Goal: Information Seeking & Learning: Learn about a topic

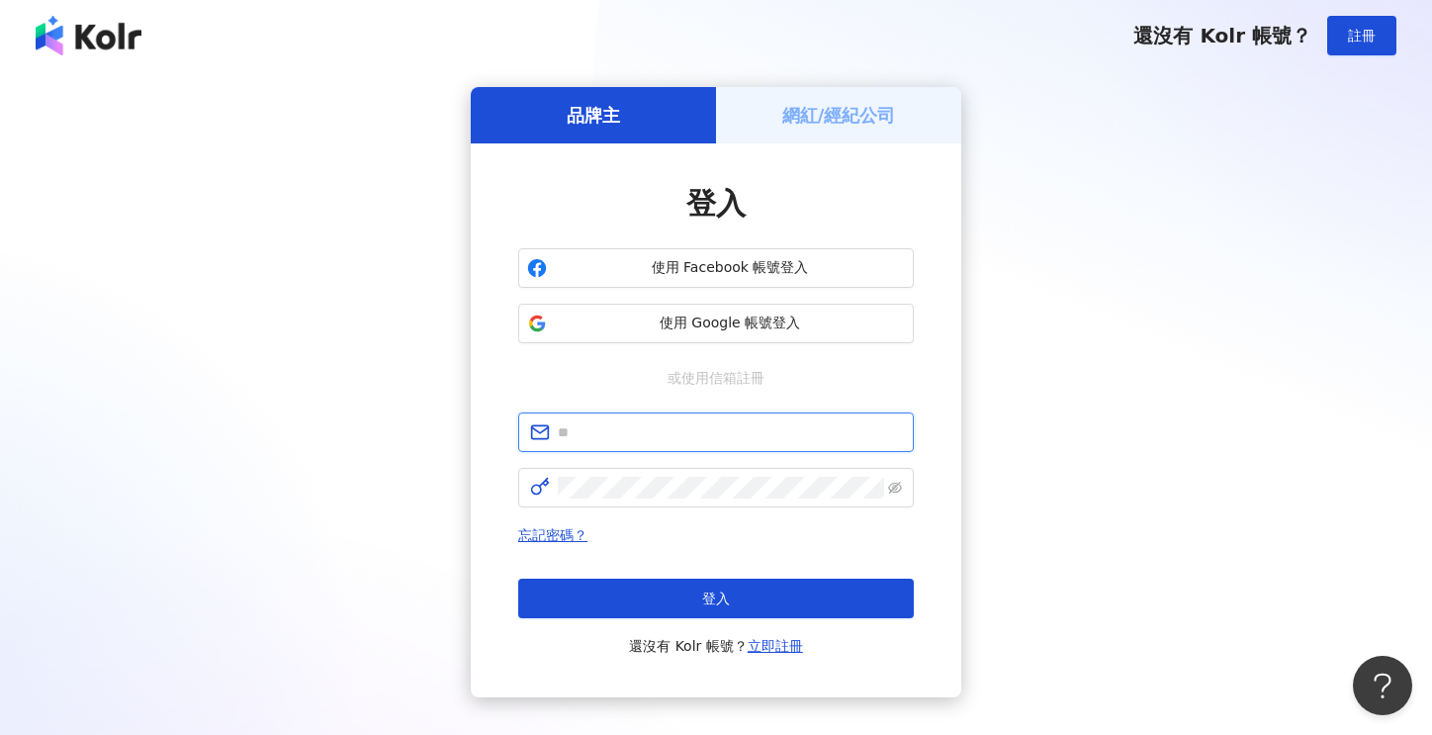
click at [610, 429] on input "text" at bounding box center [730, 432] width 344 height 22
type input "**********"
click at [447, 521] on div "**********" at bounding box center [716, 392] width 1385 height 610
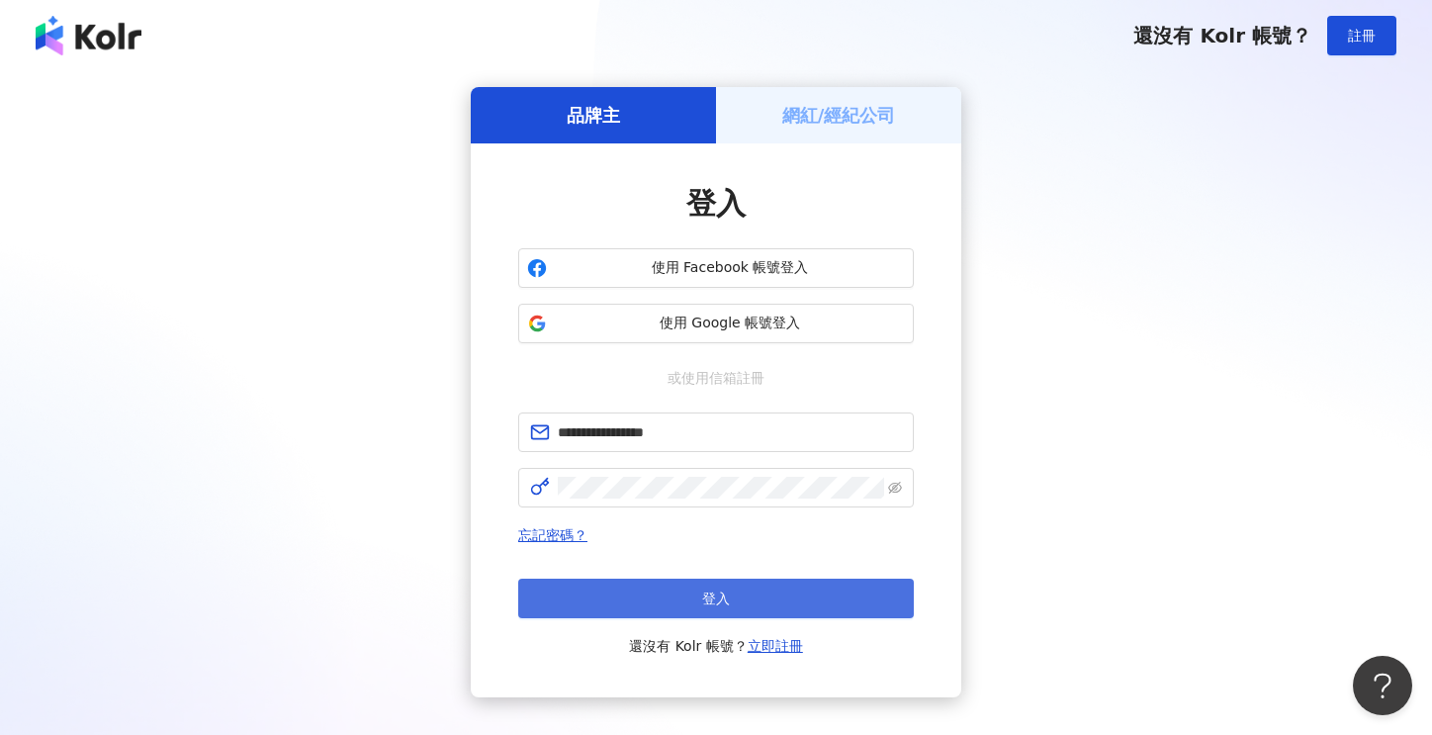
click at [715, 595] on span "登入" at bounding box center [716, 599] width 28 height 16
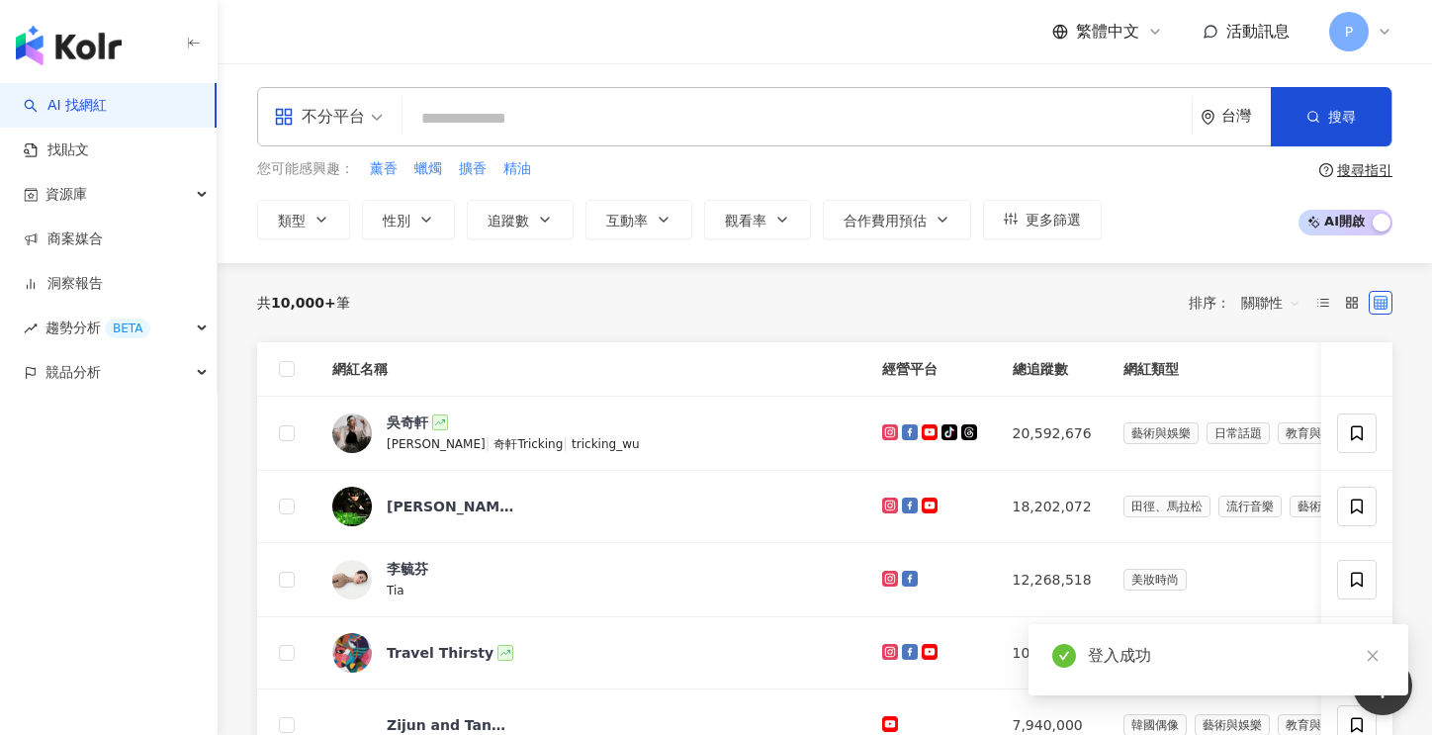
click at [499, 117] on input "search" at bounding box center [798, 119] width 774 height 38
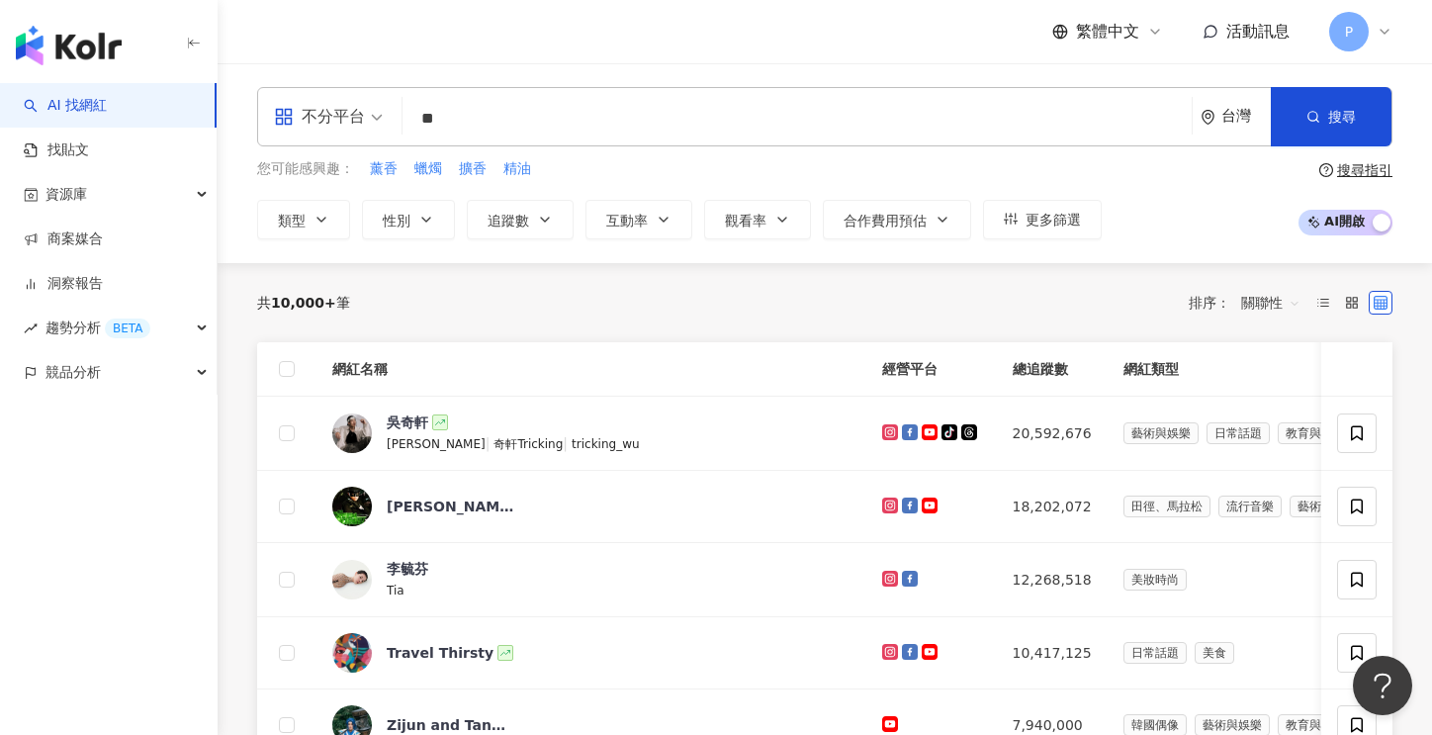
type input "*"
click at [499, 96] on div "不分平台 台灣 搜尋" at bounding box center [825, 116] width 1136 height 59
click at [506, 116] on input "search" at bounding box center [798, 119] width 774 height 38
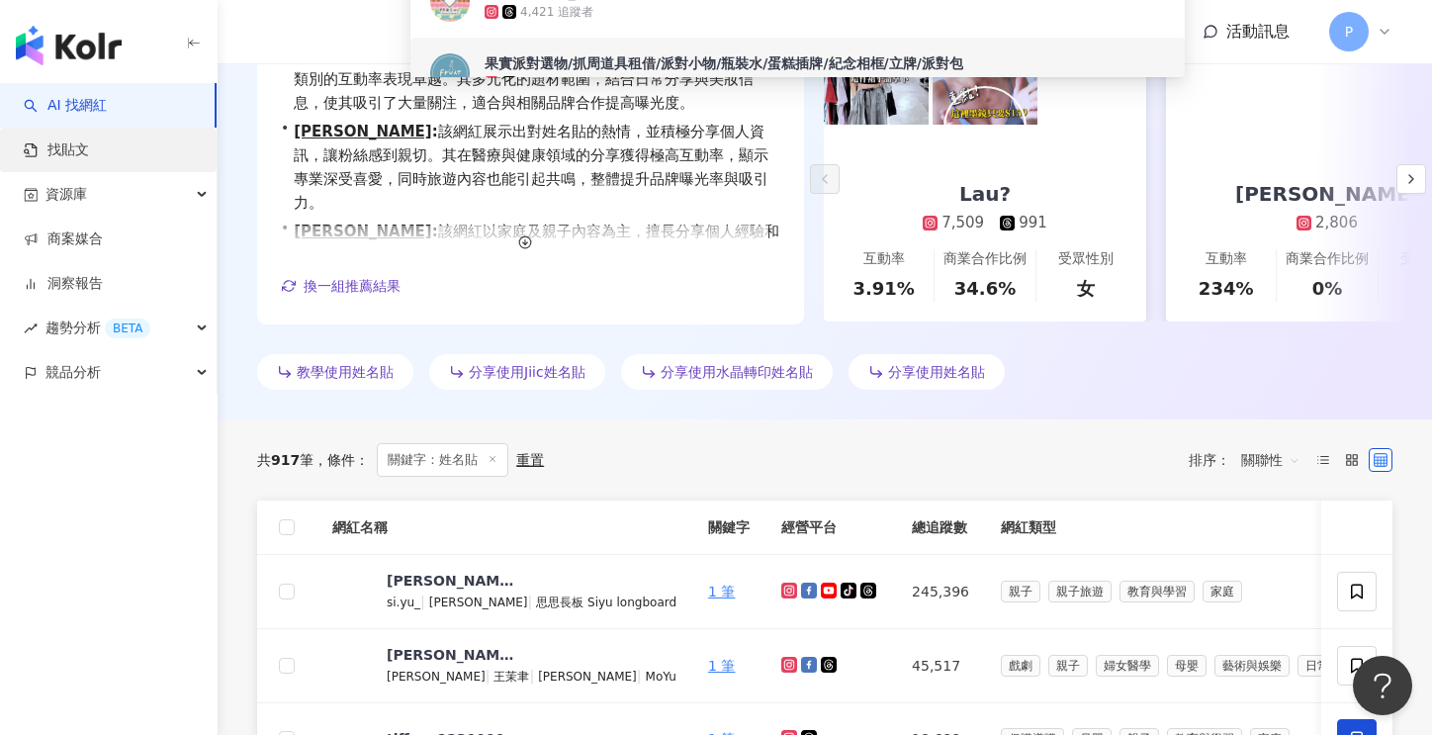
scroll to position [309, 0]
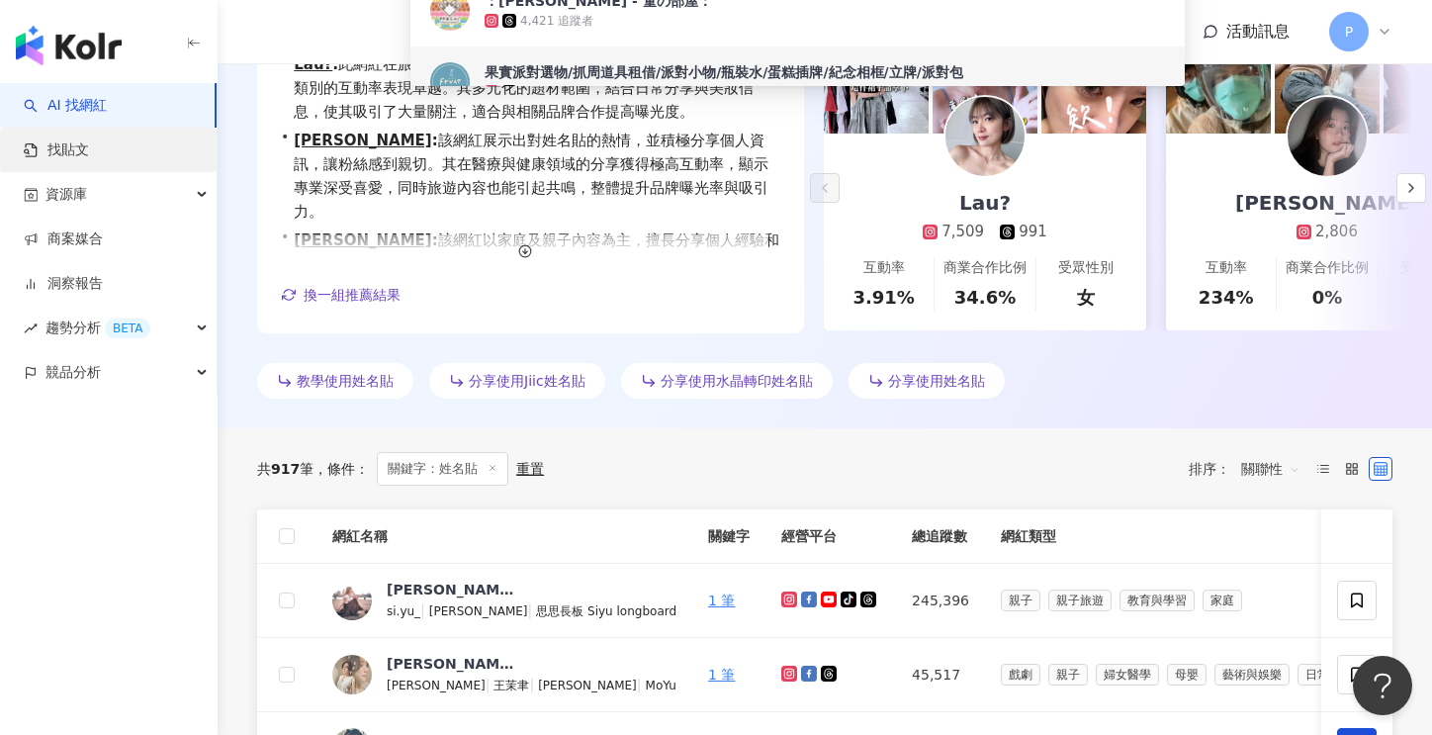
type input "***"
click at [61, 150] on link "找貼文" at bounding box center [56, 150] width 65 height 20
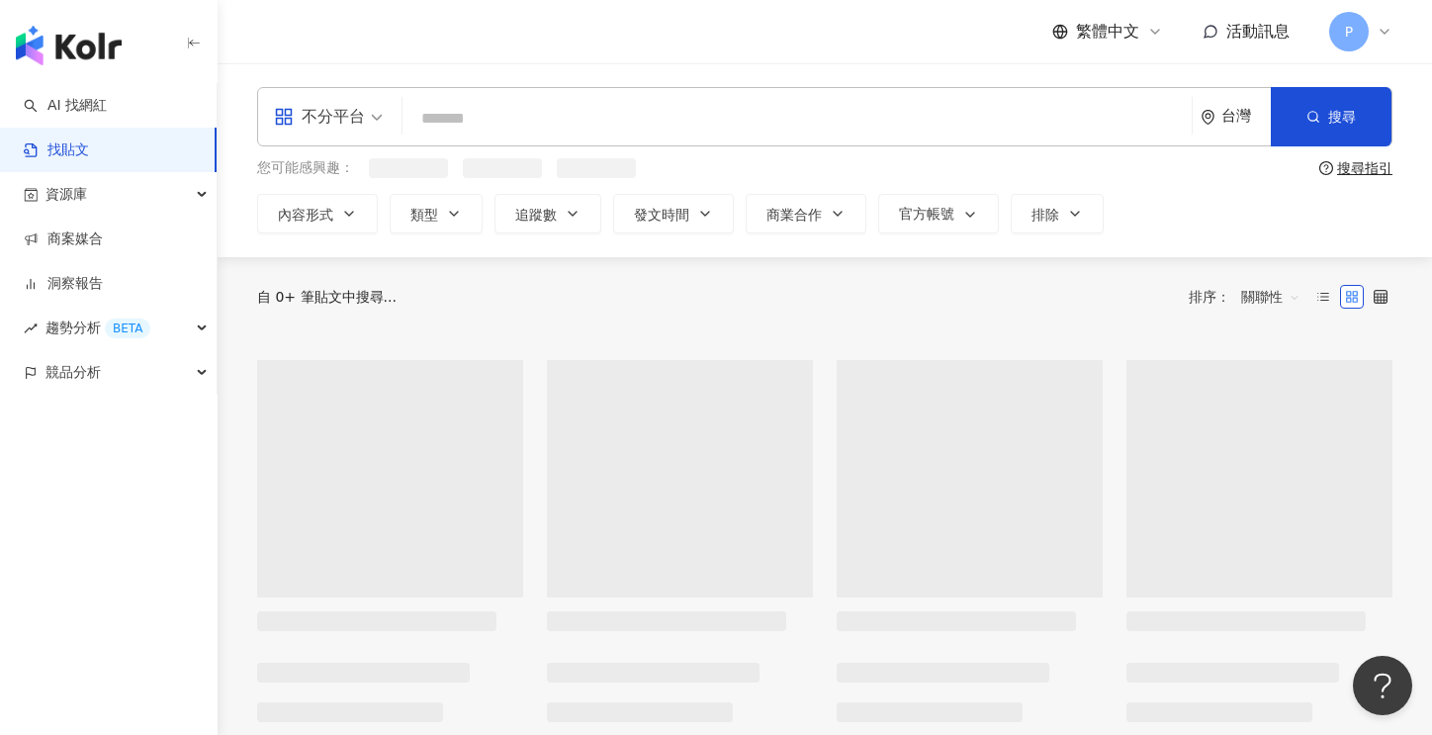
click at [483, 120] on input "search" at bounding box center [798, 118] width 774 height 43
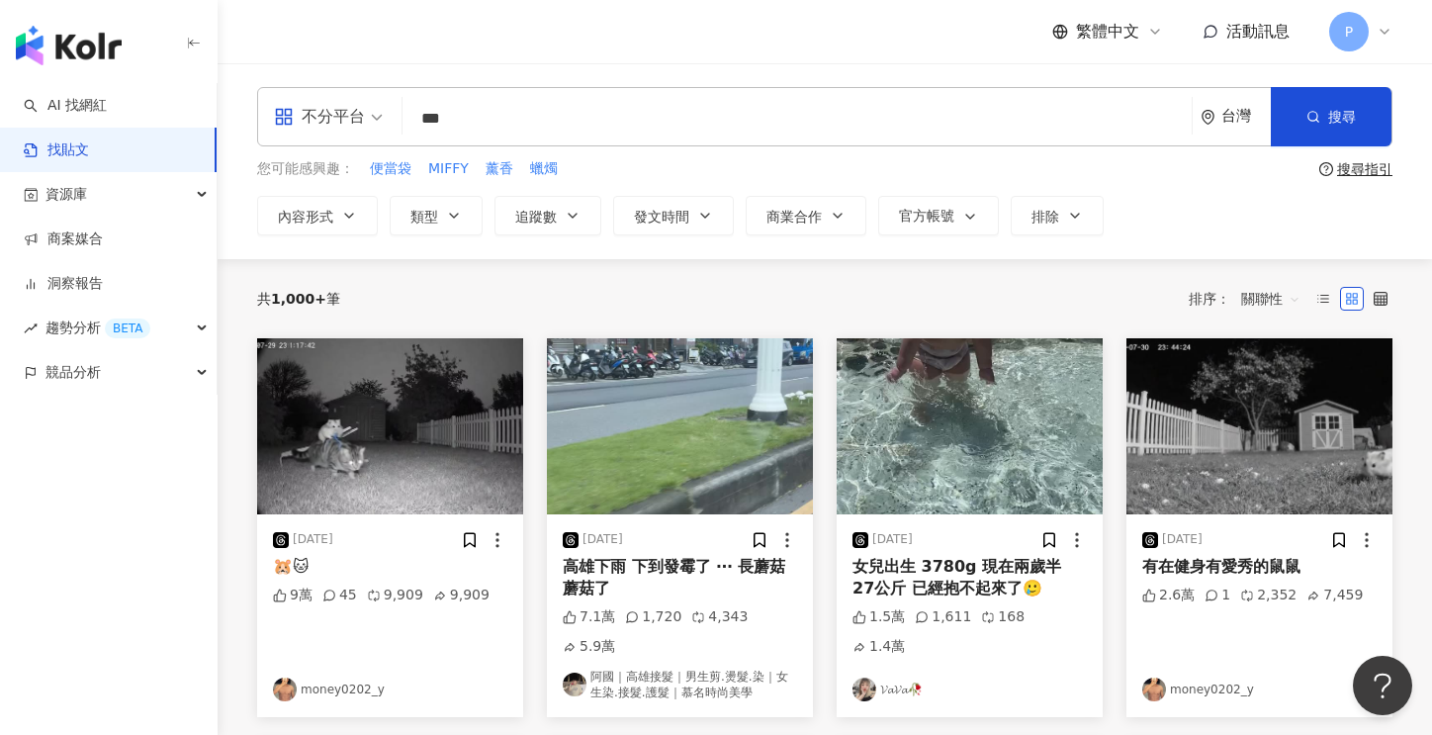
click at [716, 161] on div "您可能感興趣： 便當袋 MIFFY 薰香 蠟燭" at bounding box center [784, 169] width 1054 height 22
click at [578, 114] on input "***" at bounding box center [798, 118] width 774 height 43
click at [1212, 173] on div "您可能感興趣： 便當袋 MIFFY 薰香 蠟燭" at bounding box center [784, 169] width 1054 height 22
click at [1333, 104] on button "搜尋" at bounding box center [1331, 116] width 121 height 59
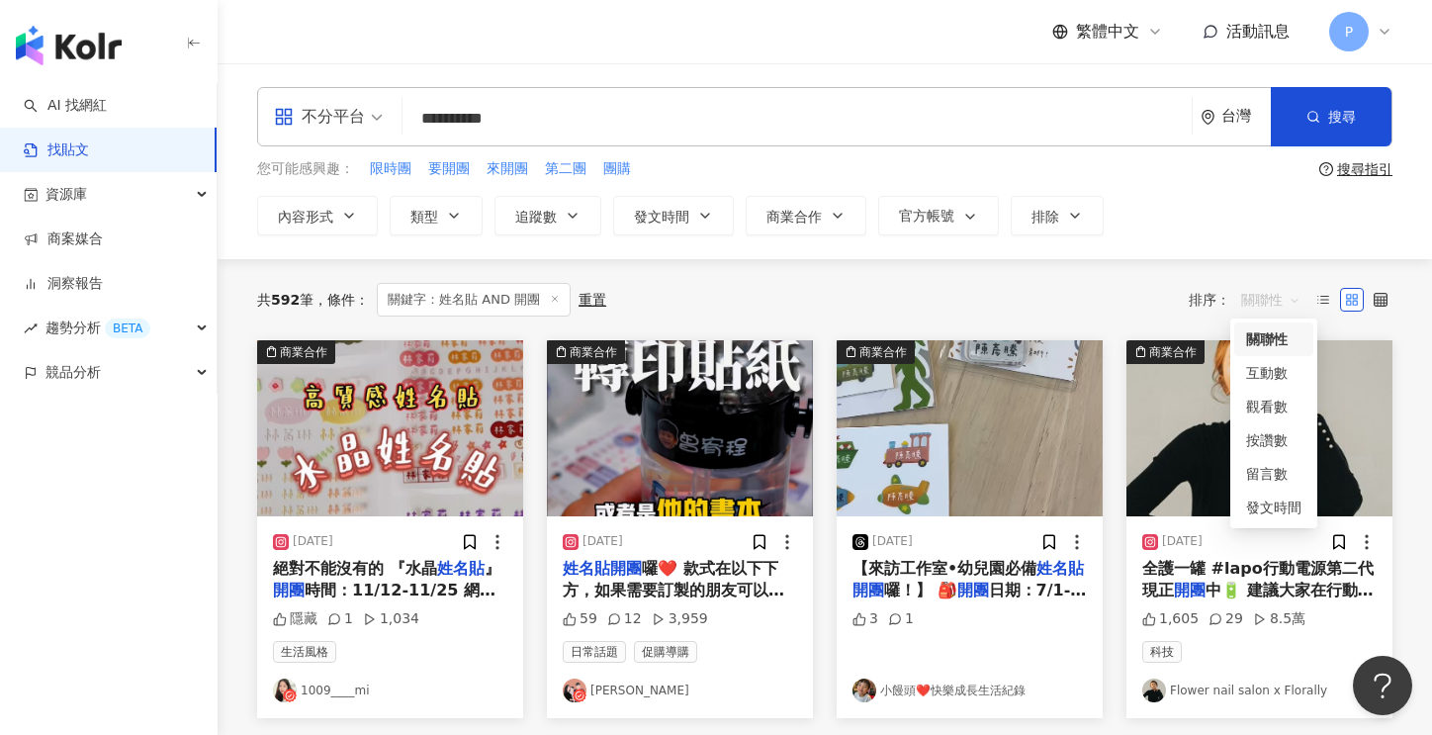
click at [1280, 296] on span "關聯性" at bounding box center [1270, 300] width 59 height 32
click at [1266, 478] on div "留言數" at bounding box center [1273, 474] width 55 height 22
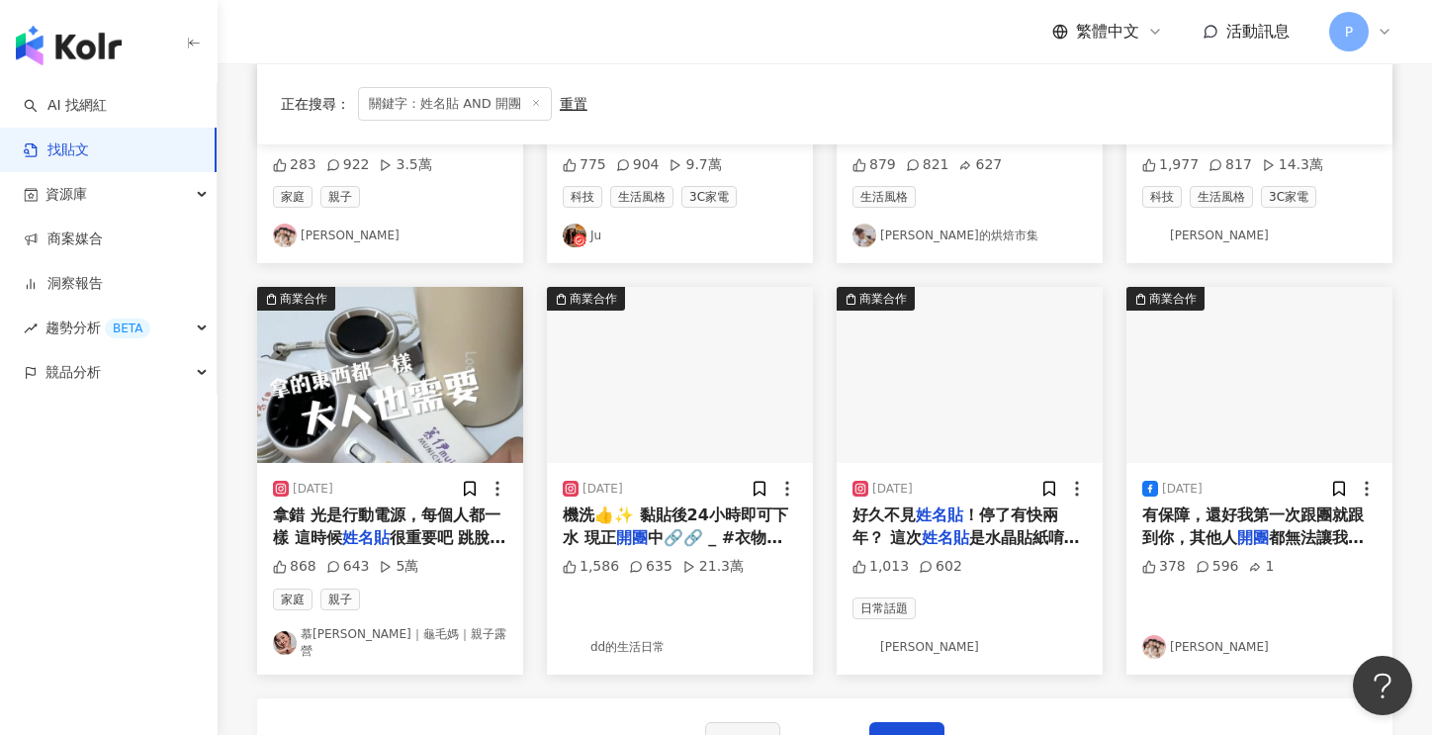
scroll to position [890, 0]
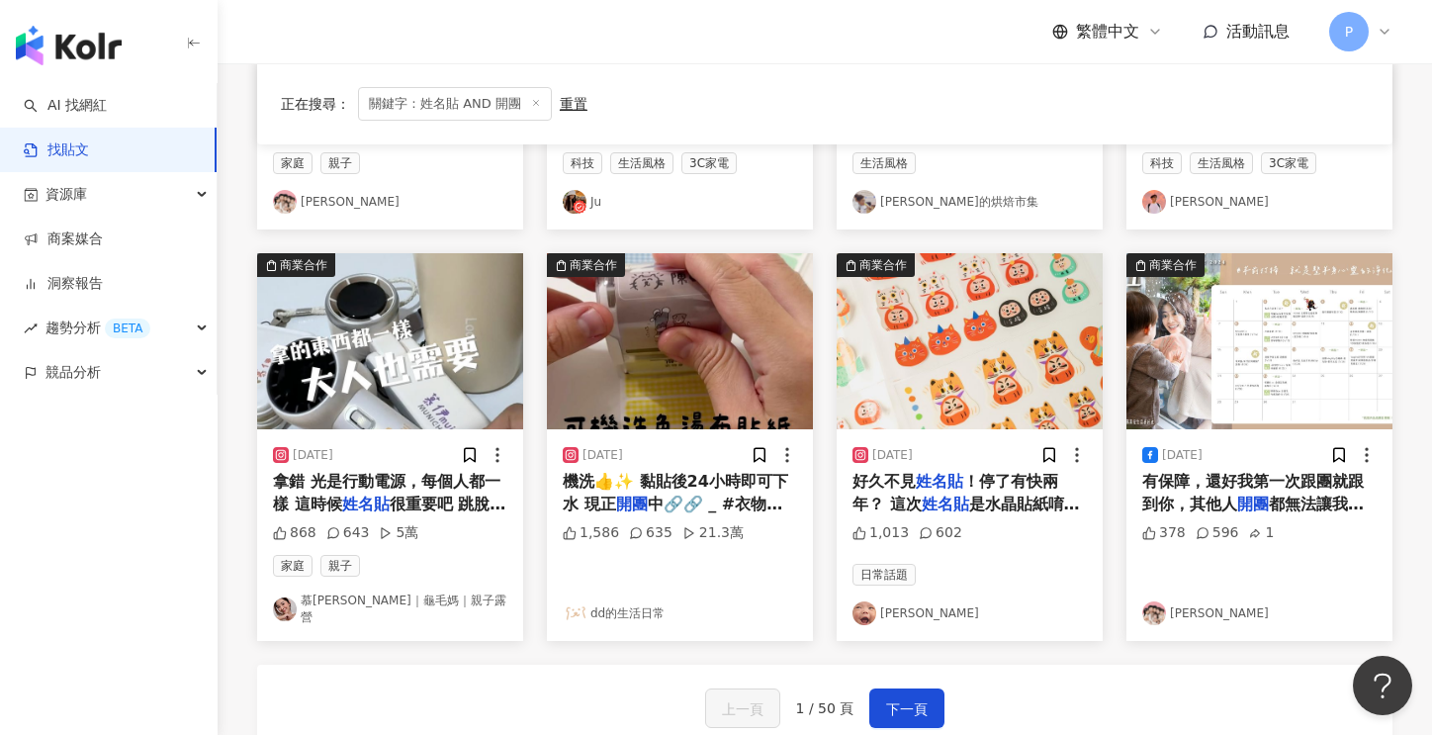
click at [910, 604] on link "BELLA YANG" at bounding box center [970, 613] width 234 height 24
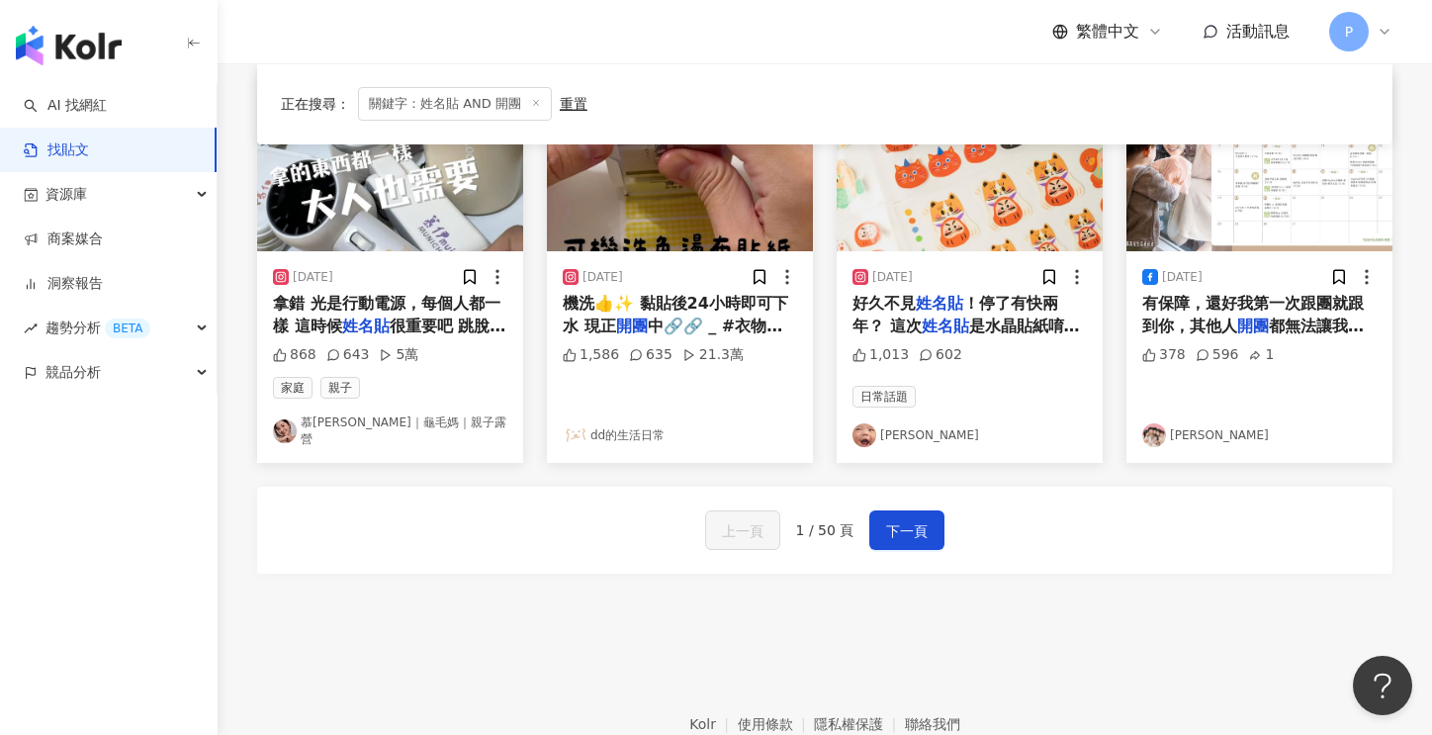
scroll to position [1088, 0]
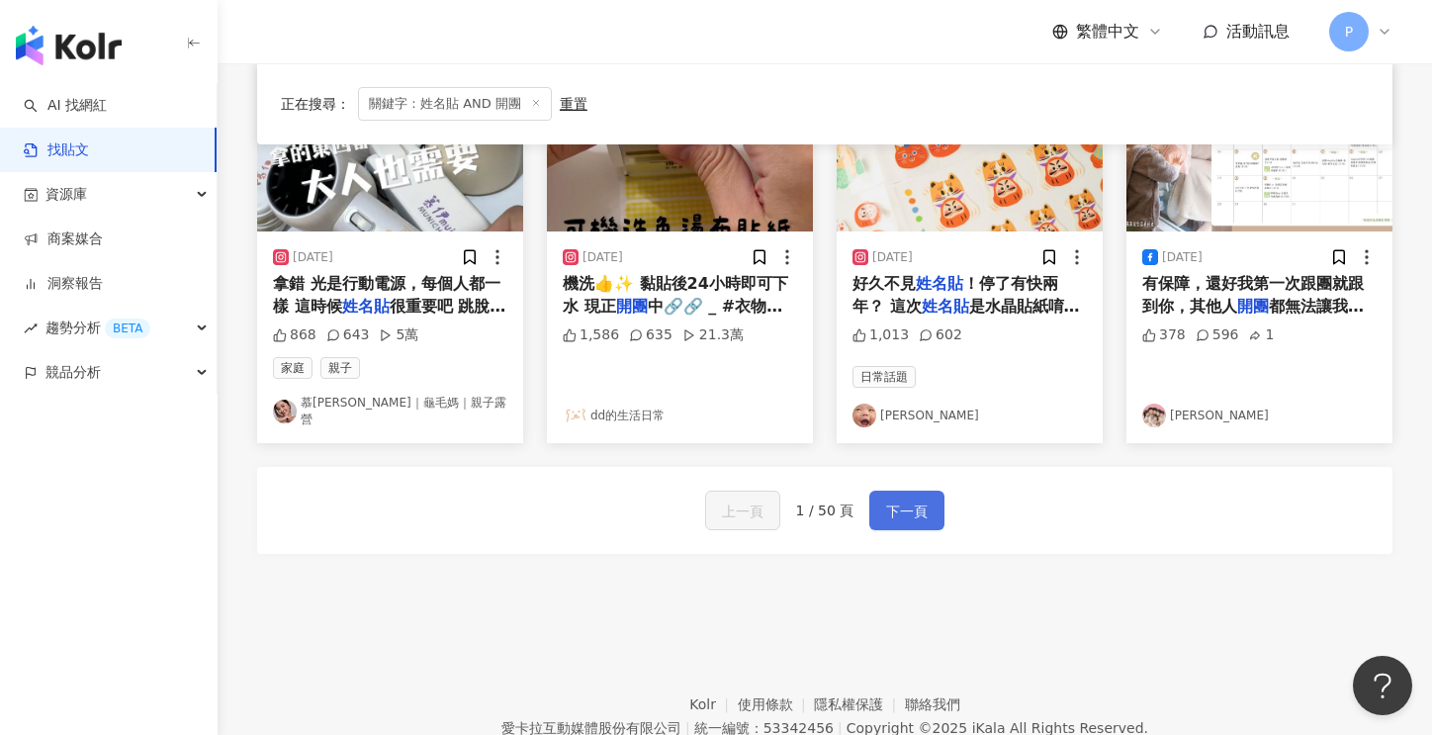
click at [904, 500] on span "下一頁" at bounding box center [907, 512] width 42 height 24
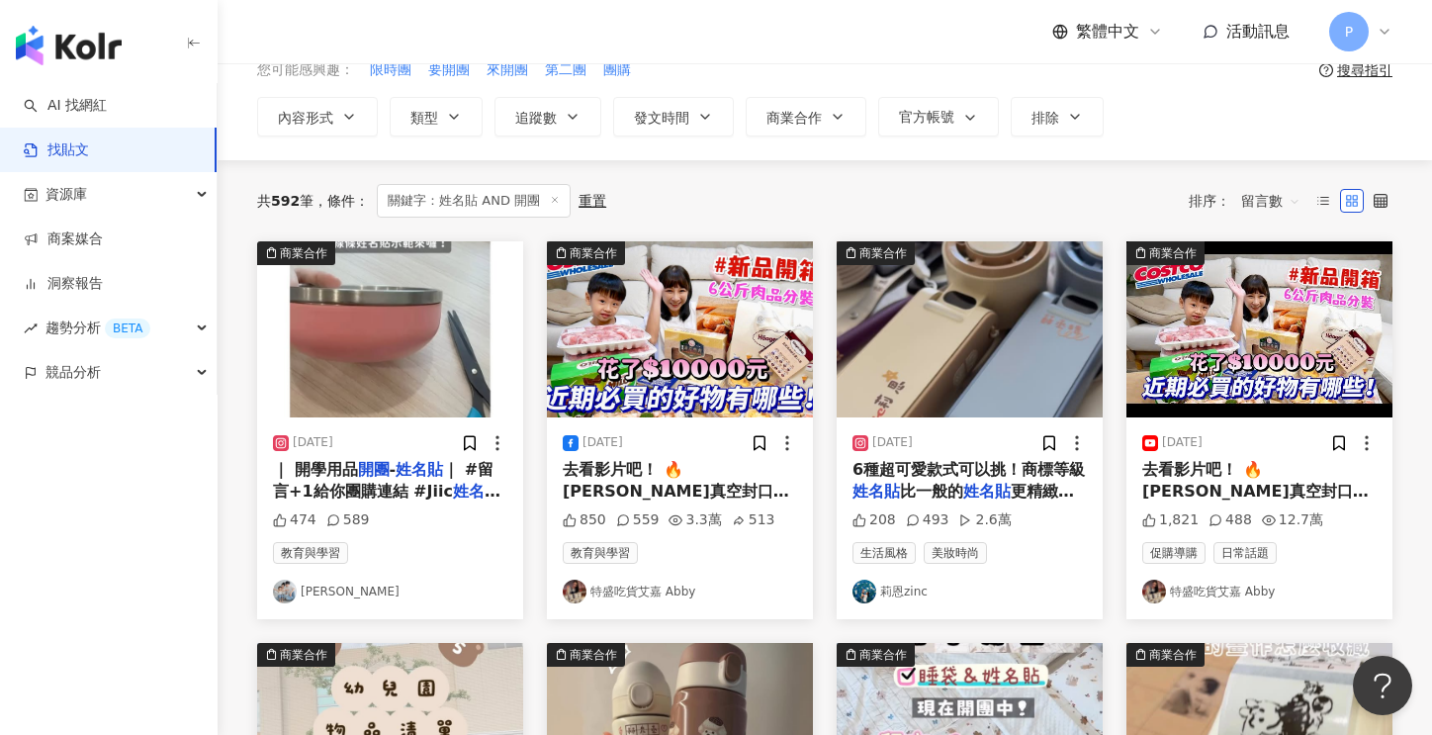
scroll to position [0, 0]
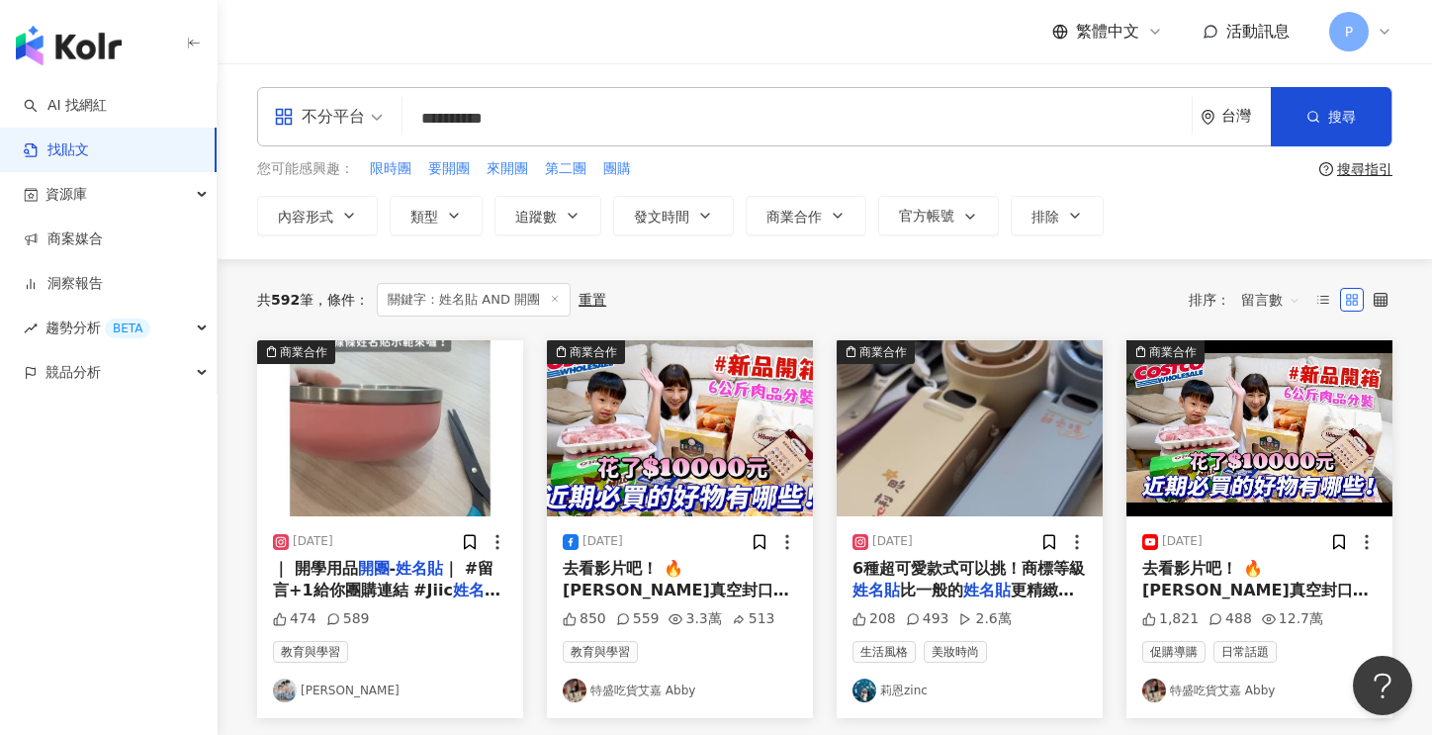
click at [324, 687] on link "Yu Zhen" at bounding box center [390, 691] width 234 height 24
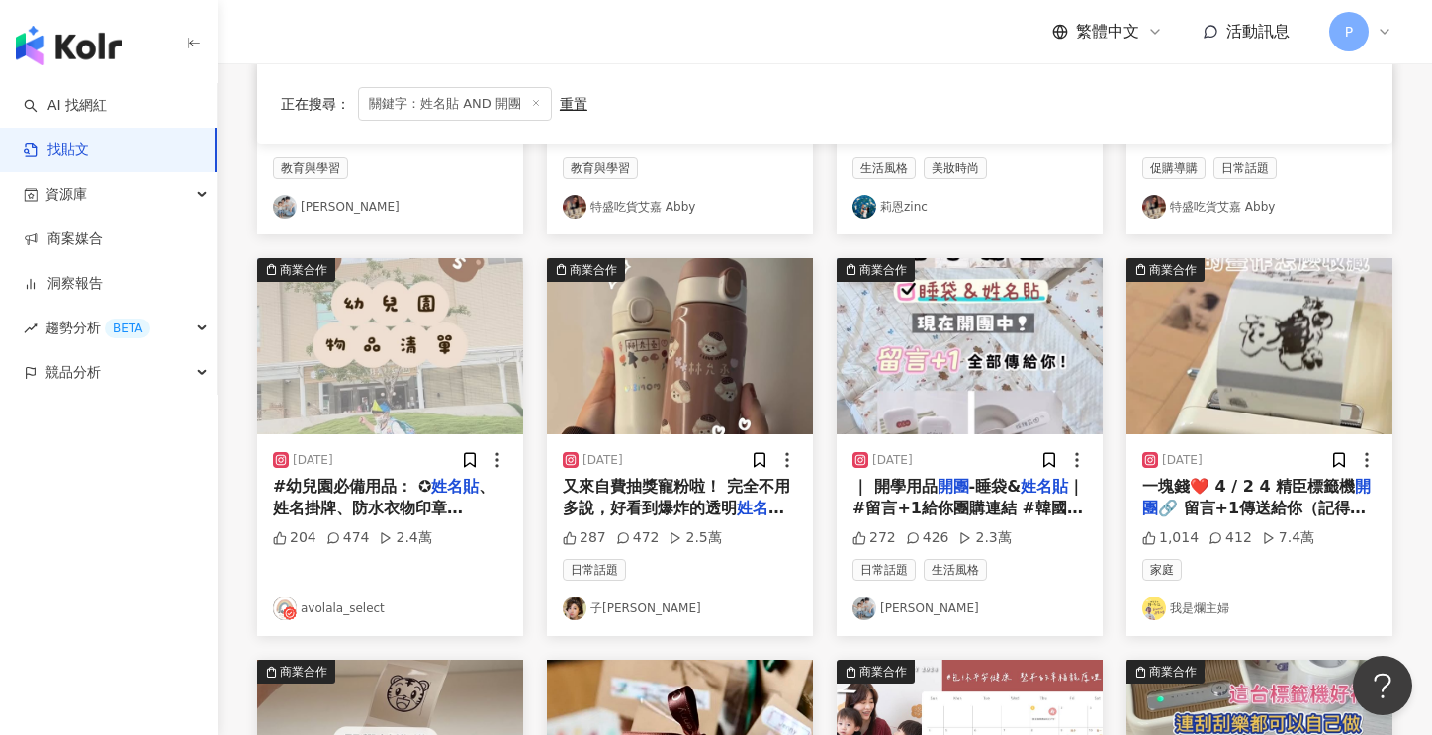
scroll to position [495, 0]
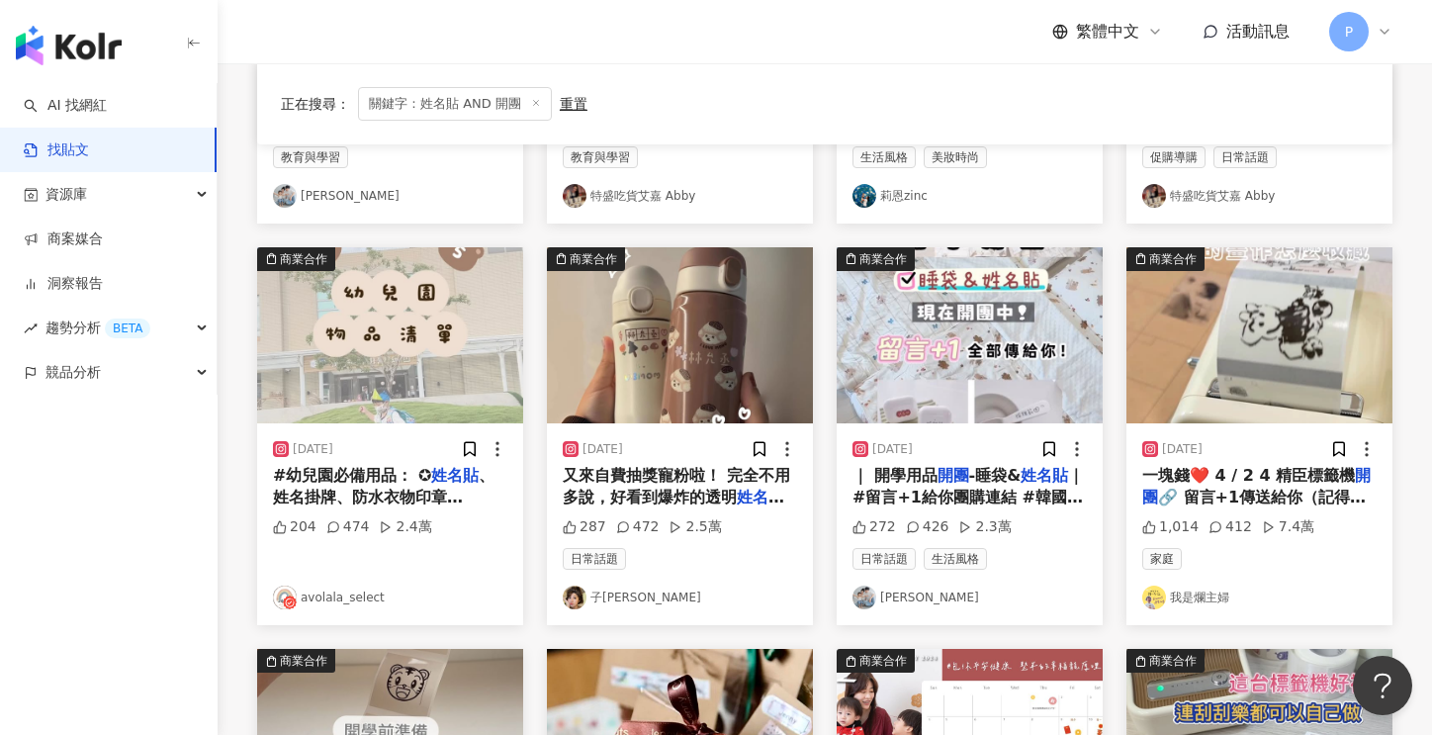
click at [969, 476] on span "-睡袋&" at bounding box center [995, 475] width 52 height 19
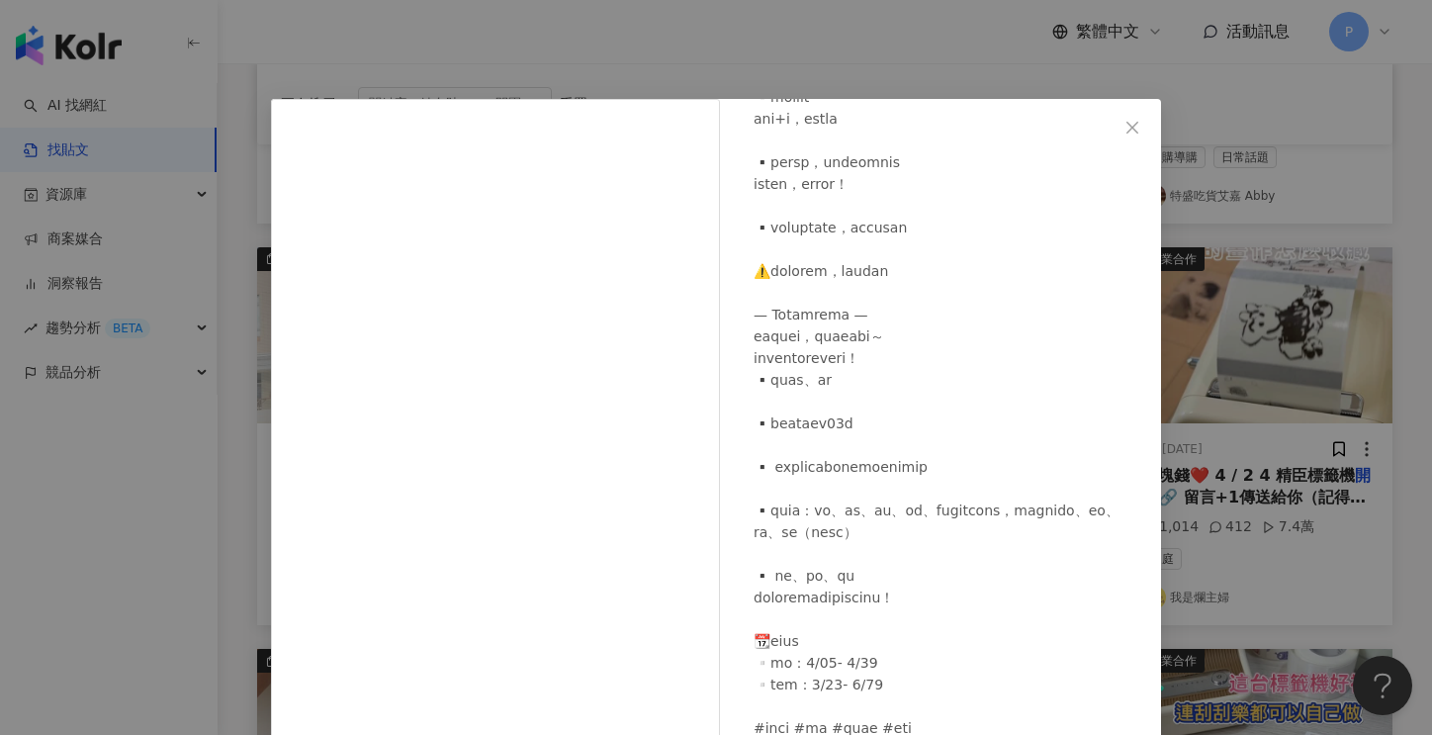
scroll to position [709, 0]
click at [1127, 124] on icon "close" at bounding box center [1133, 127] width 12 height 12
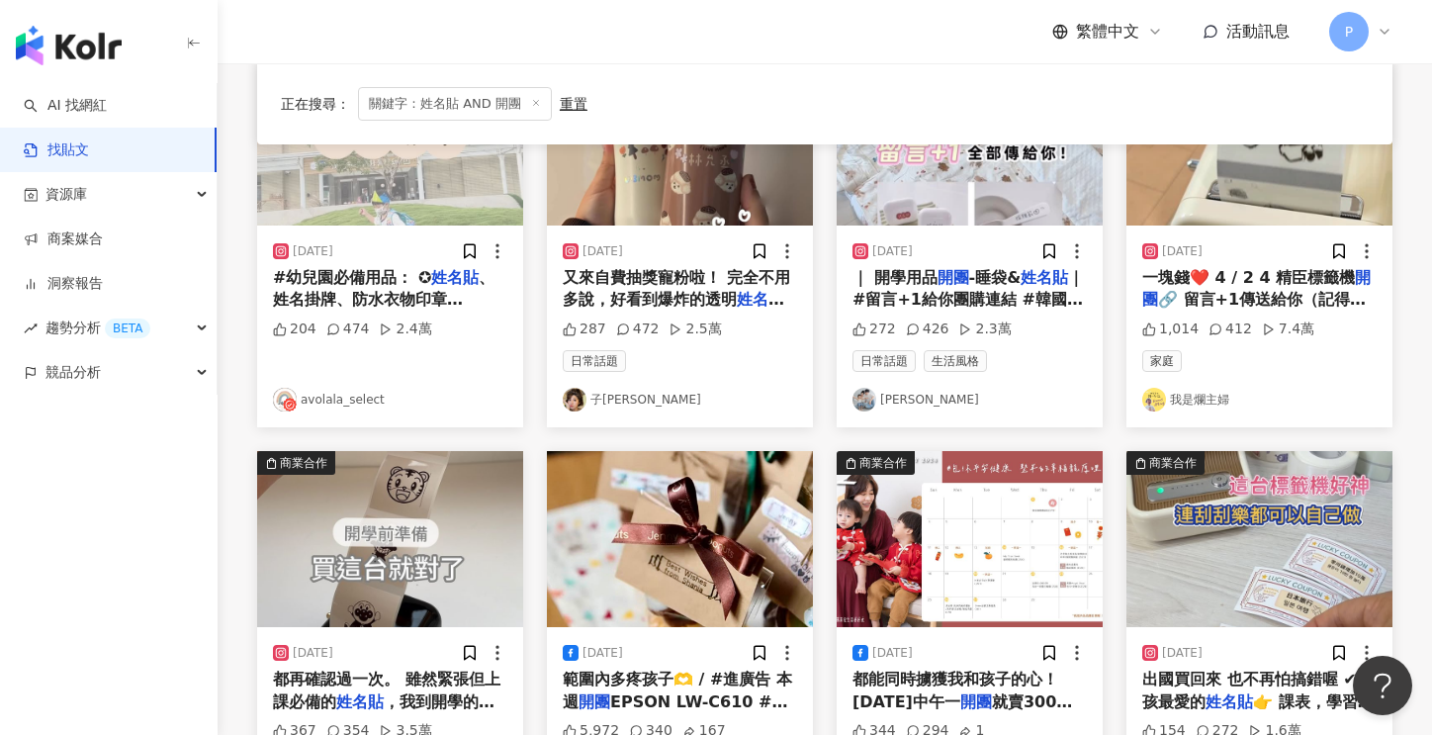
scroll to position [890, 0]
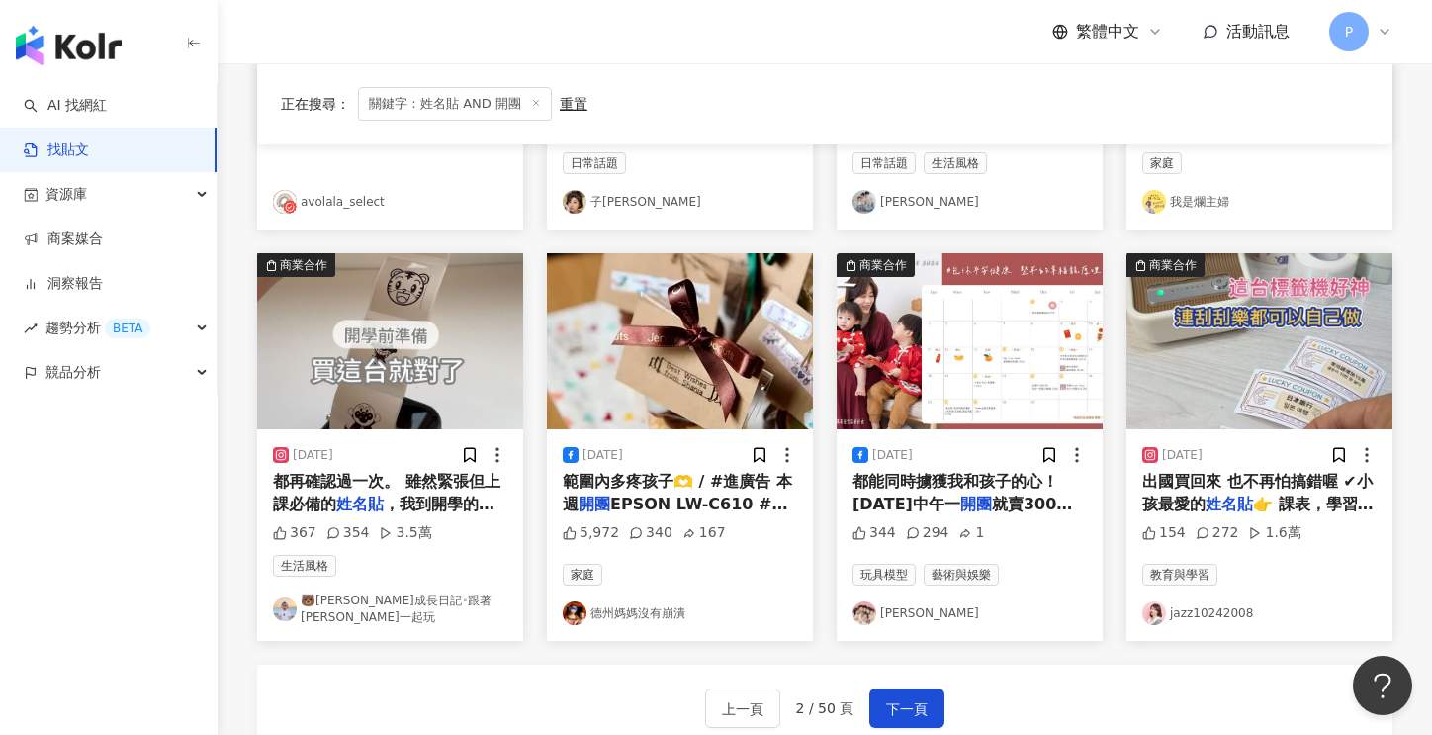
click at [407, 600] on link "🐻熊寶成長日記༝跟著熊寶一起玩" at bounding box center [390, 610] width 234 height 34
click at [902, 697] on span "下一頁" at bounding box center [907, 709] width 42 height 24
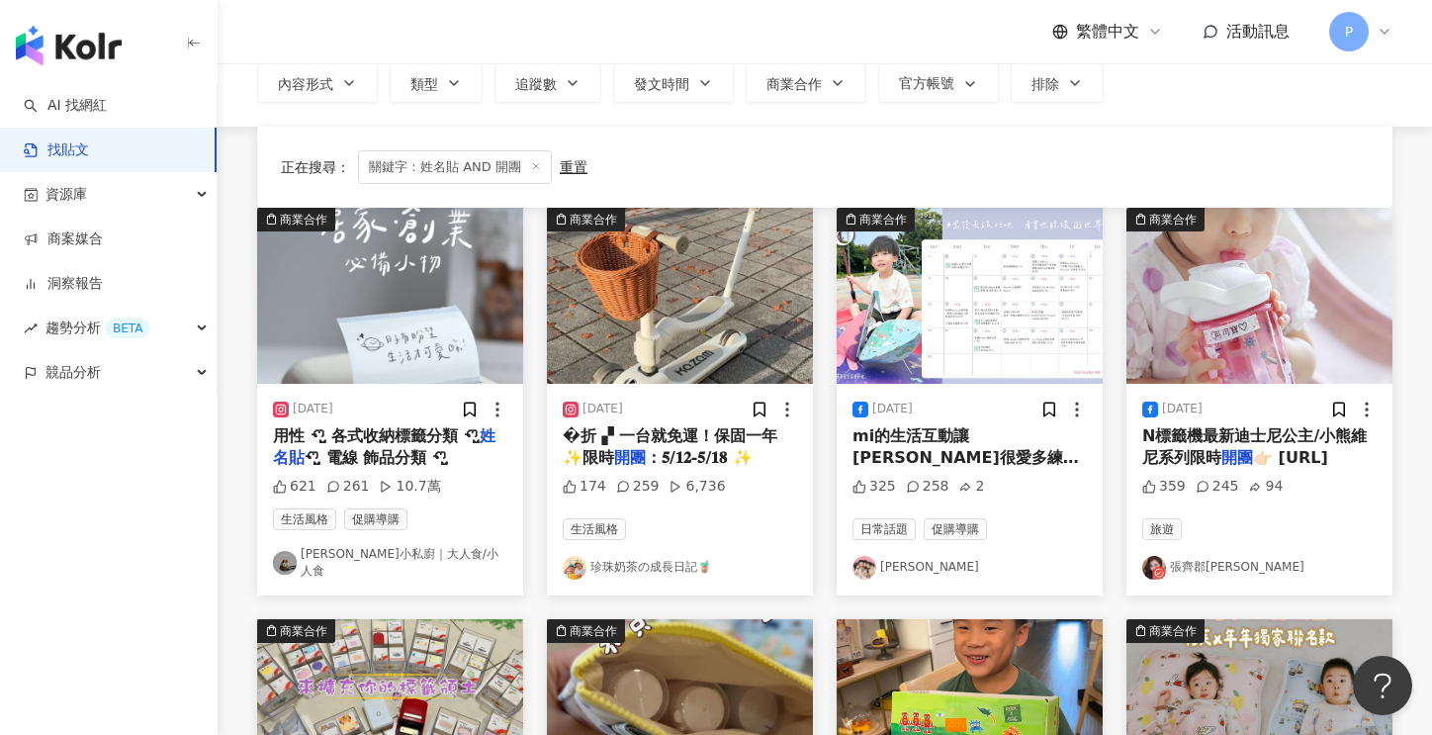
scroll to position [297, 0]
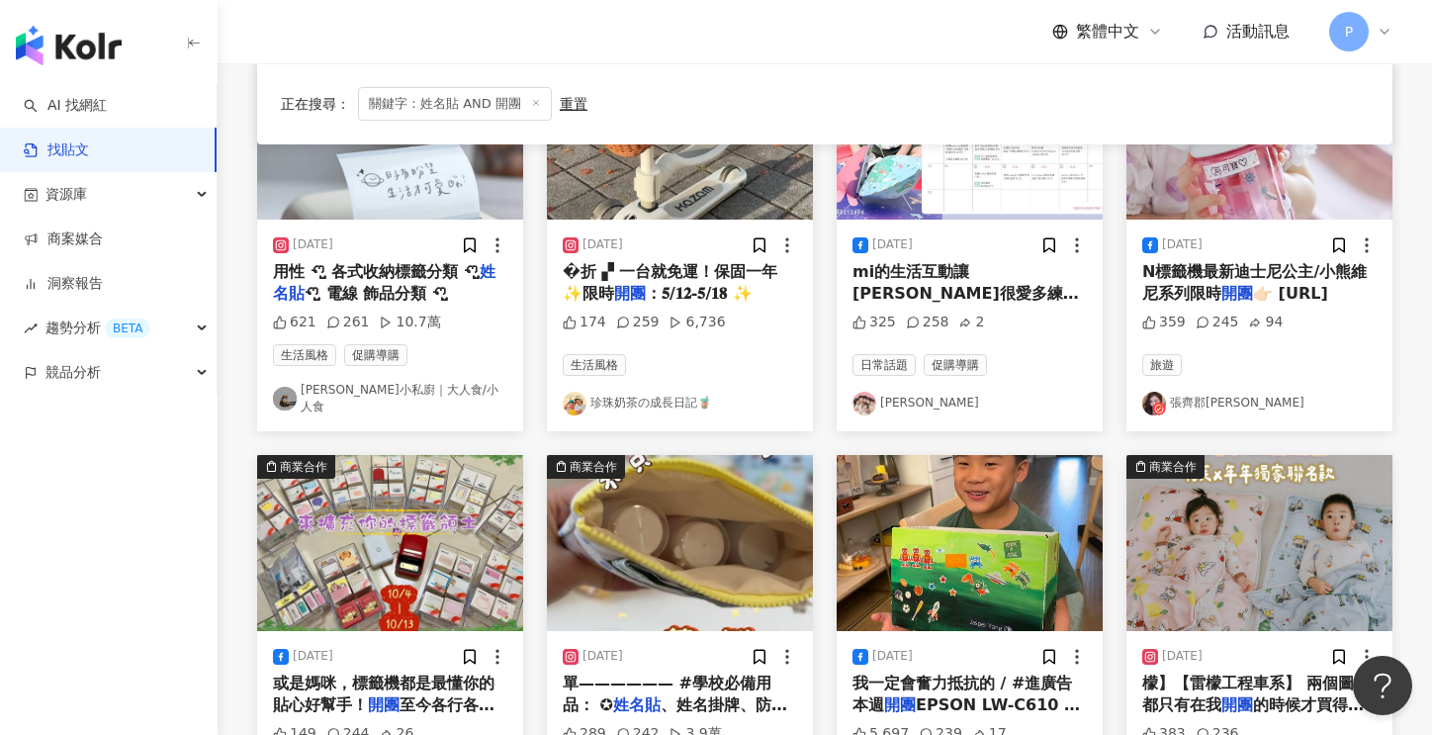
click at [648, 392] on link "珍珠奶茶の成長日記🧋" at bounding box center [680, 404] width 234 height 24
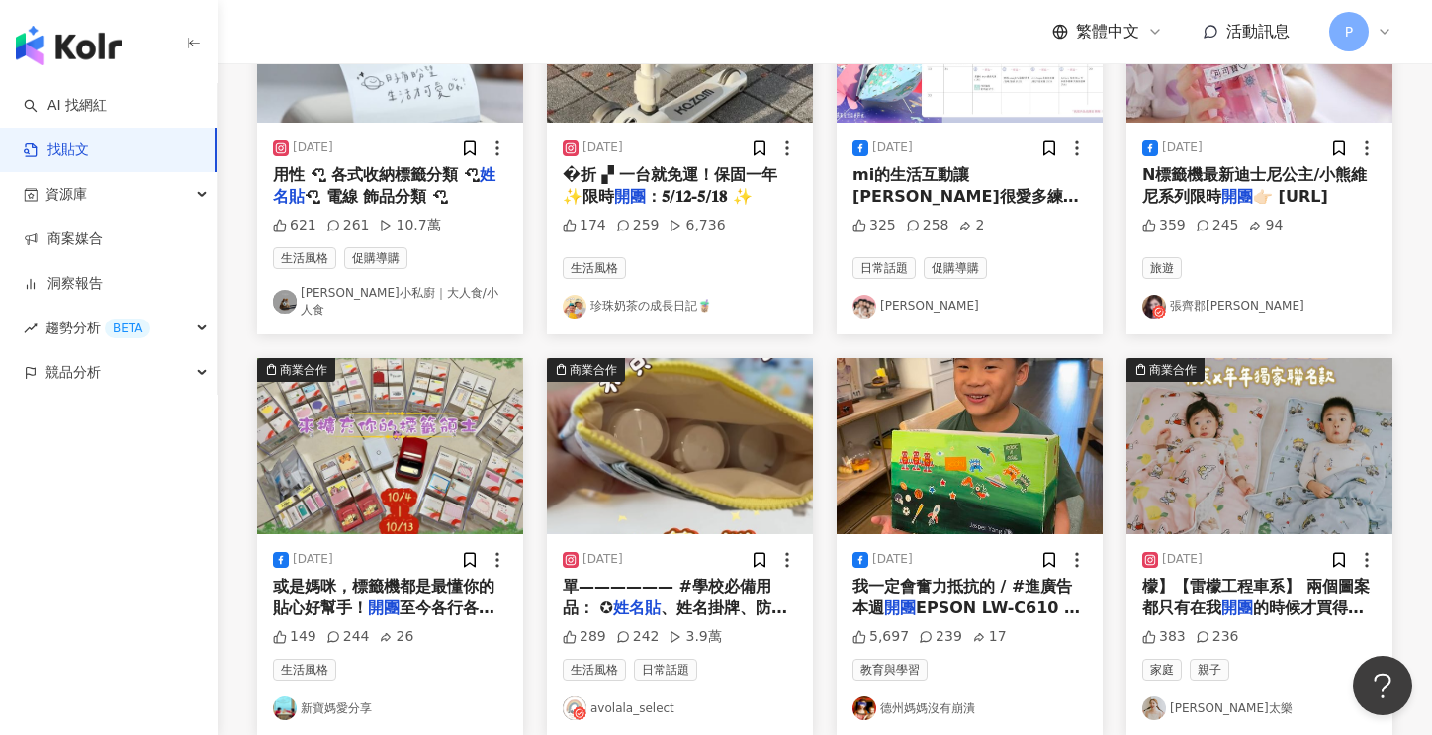
scroll to position [0, 0]
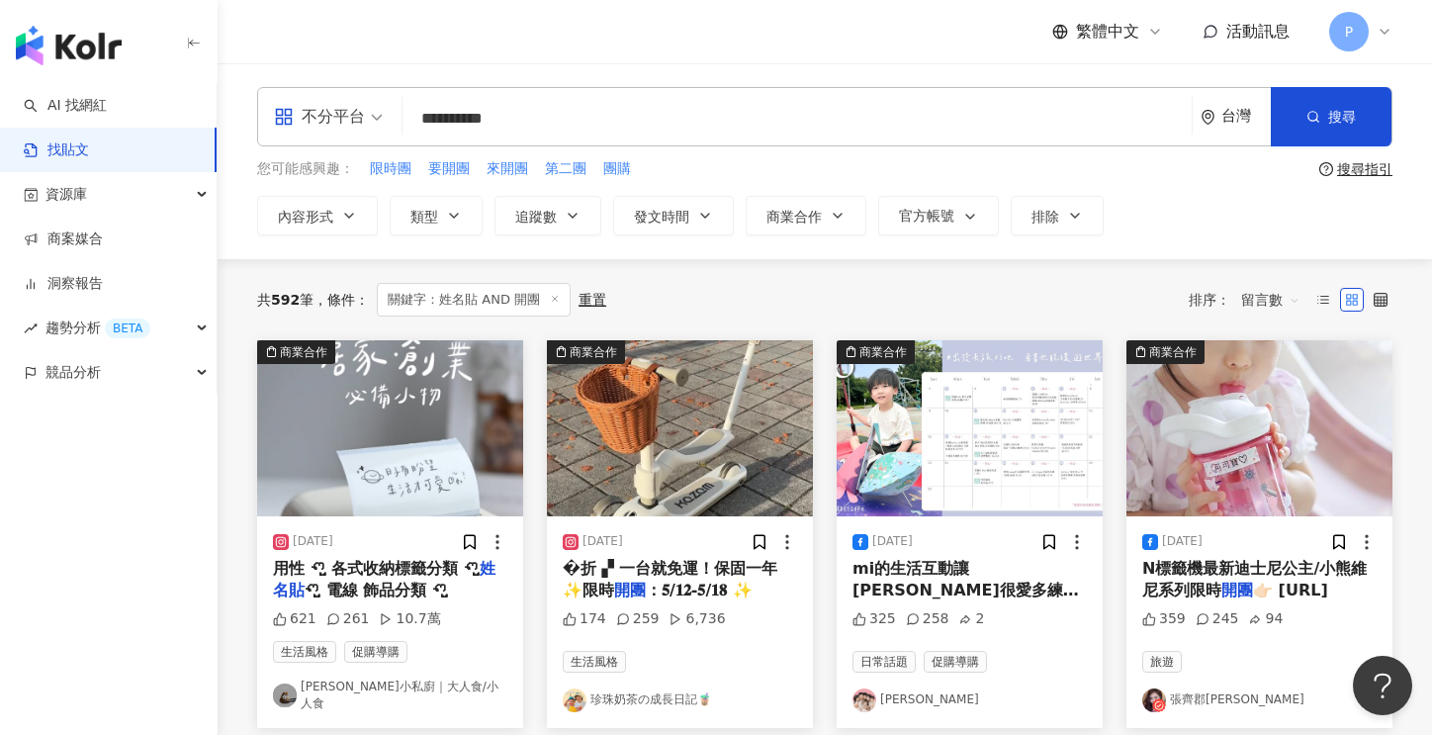
click at [551, 119] on input "**********" at bounding box center [798, 118] width 774 height 43
type input "***"
click at [1334, 127] on button "搜尋" at bounding box center [1331, 116] width 121 height 59
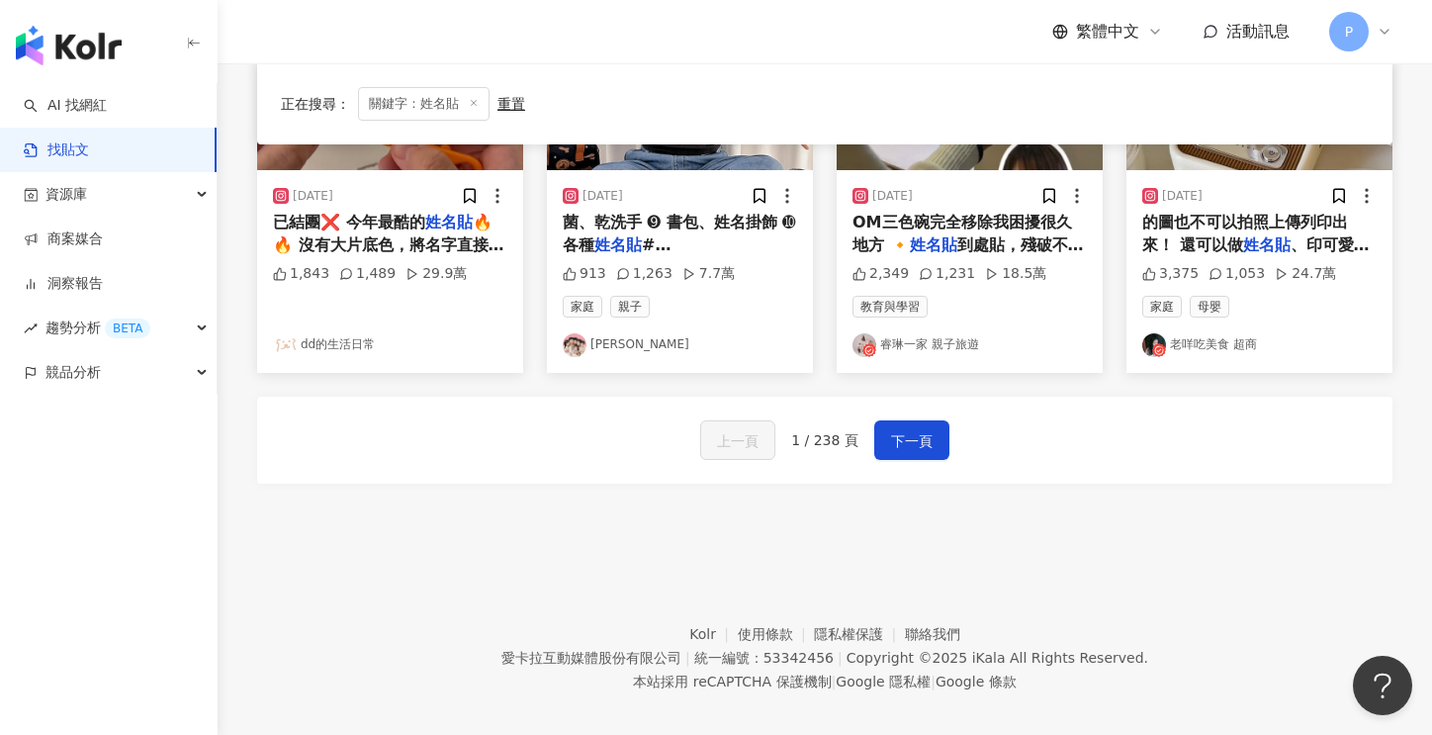
scroll to position [1164, 0]
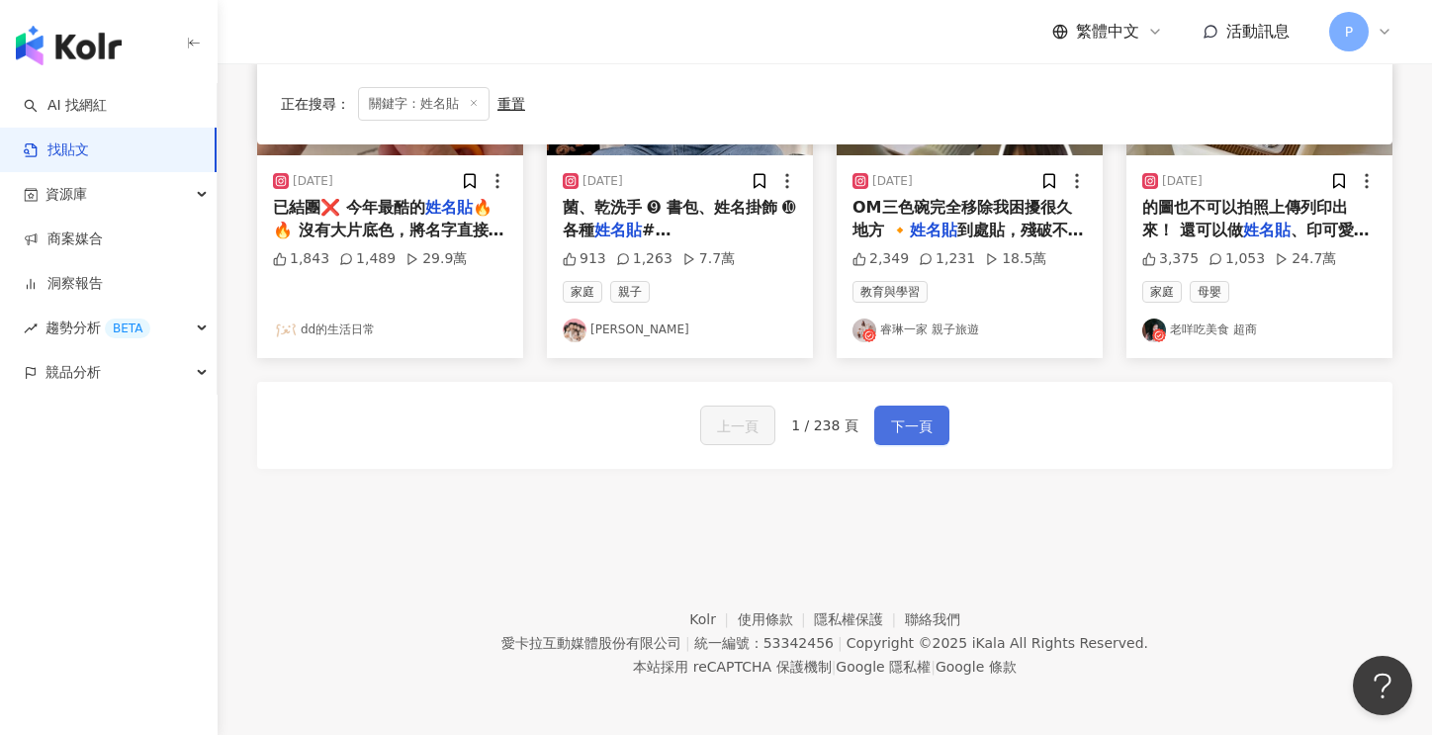
click at [910, 427] on span "下一頁" at bounding box center [912, 426] width 42 height 24
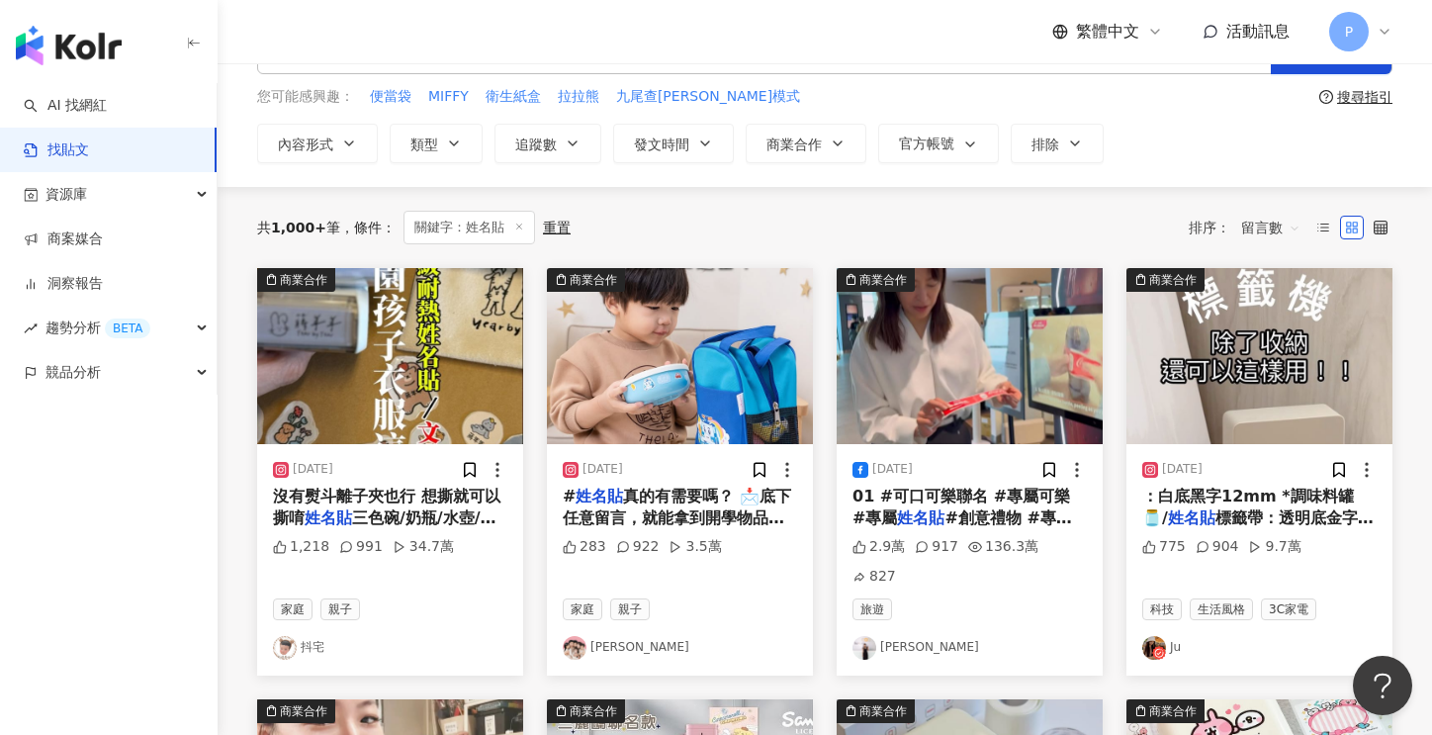
scroll to position [0, 0]
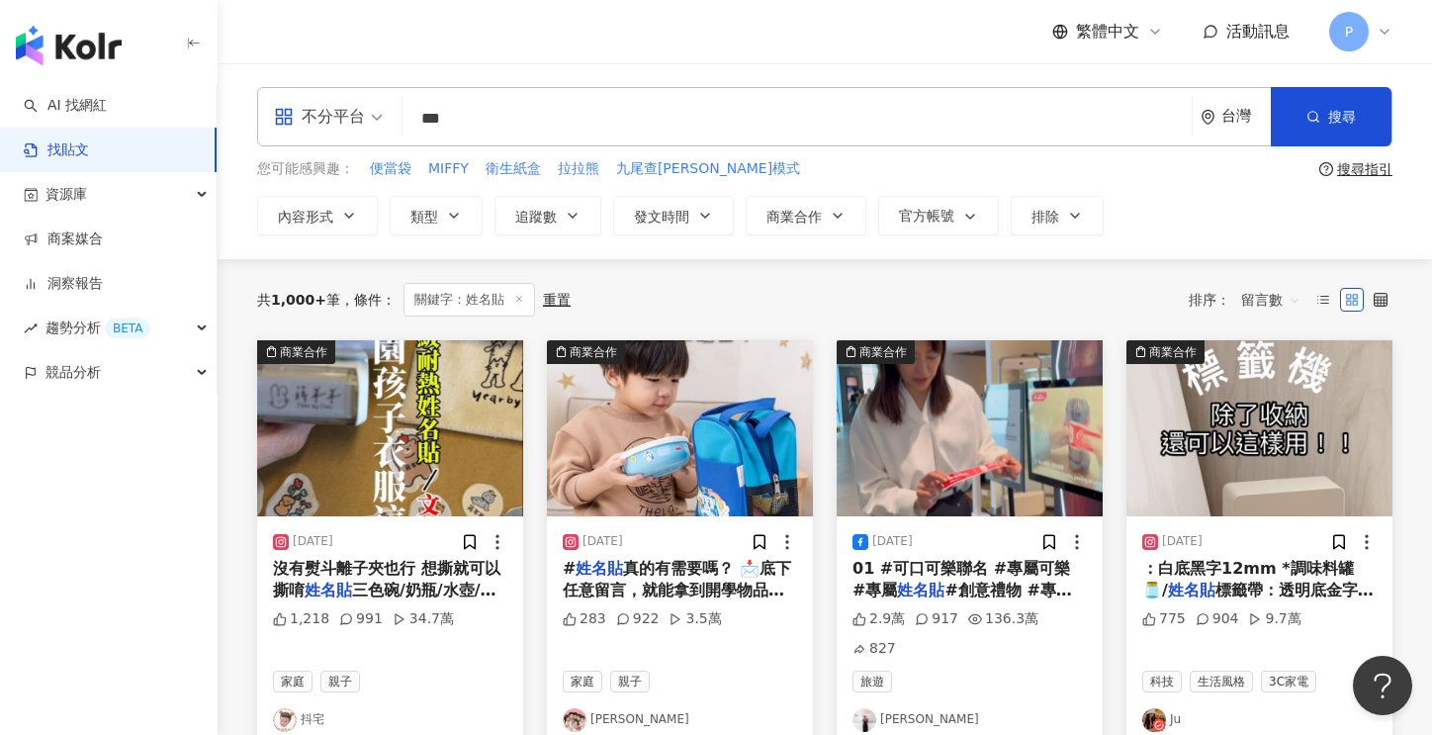
click at [386, 573] on span "沒有熨斗離子夾也行 想撕就可以撕唷" at bounding box center [387, 579] width 228 height 41
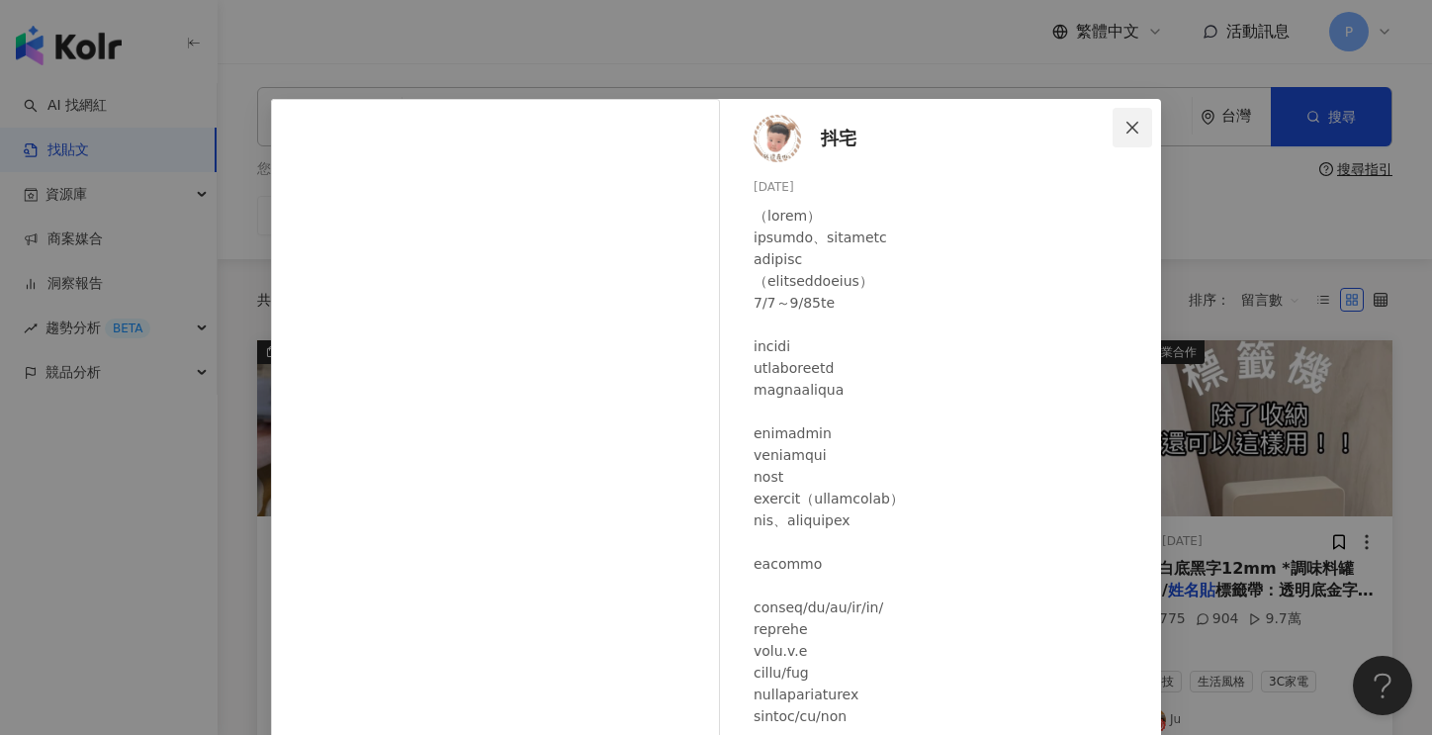
click at [1142, 129] on span "Close" at bounding box center [1133, 128] width 40 height 16
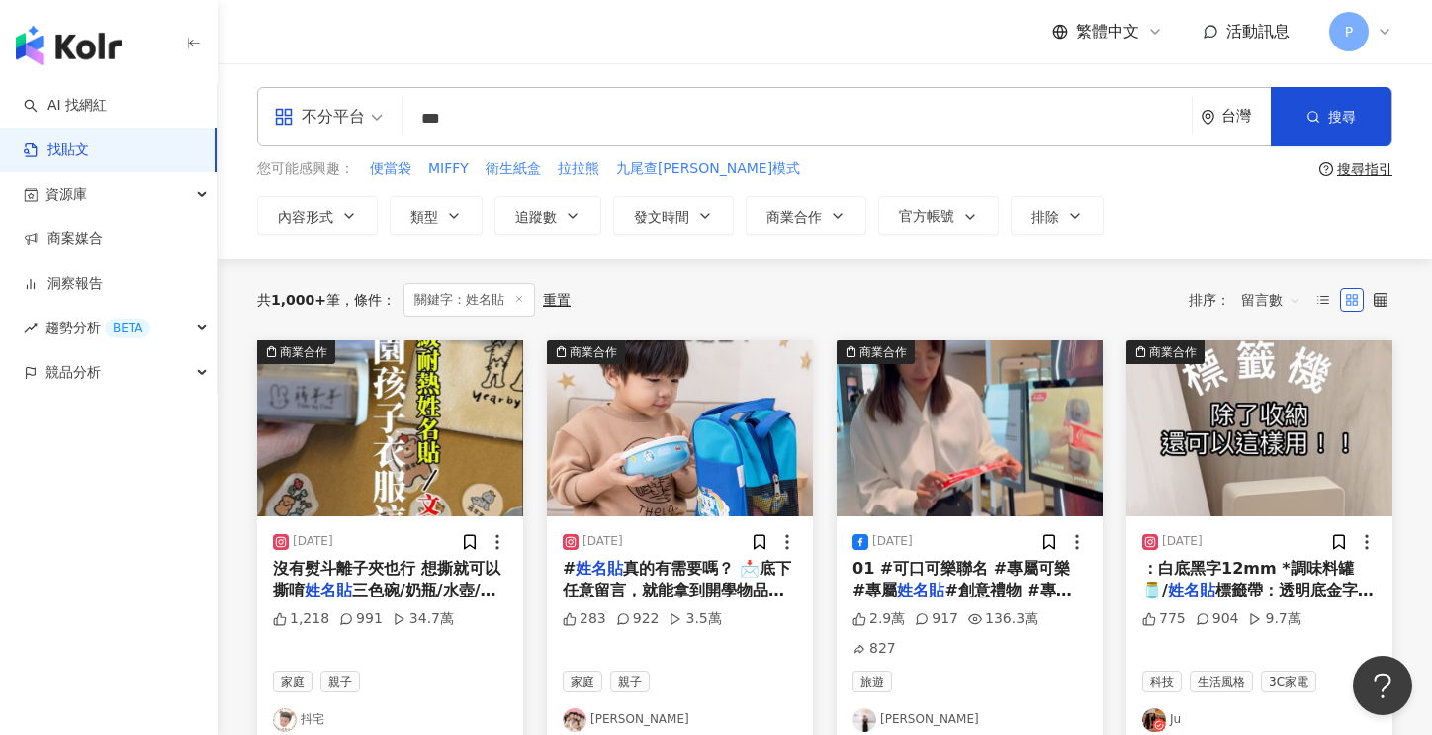
click at [313, 708] on link "抖宅" at bounding box center [390, 720] width 234 height 24
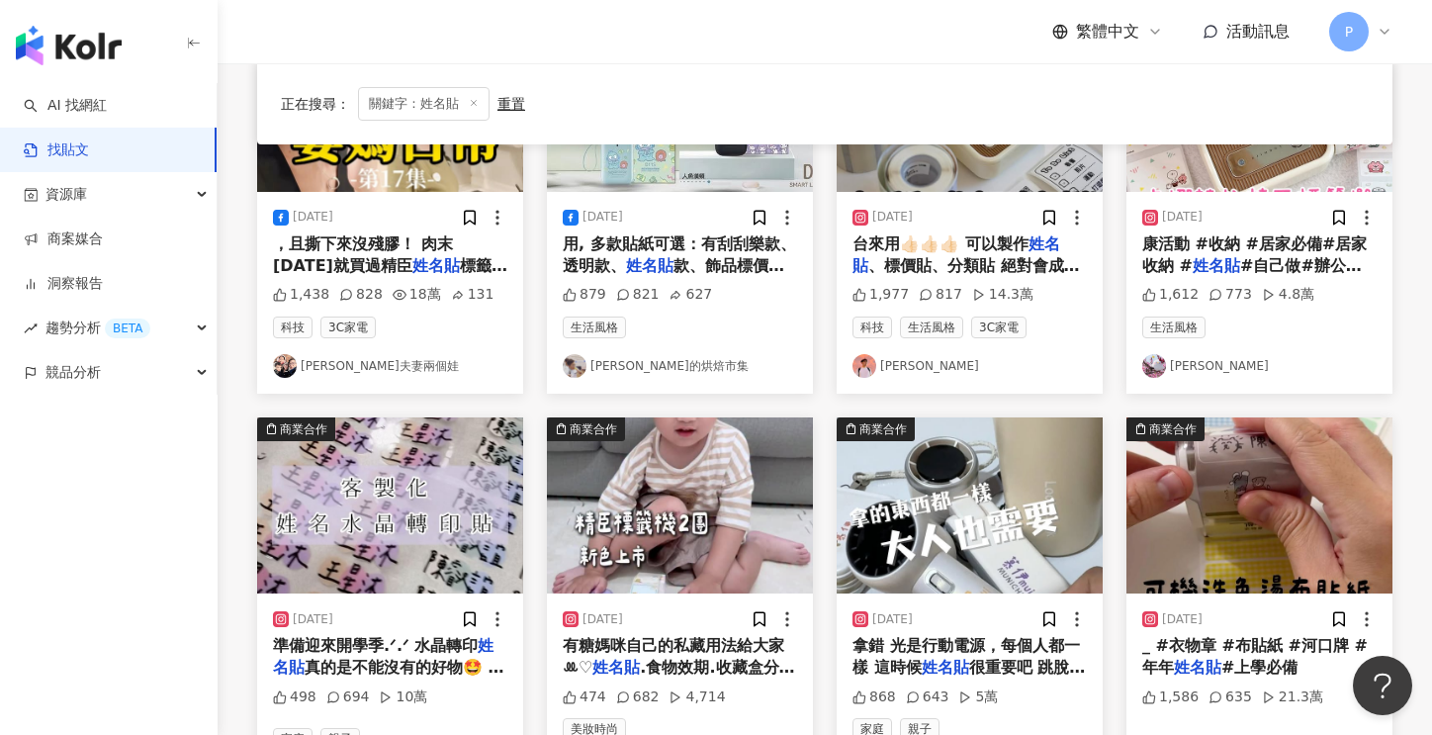
scroll to position [791, 0]
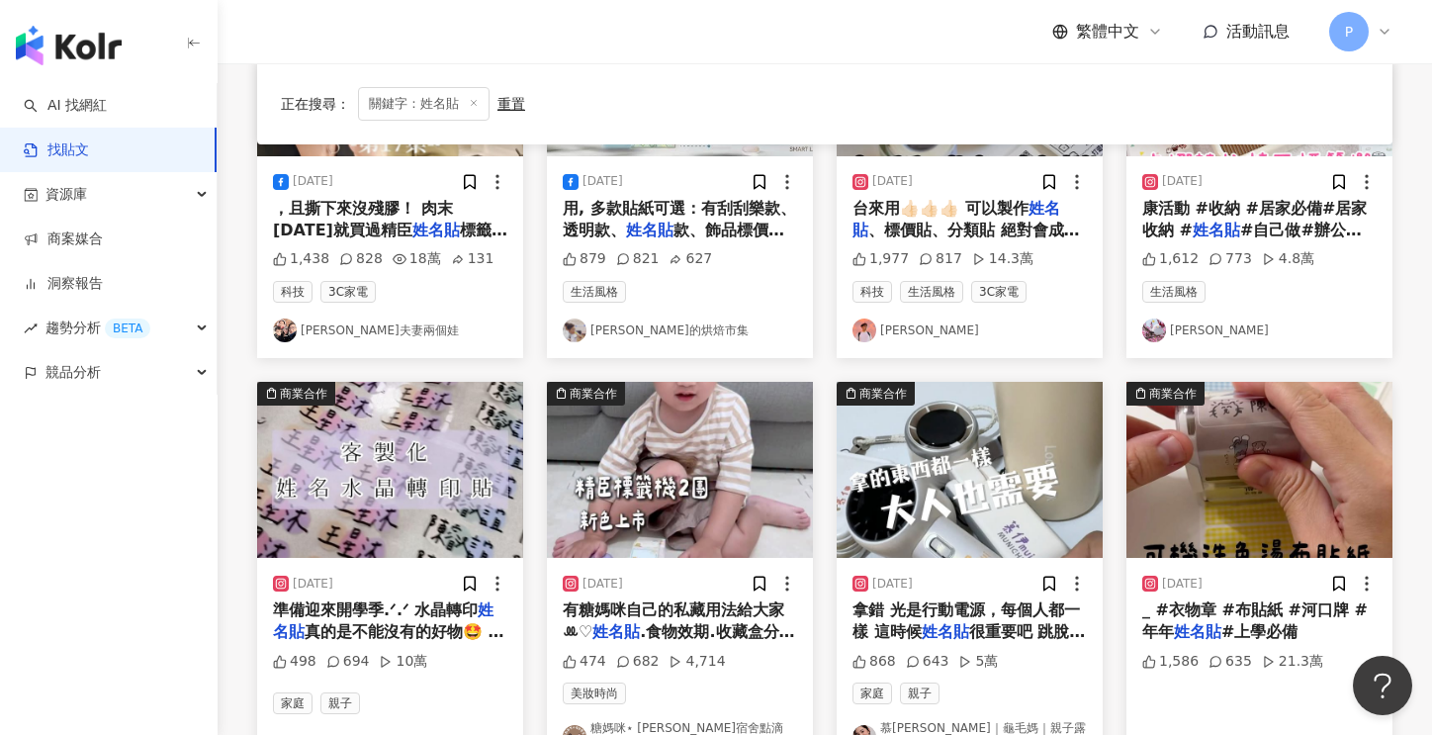
click at [323, 730] on link "Hsuan" at bounding box center [390, 742] width 234 height 24
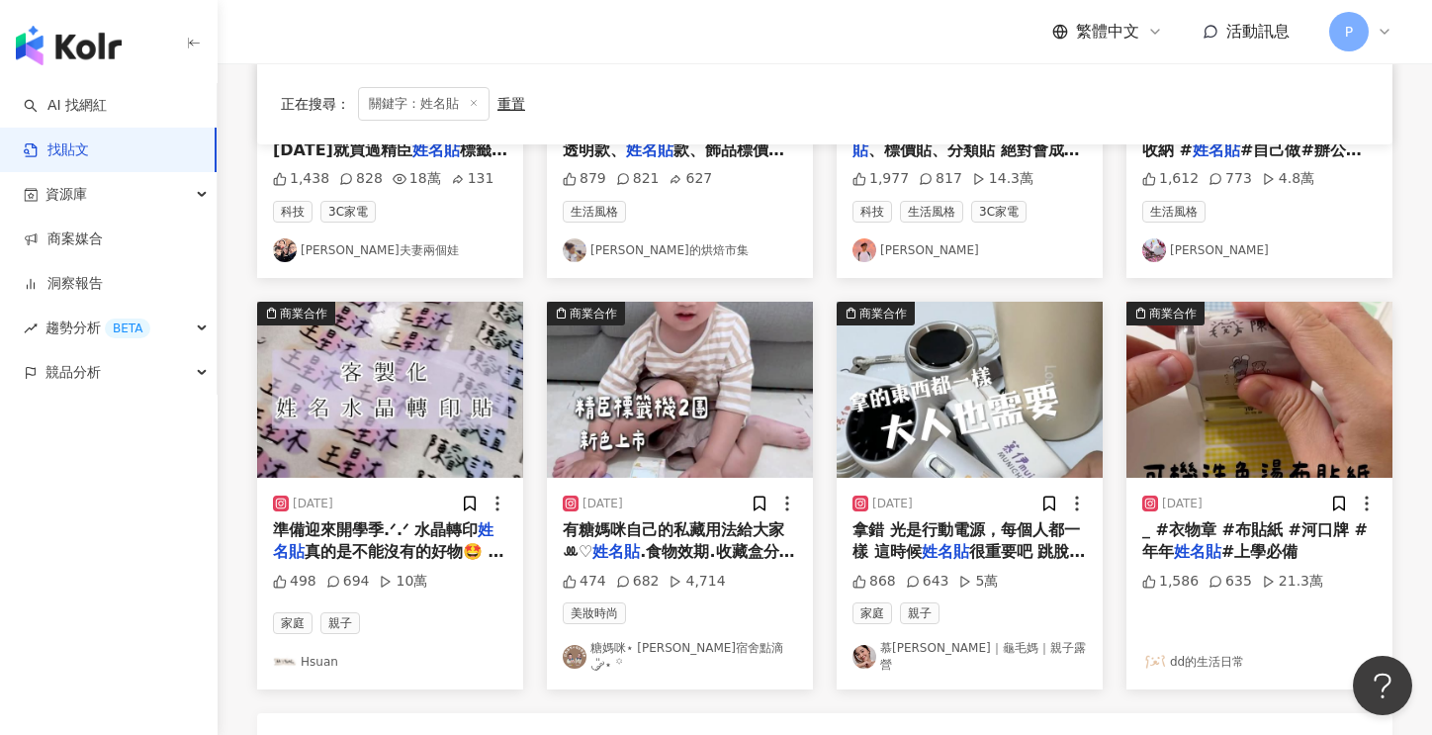
scroll to position [989, 0]
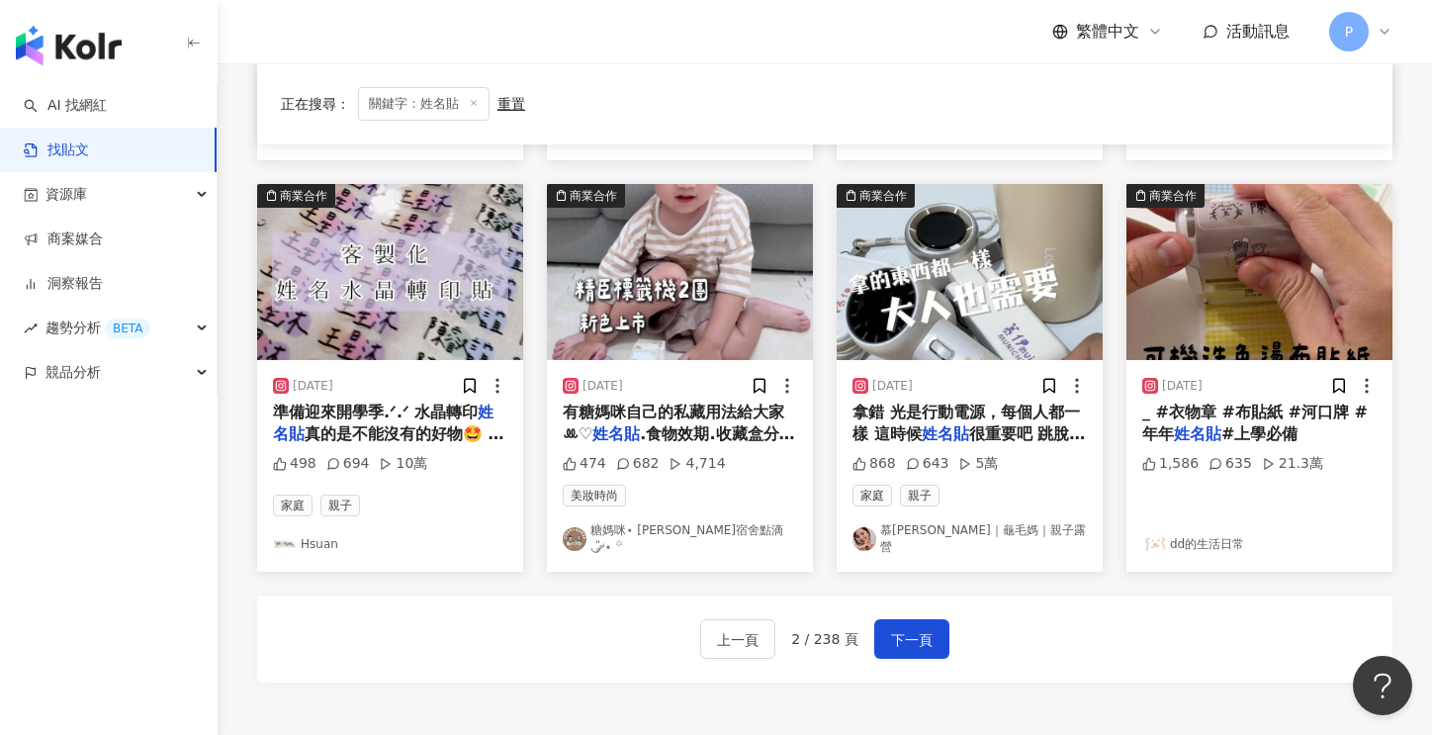
click at [686, 522] on link "糖媽咪⋆ 彭彭彭男子宿舍點滴 ◡̎ ༘⋆ ꙳" at bounding box center [680, 539] width 234 height 34
click at [1014, 424] on span "很重要吧 跳脫以往長方形的樣式 現" at bounding box center [969, 444] width 232 height 41
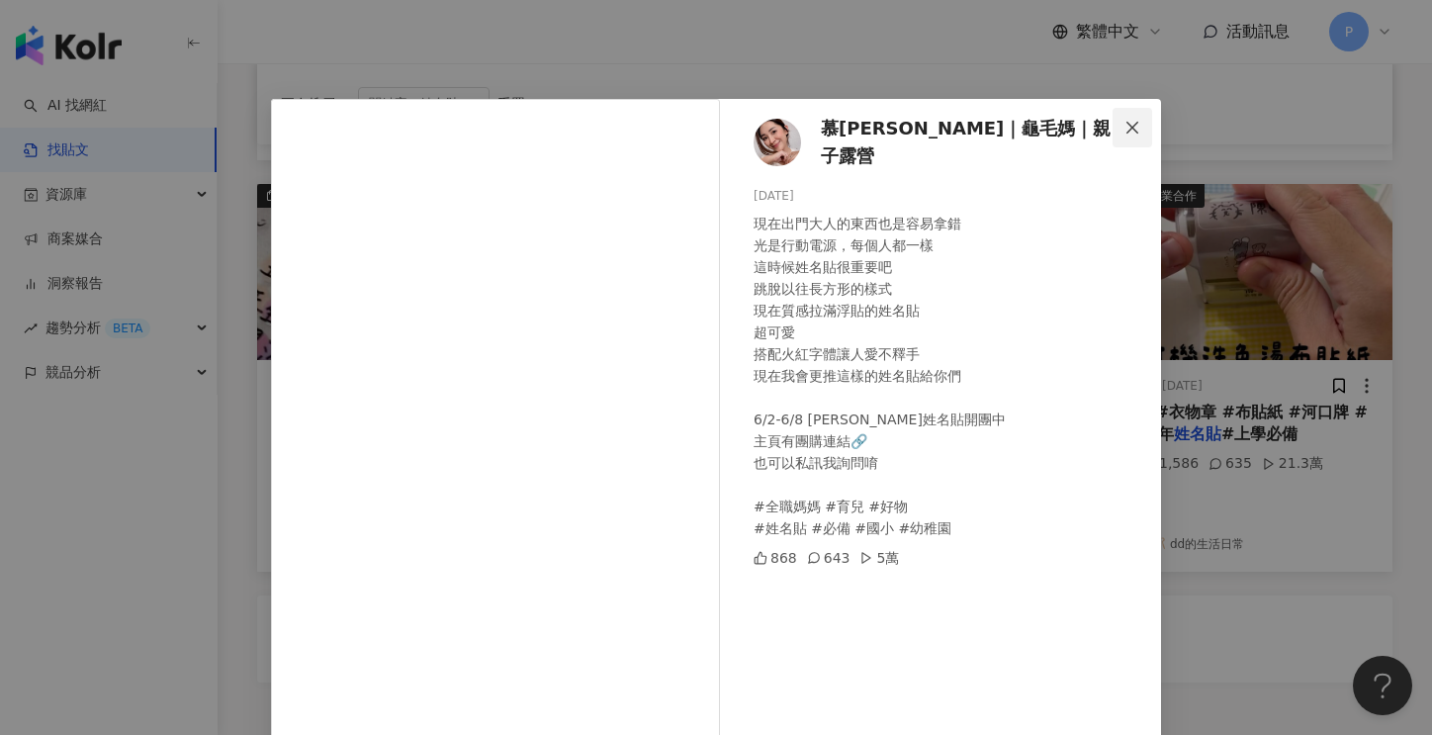
click at [1125, 128] on icon "close" at bounding box center [1133, 128] width 16 height 16
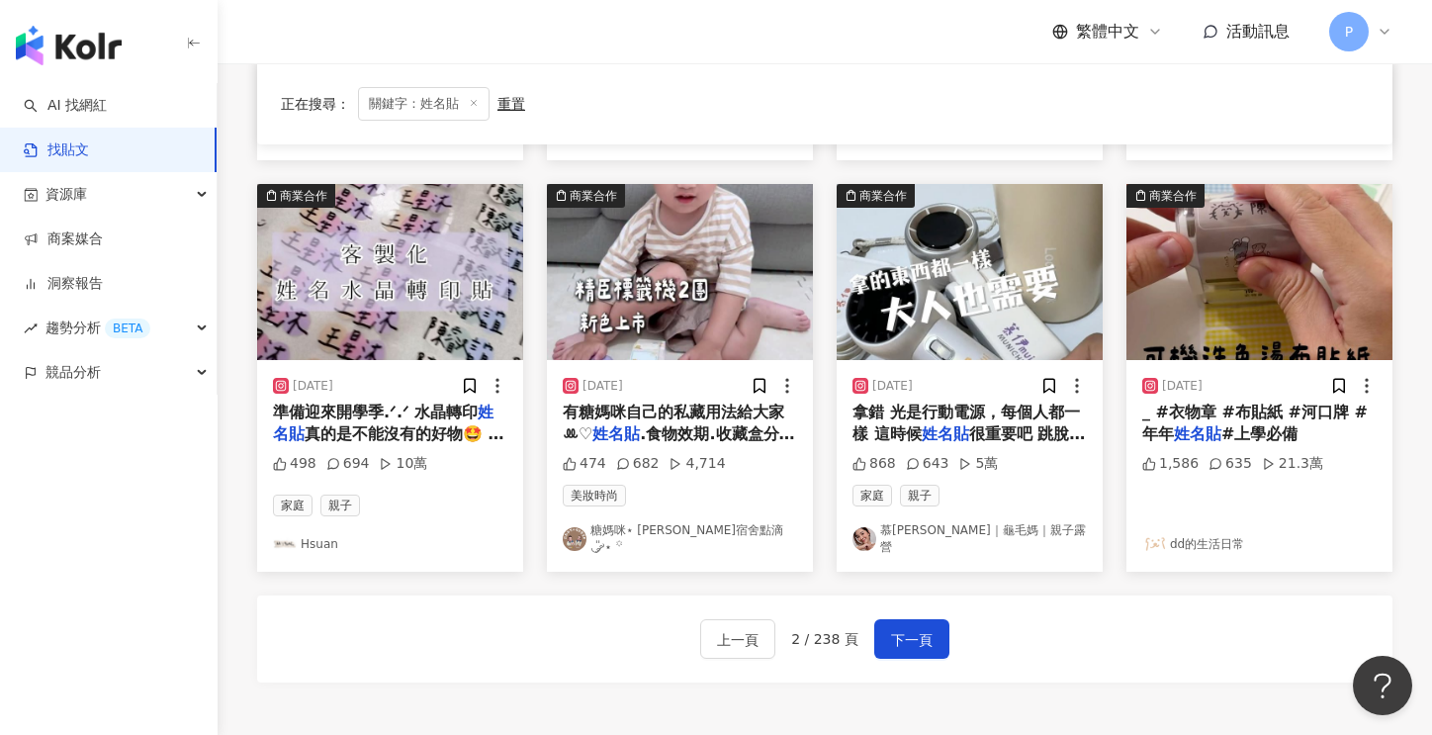
click at [925, 522] on link "慕伊｜龜毛媽｜親子露營" at bounding box center [970, 539] width 234 height 34
click at [895, 628] on span "下一頁" at bounding box center [912, 640] width 42 height 24
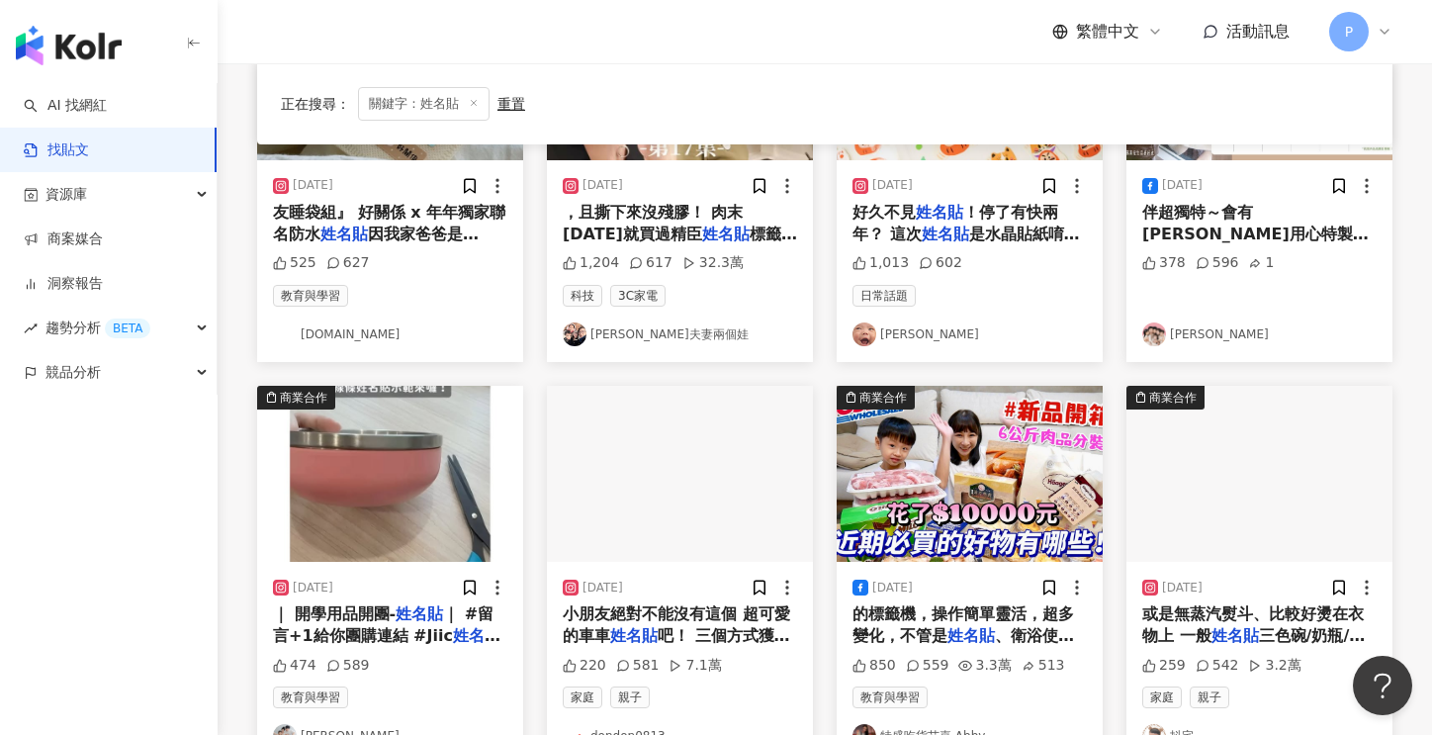
scroll to position [396, 0]
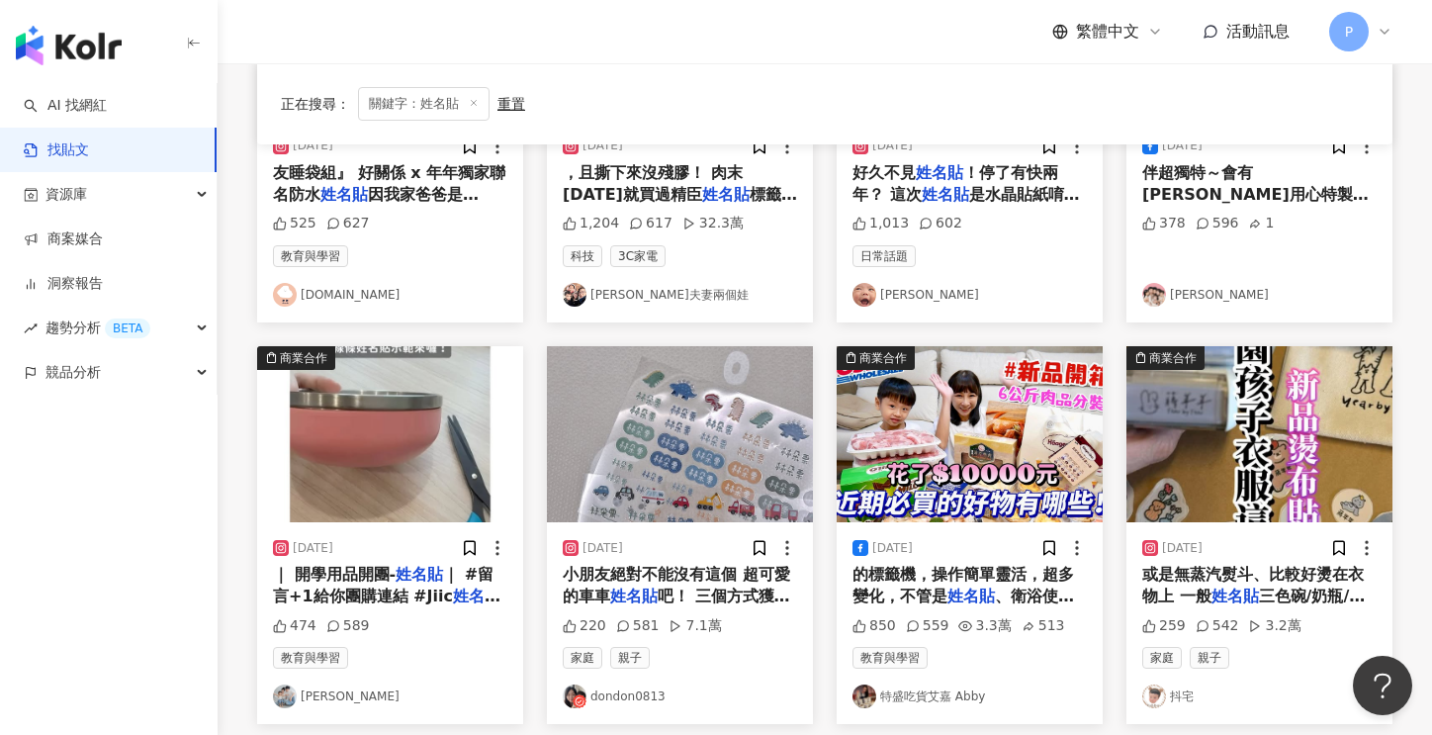
click at [624, 698] on link "dondon0813" at bounding box center [680, 697] width 234 height 24
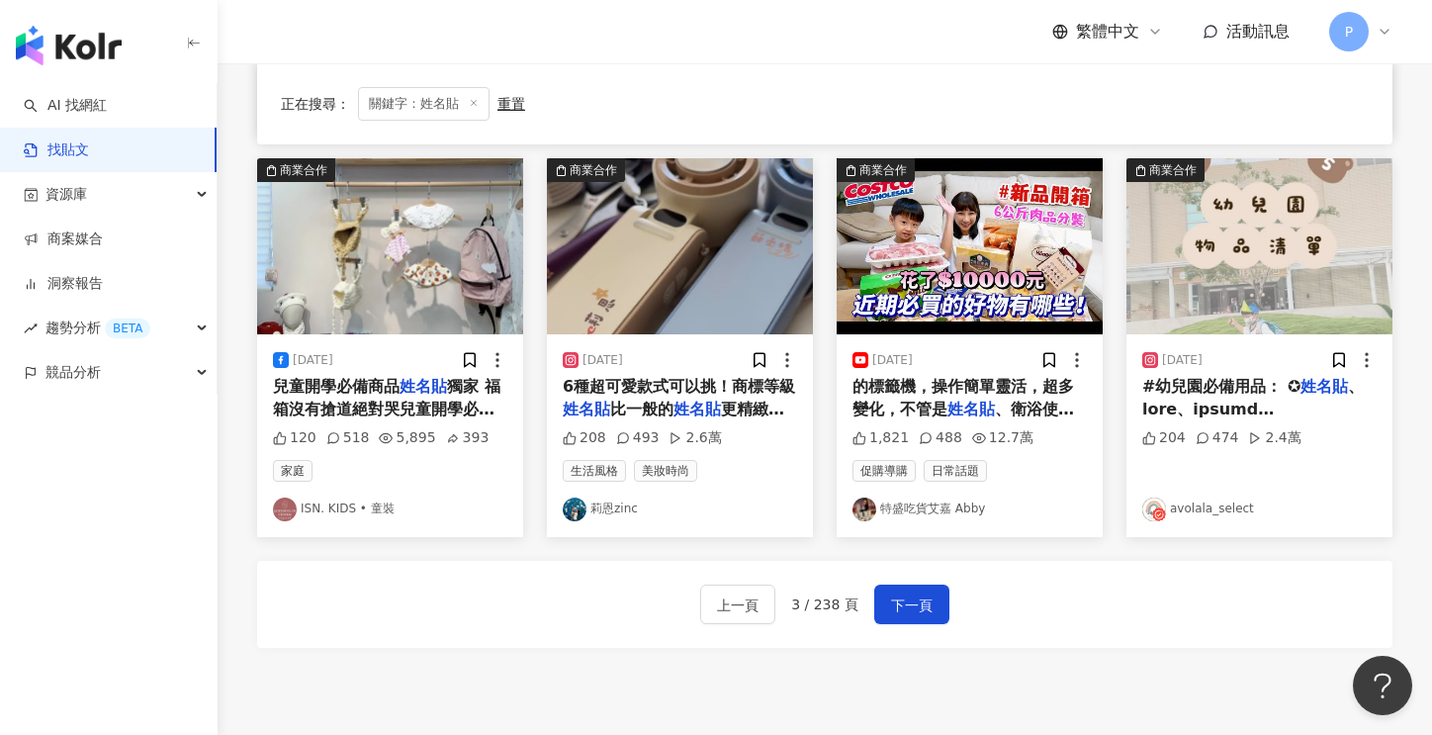
scroll to position [989, 0]
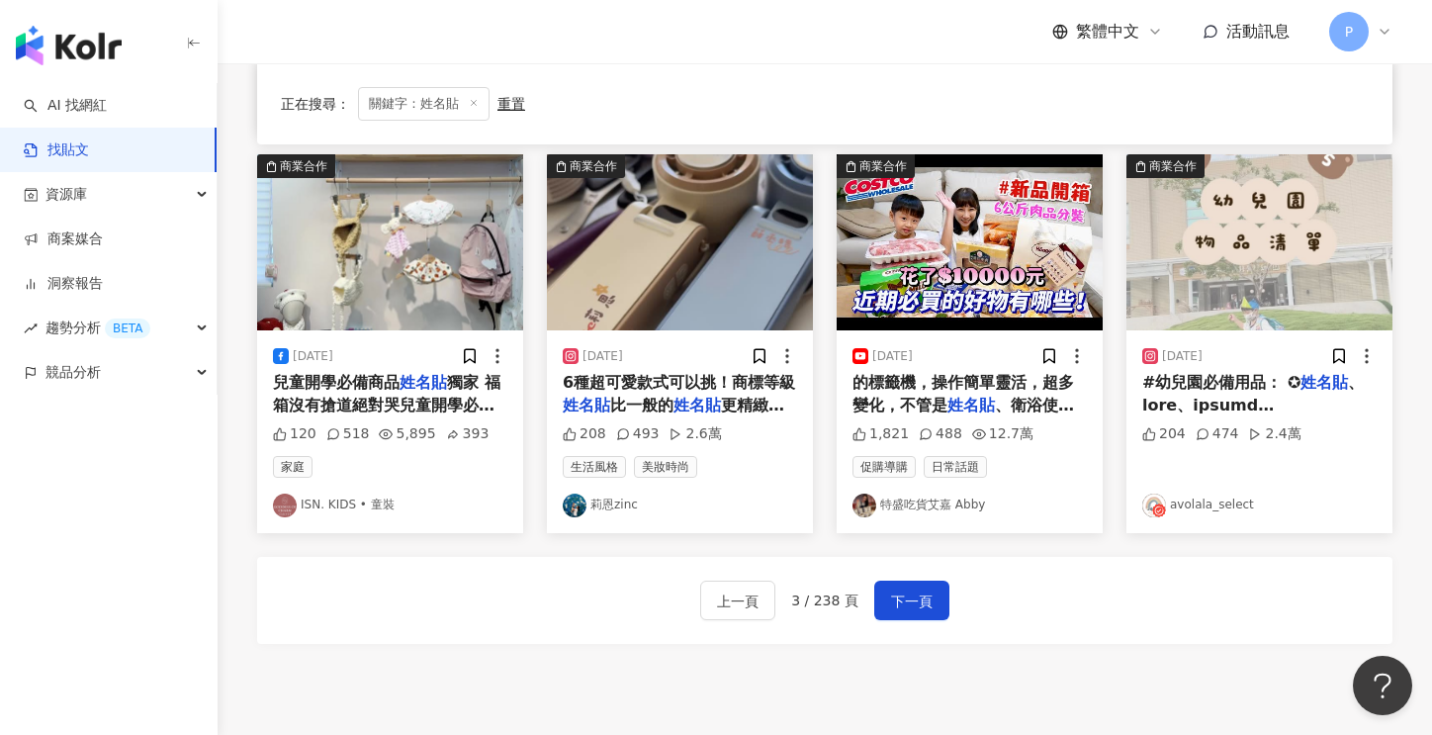
click at [359, 503] on link "ISN. KIDS • 童裝" at bounding box center [390, 506] width 234 height 24
click at [624, 502] on link "莉恩zinc" at bounding box center [680, 506] width 234 height 24
click at [1204, 502] on link "avolala_select" at bounding box center [1260, 506] width 234 height 24
click at [914, 594] on span "下一頁" at bounding box center [912, 602] width 42 height 24
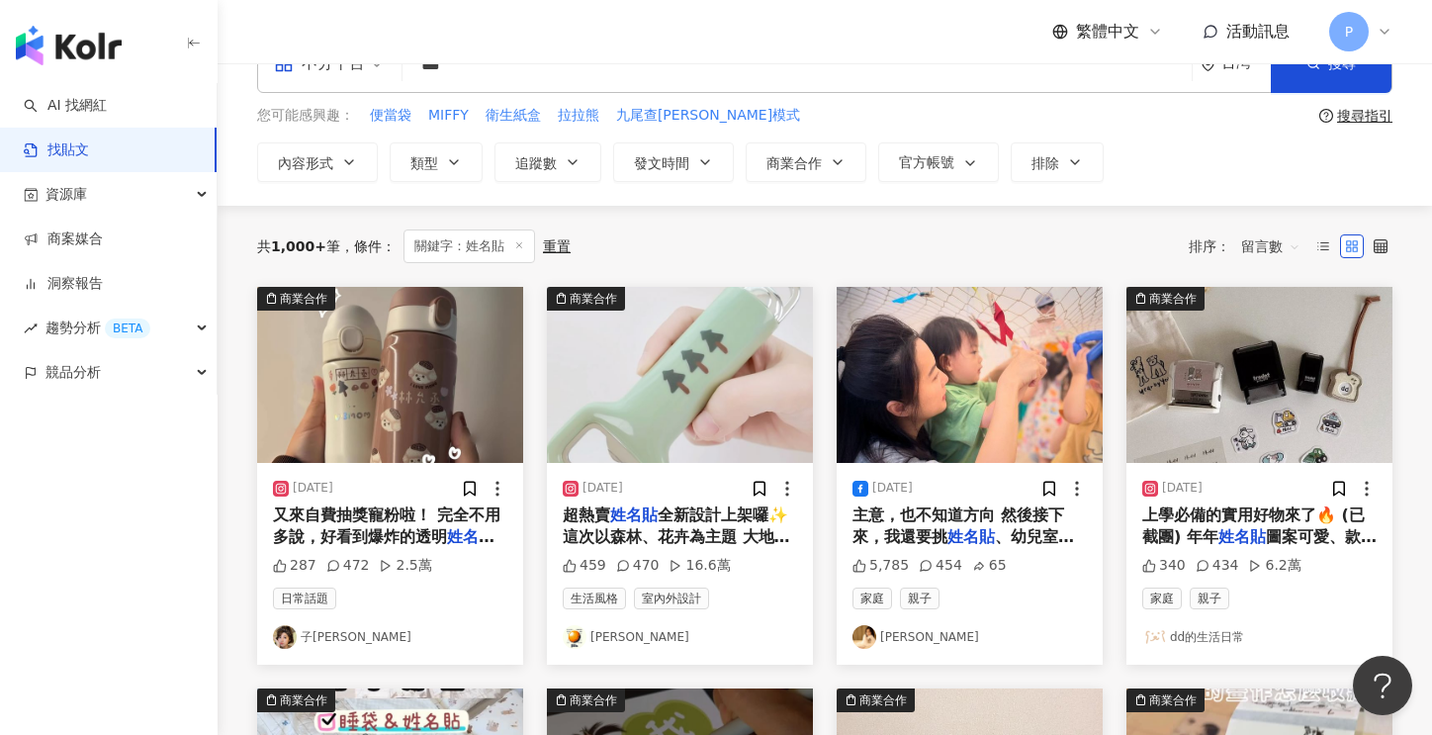
scroll to position [99, 0]
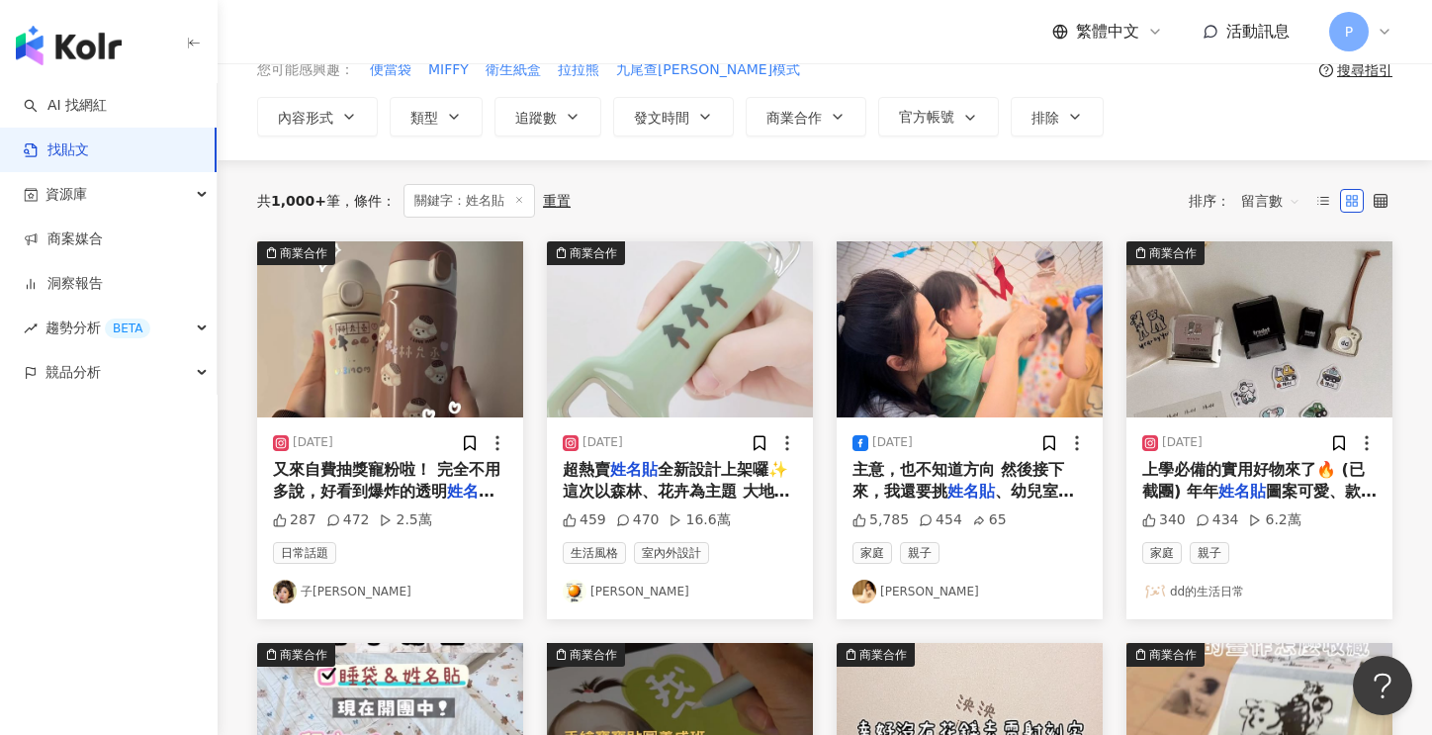
click at [313, 587] on link "子[PERSON_NAME]" at bounding box center [390, 592] width 234 height 24
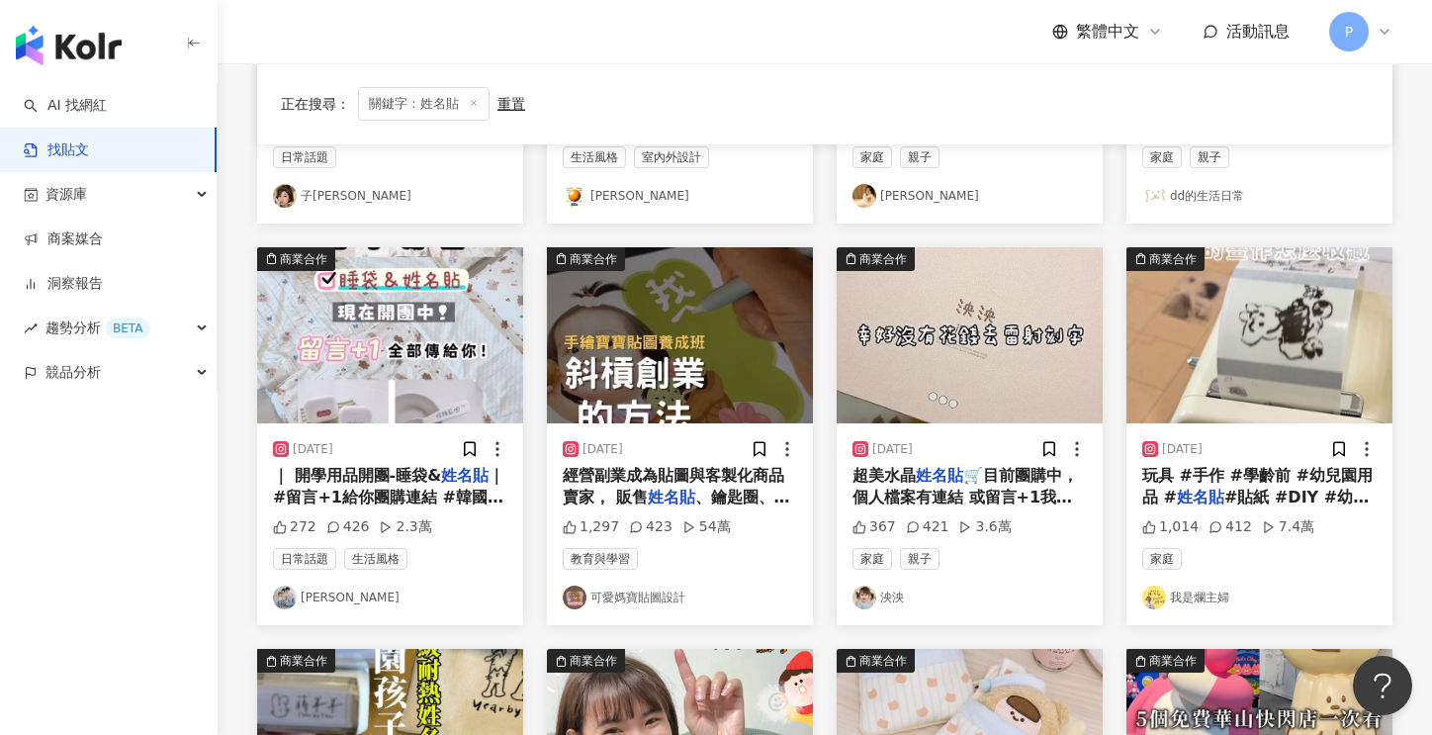
scroll to position [0, 0]
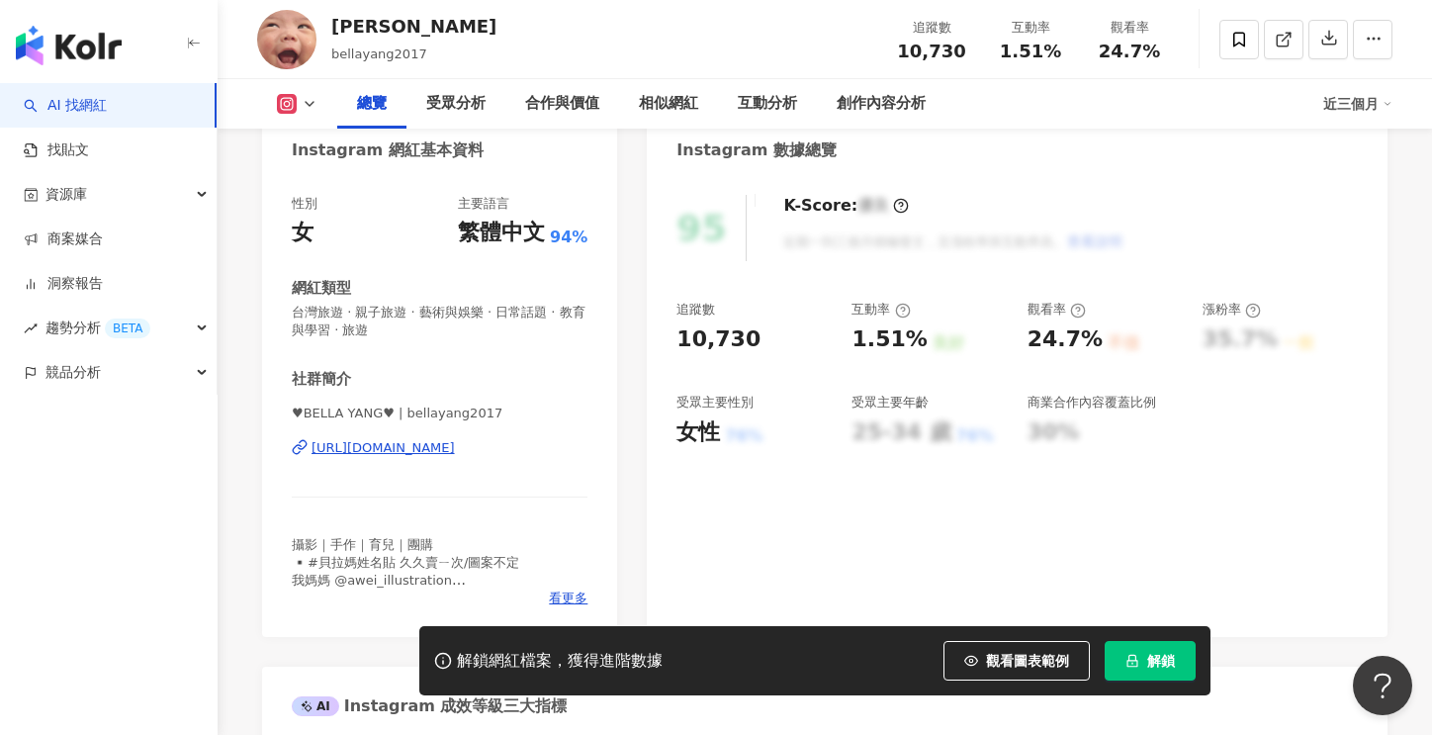
scroll to position [297, 0]
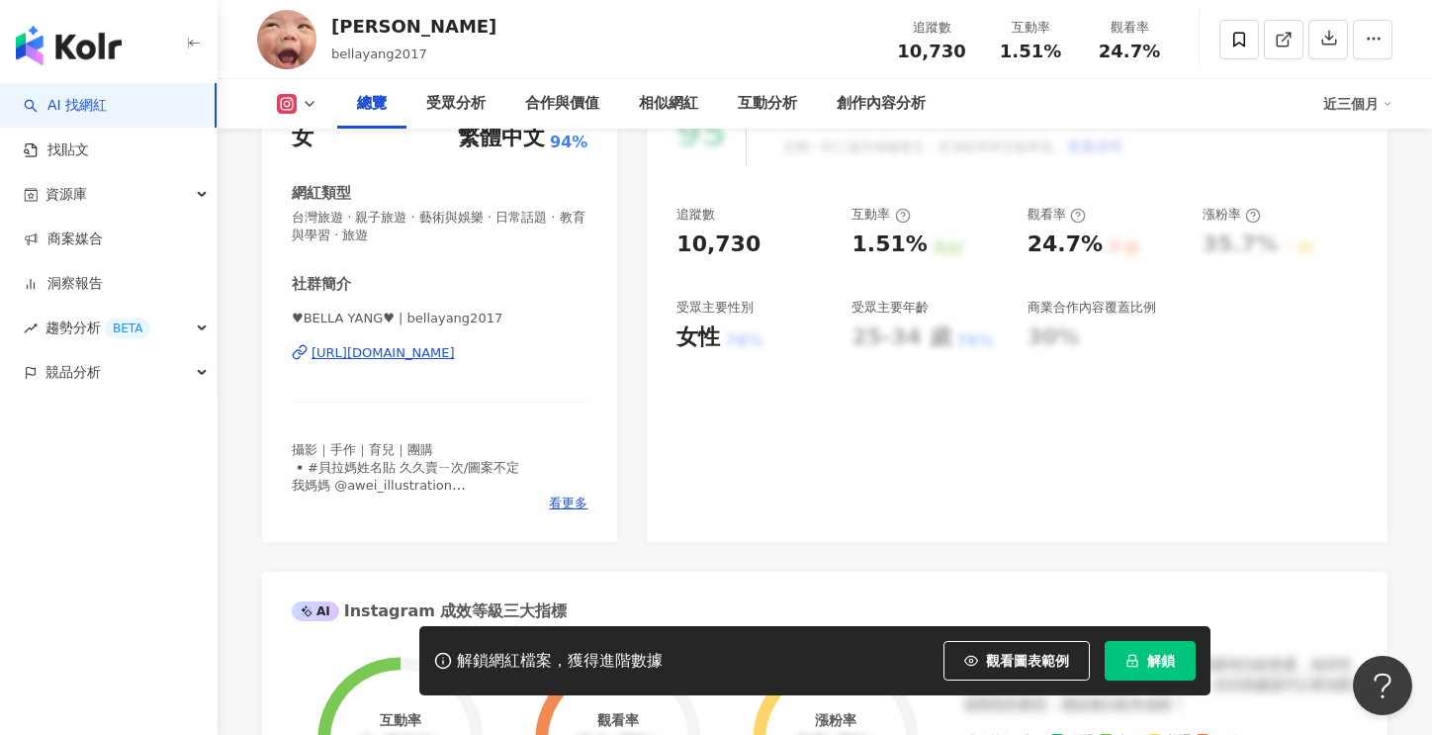
click at [455, 358] on div "https://www.instagram.com/bellayang2017/" at bounding box center [383, 353] width 143 height 18
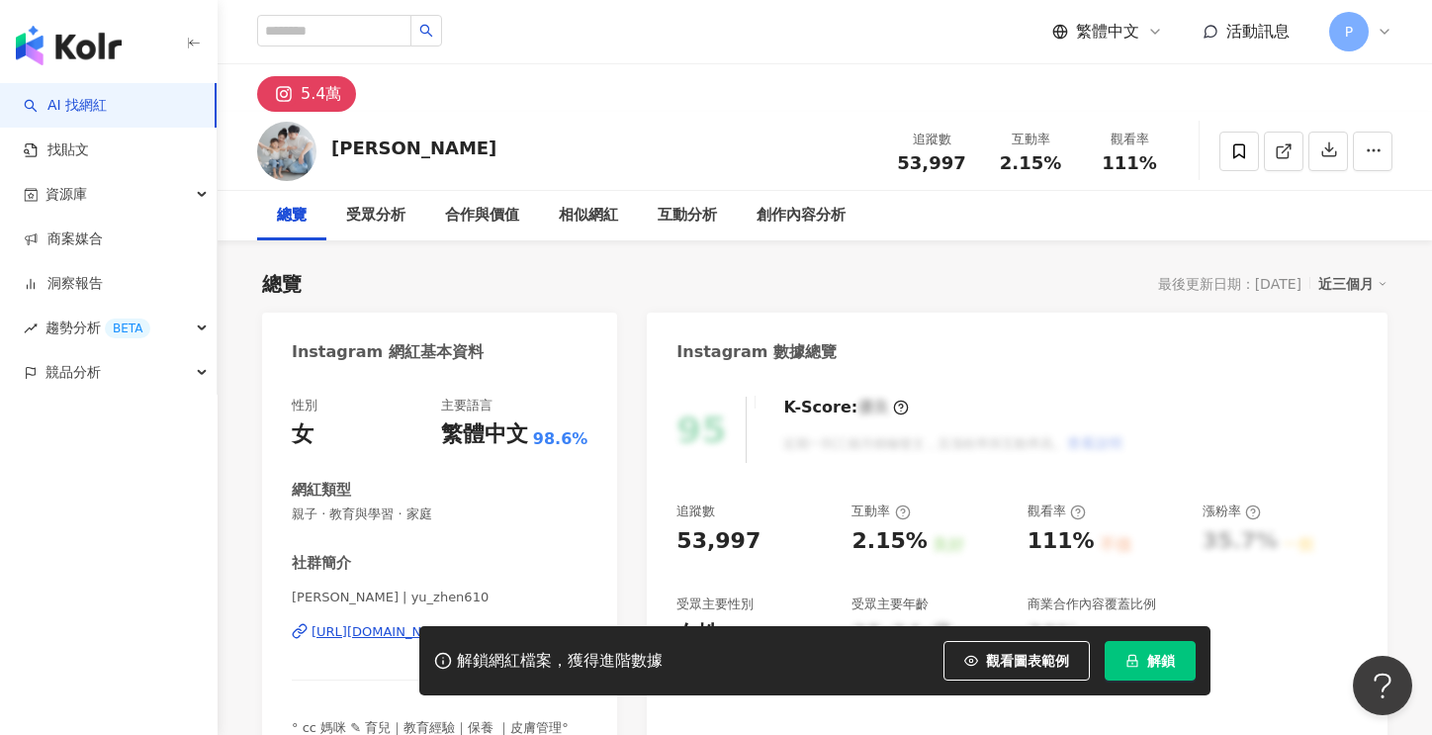
scroll to position [99, 0]
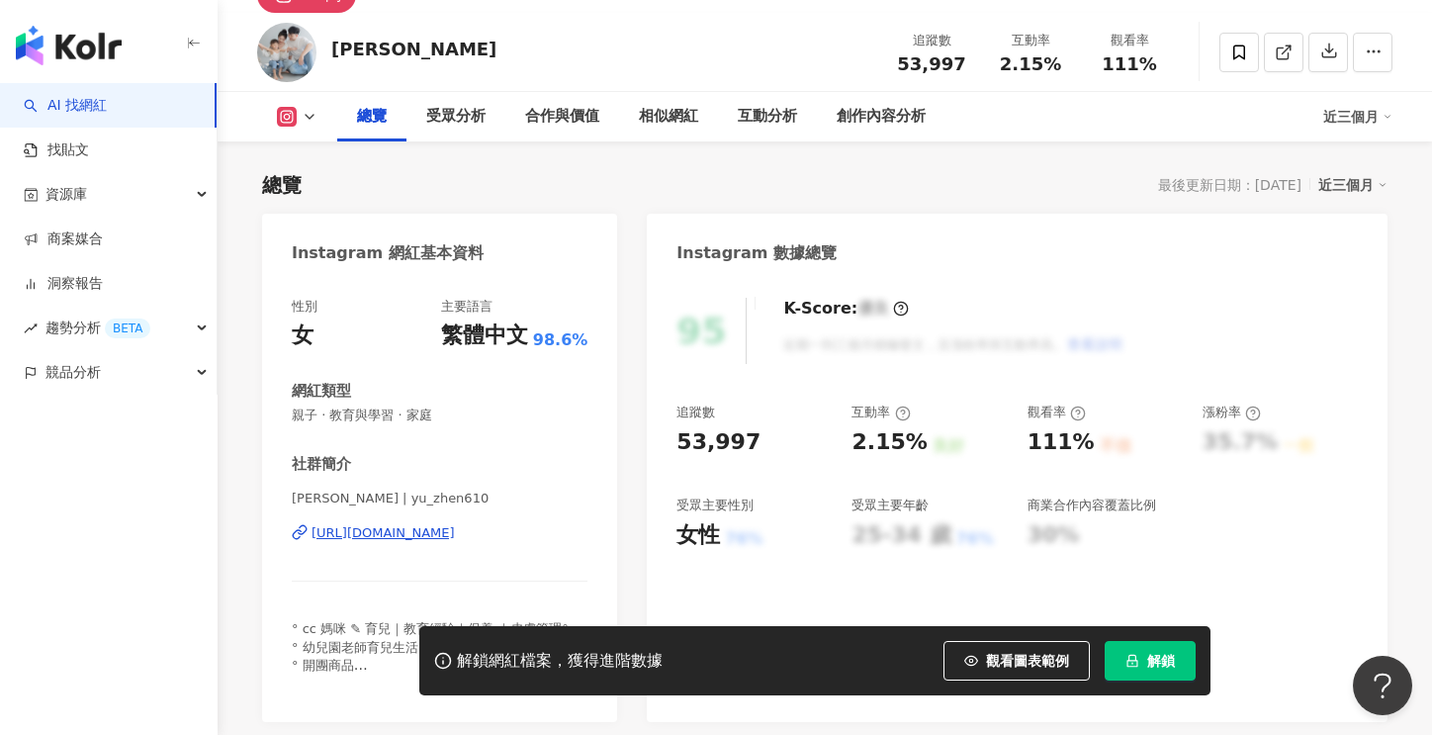
click at [455, 534] on div "https://www.instagram.com/yu_zhen610/" at bounding box center [383, 533] width 143 height 18
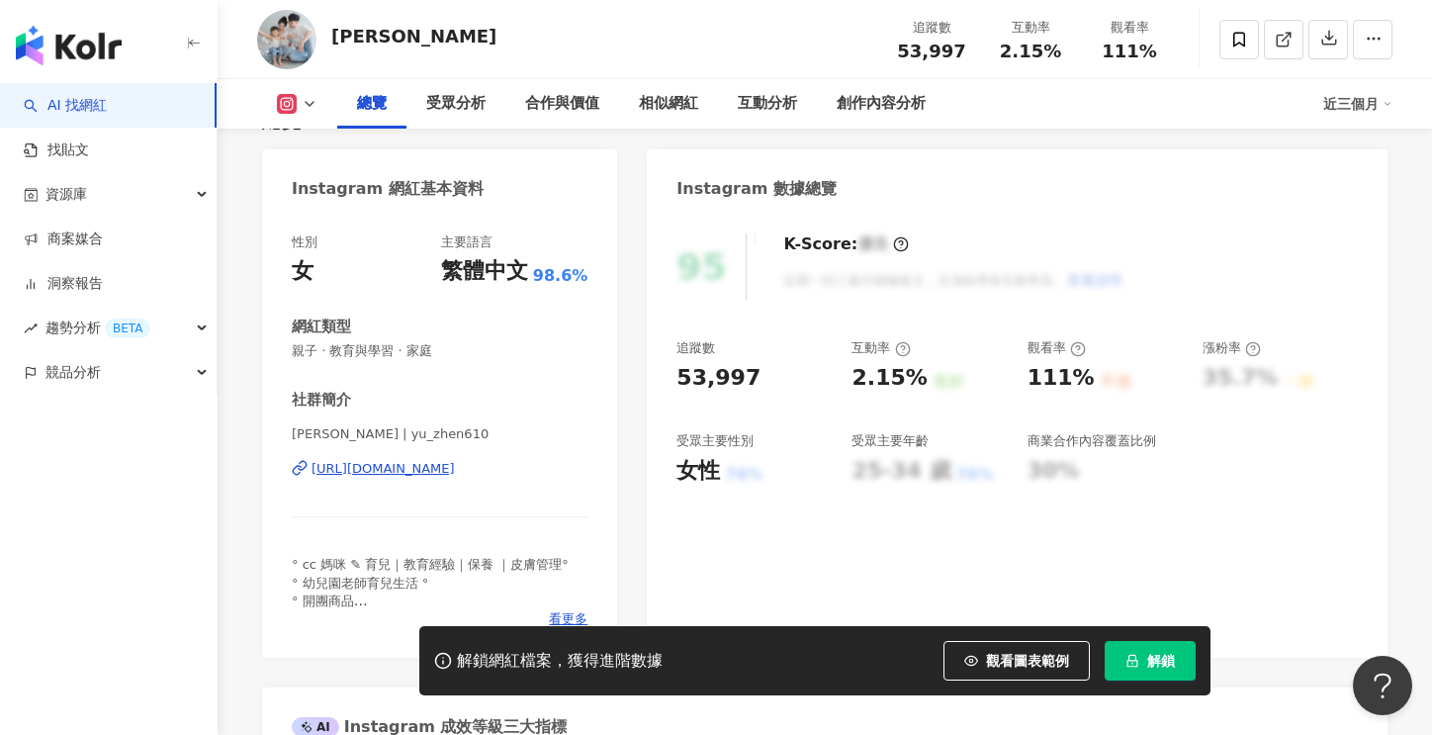
scroll to position [198, 0]
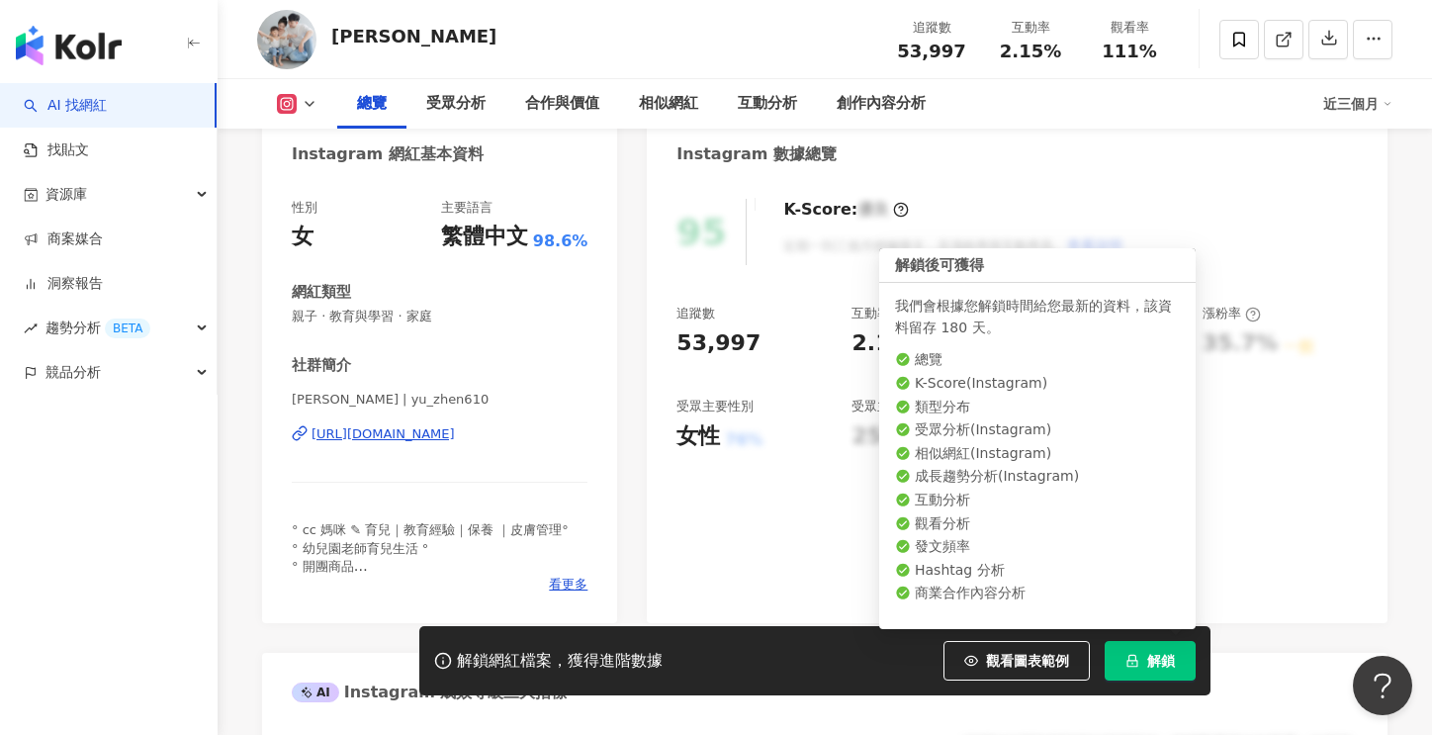
click at [1154, 658] on span "解鎖" at bounding box center [1161, 661] width 28 height 16
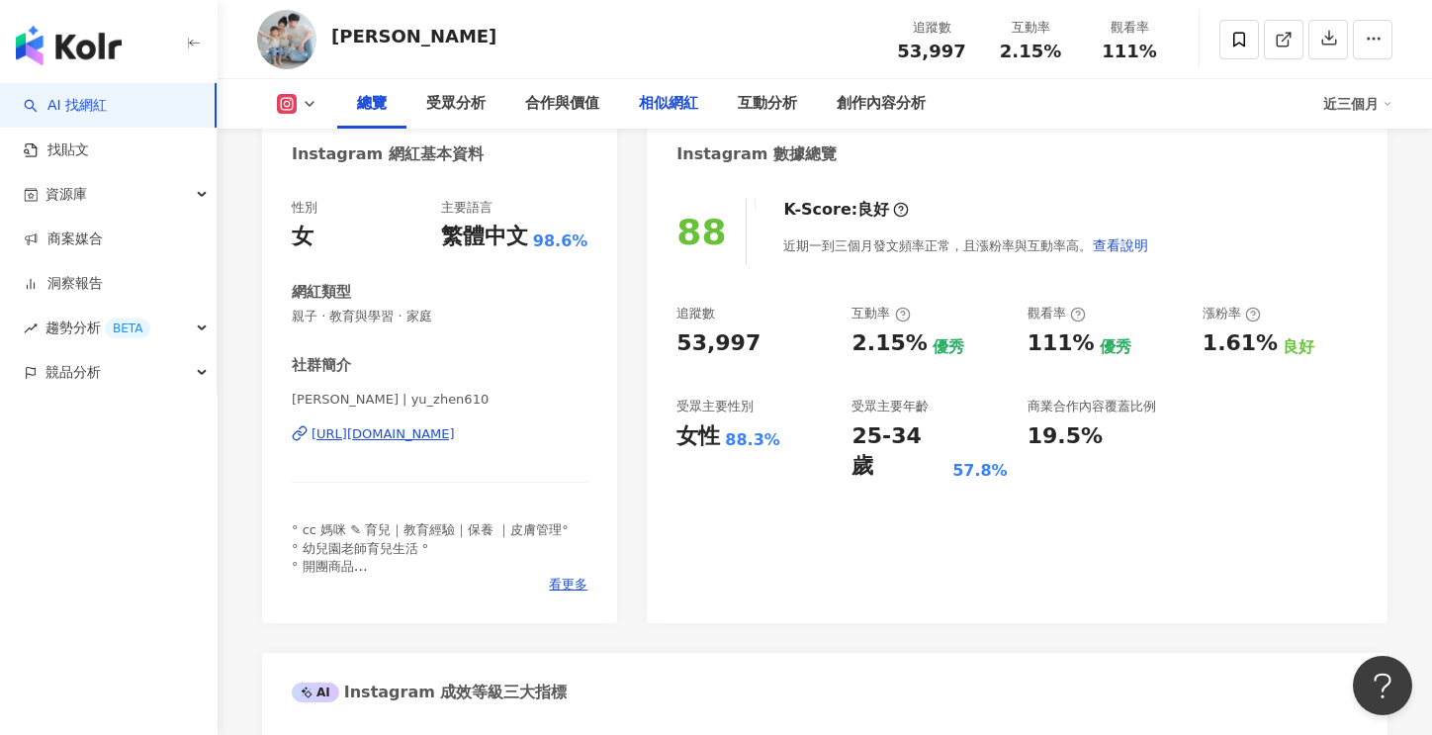
click at [682, 102] on div "相似網紅" at bounding box center [668, 104] width 59 height 24
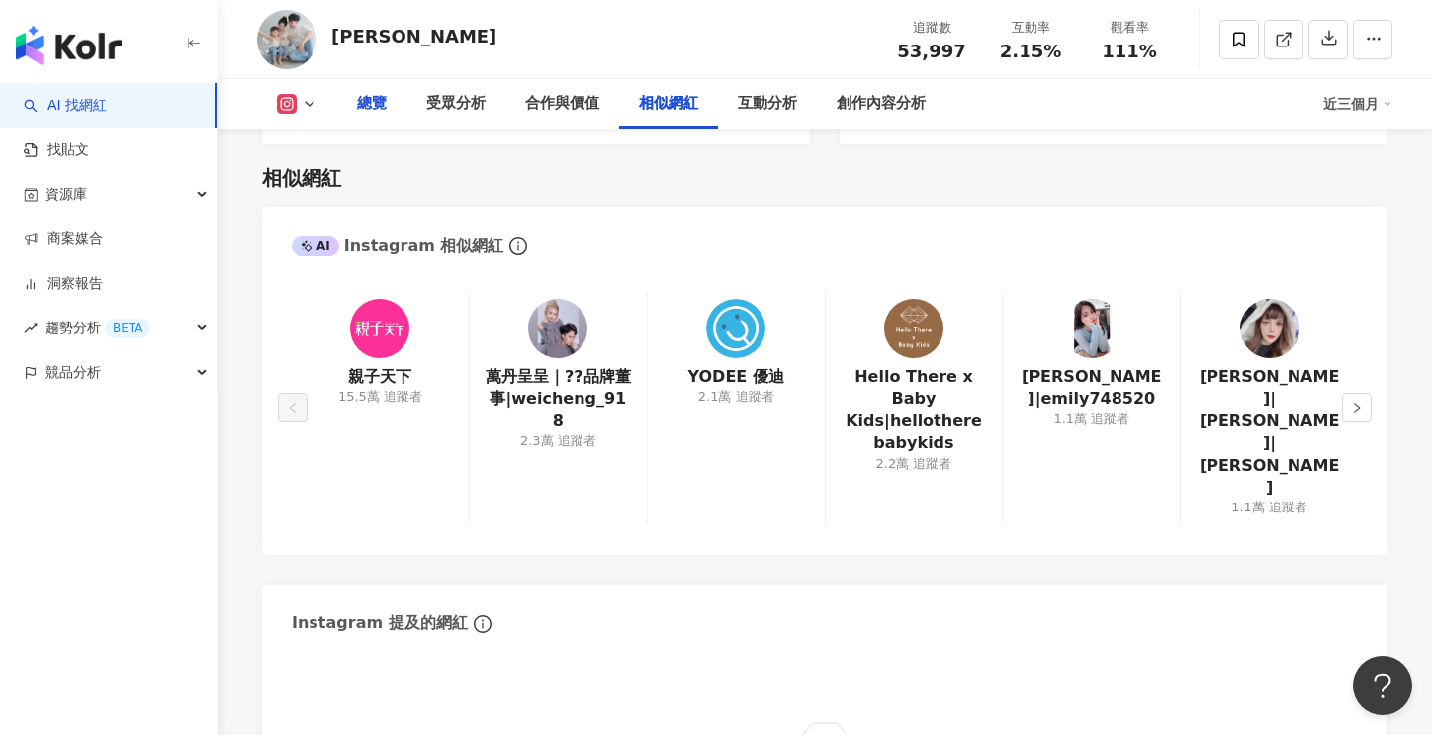
click at [364, 106] on div "總覽" at bounding box center [372, 104] width 30 height 24
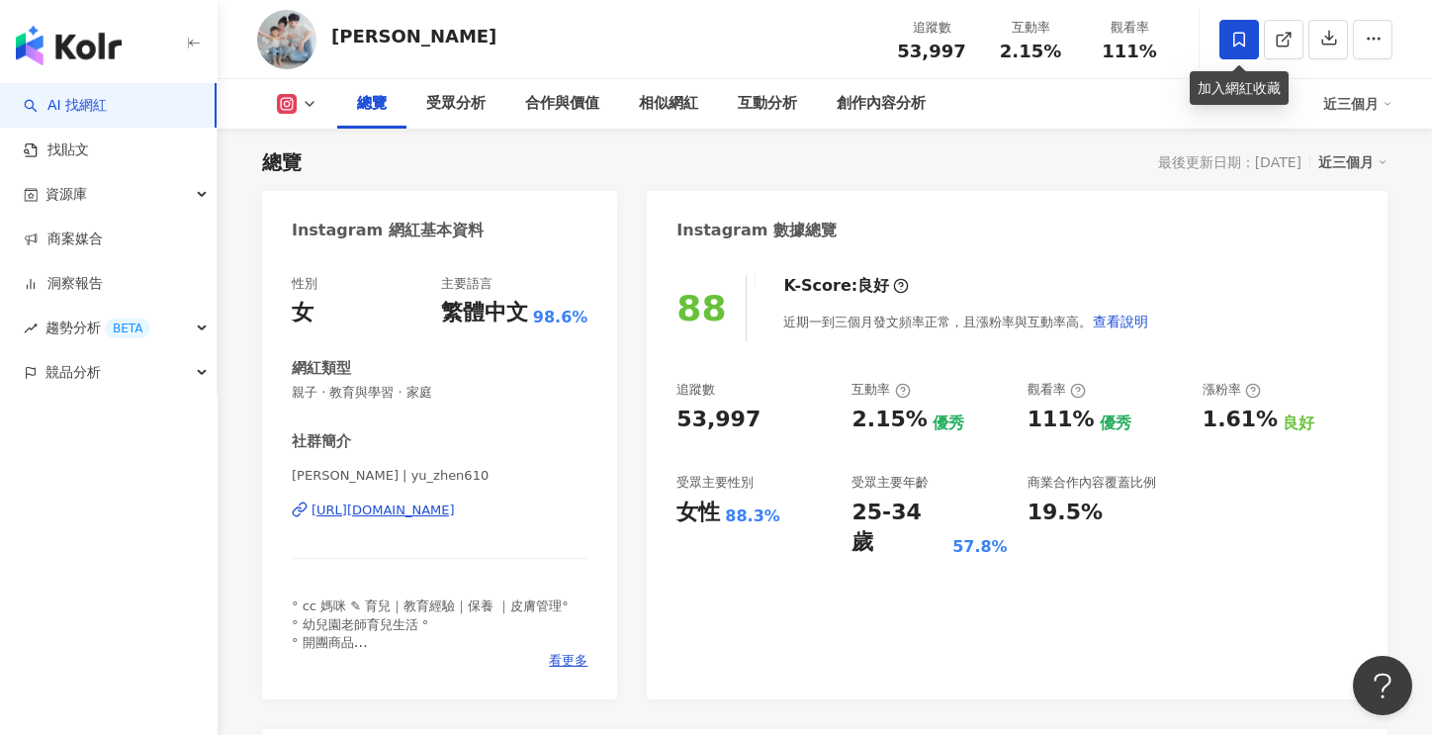
click at [1237, 39] on icon at bounding box center [1240, 40] width 18 height 18
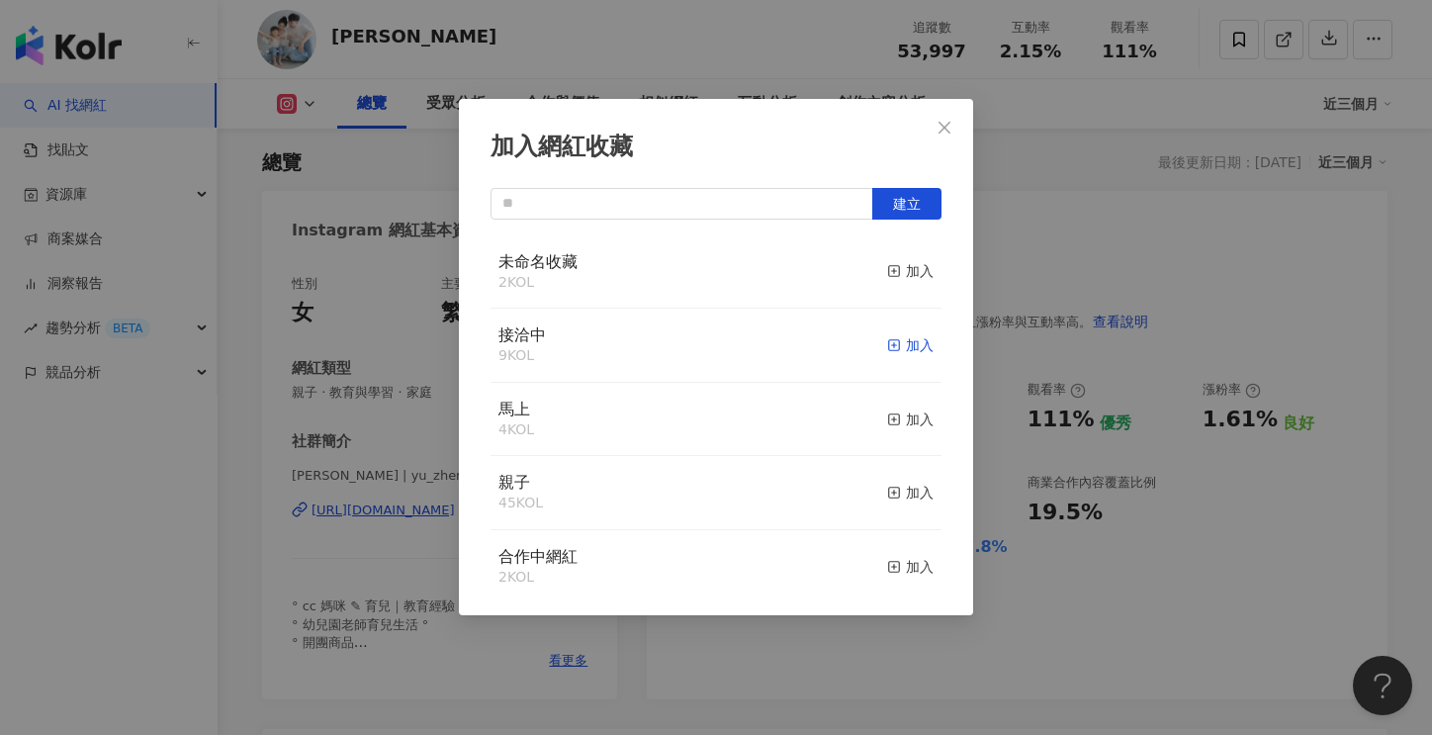
click at [902, 347] on div "加入" at bounding box center [910, 345] width 46 height 22
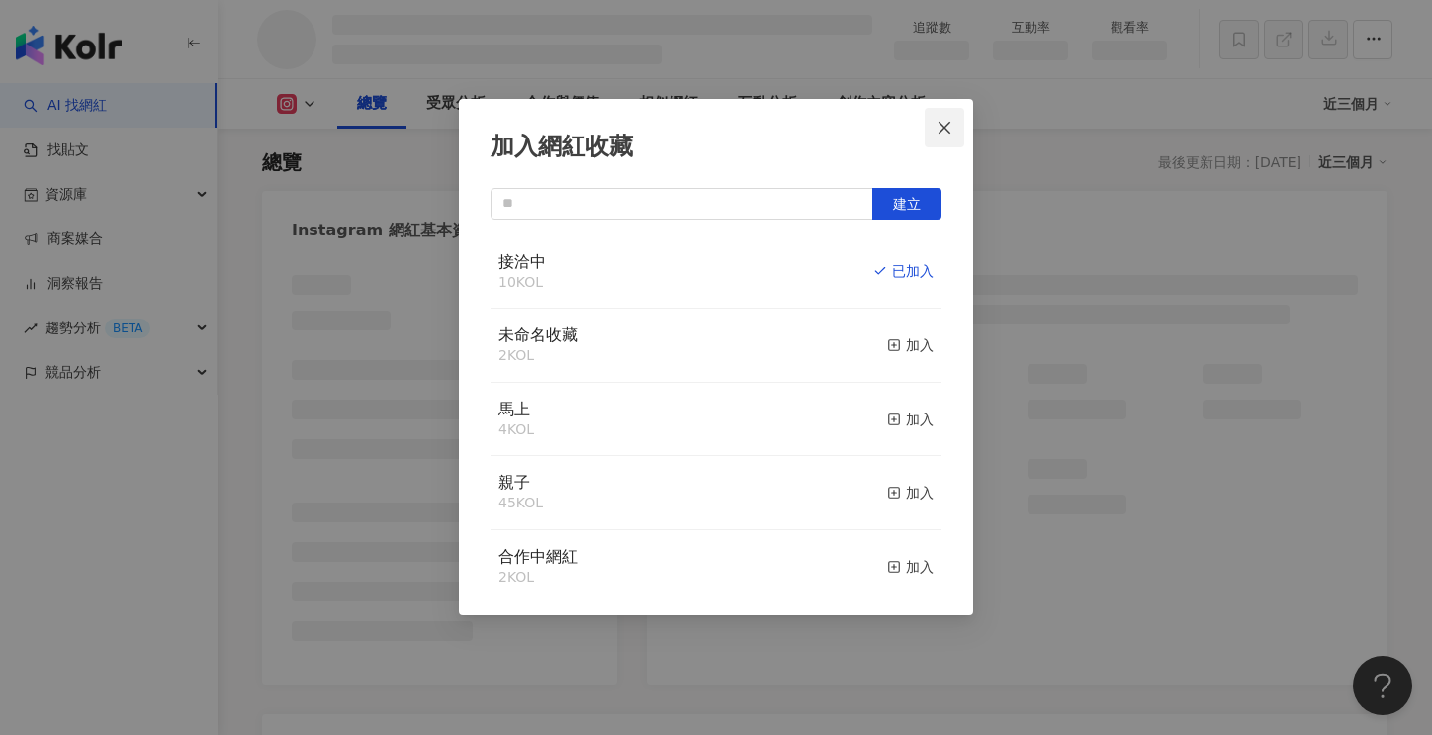
click at [951, 121] on icon "close" at bounding box center [945, 128] width 16 height 16
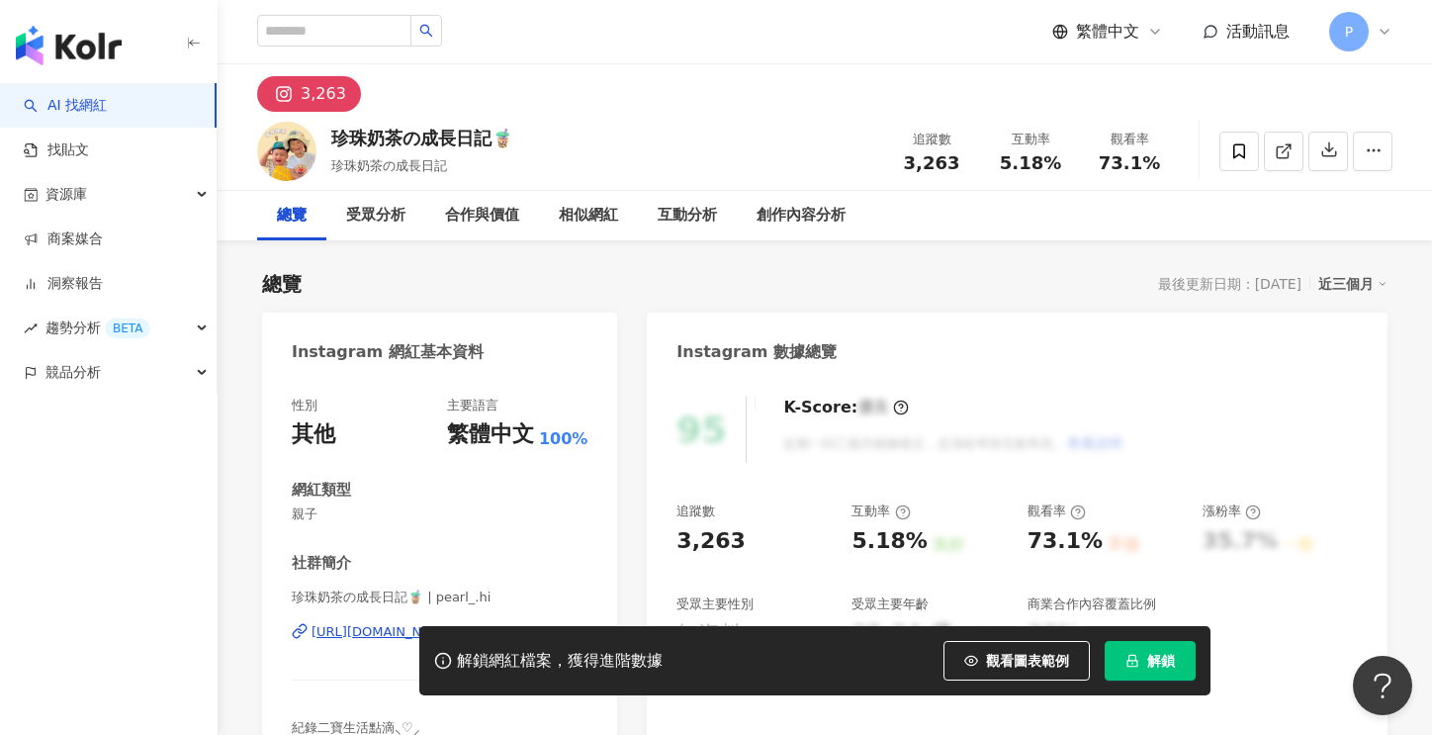
scroll to position [396, 0]
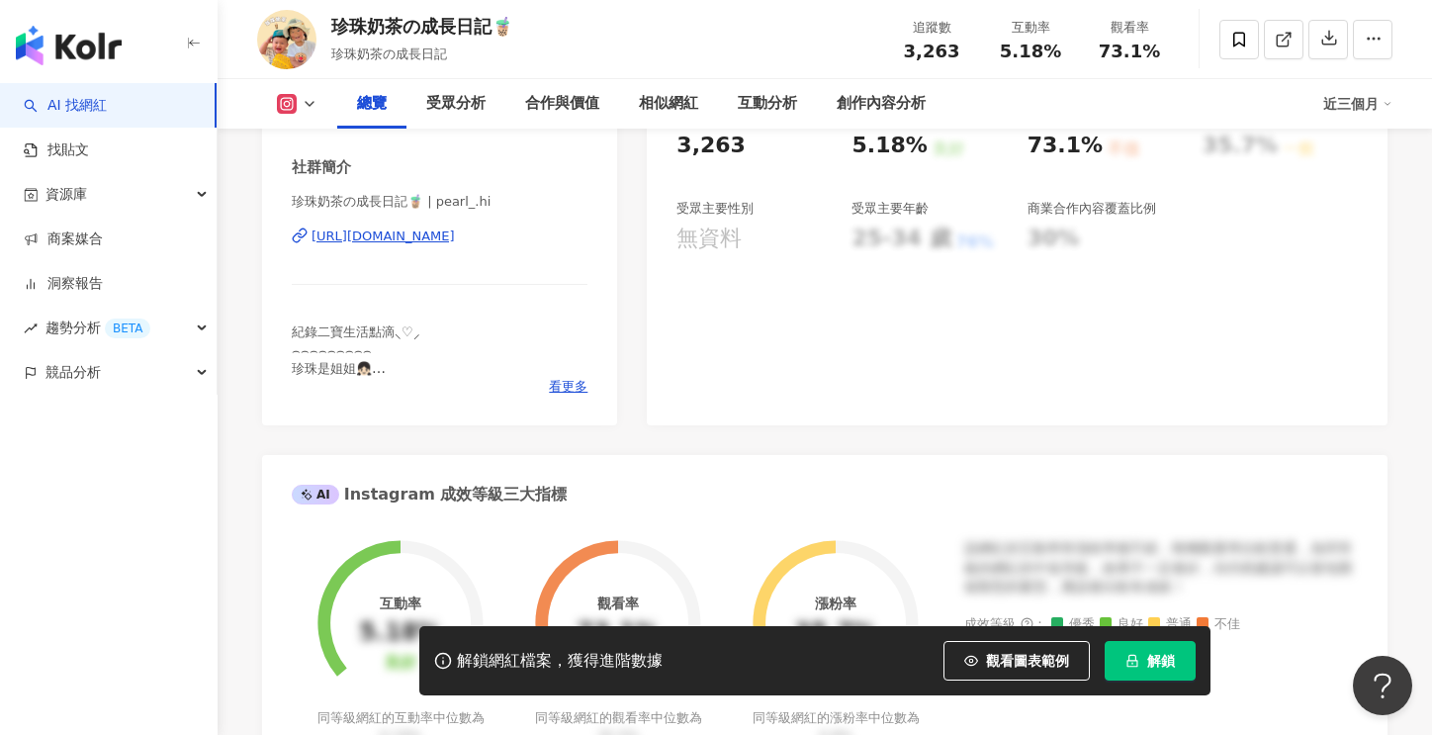
click at [435, 238] on div "https://www.instagram.com/pearl_.hi/" at bounding box center [383, 237] width 143 height 18
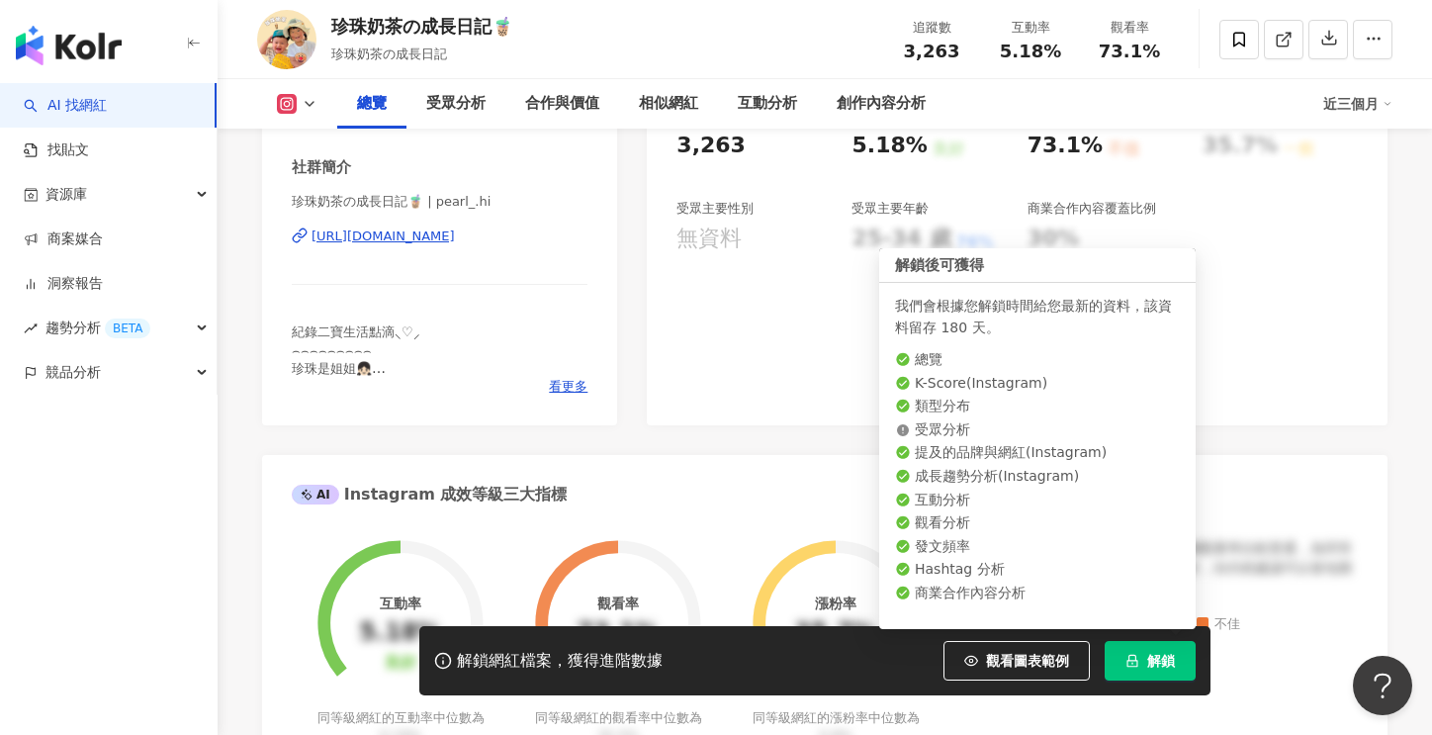
click at [1161, 653] on span "解鎖" at bounding box center [1161, 661] width 28 height 16
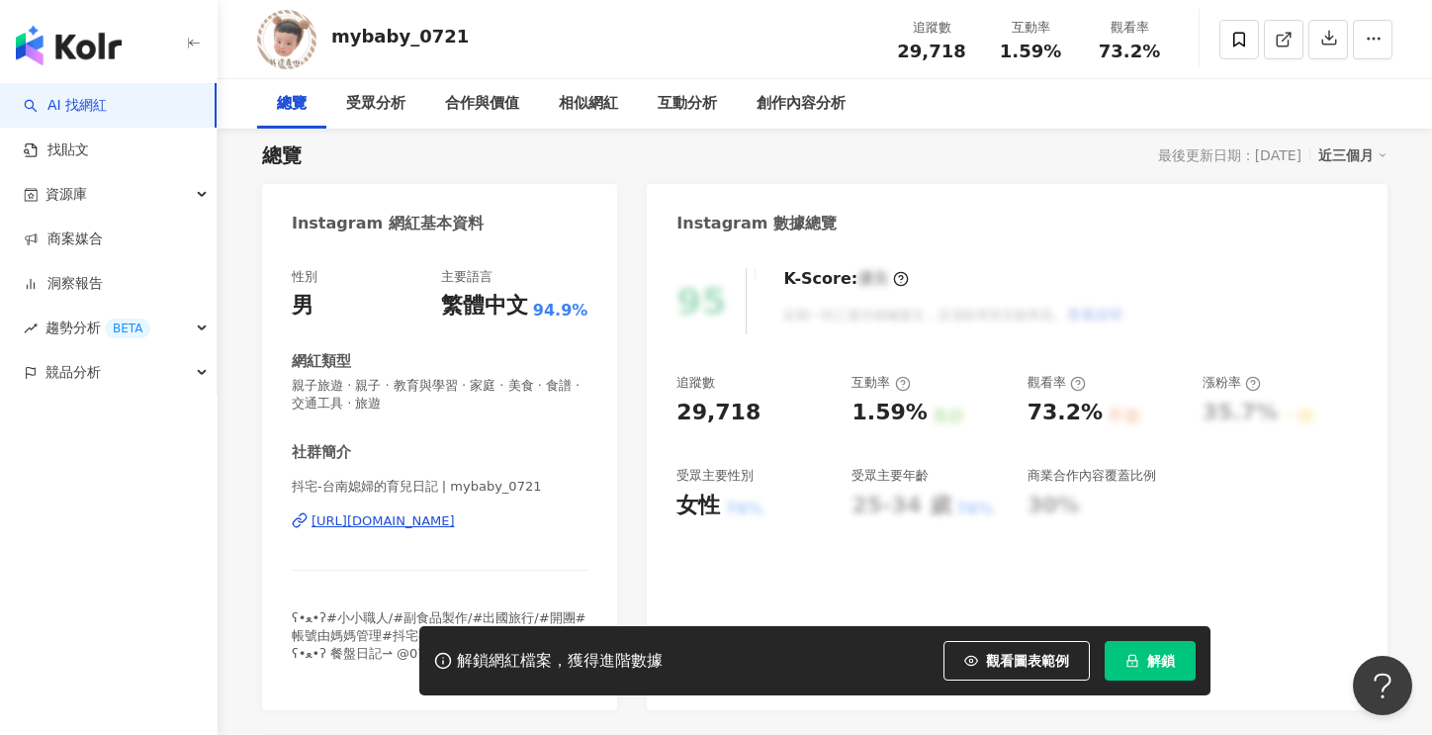
scroll to position [198, 0]
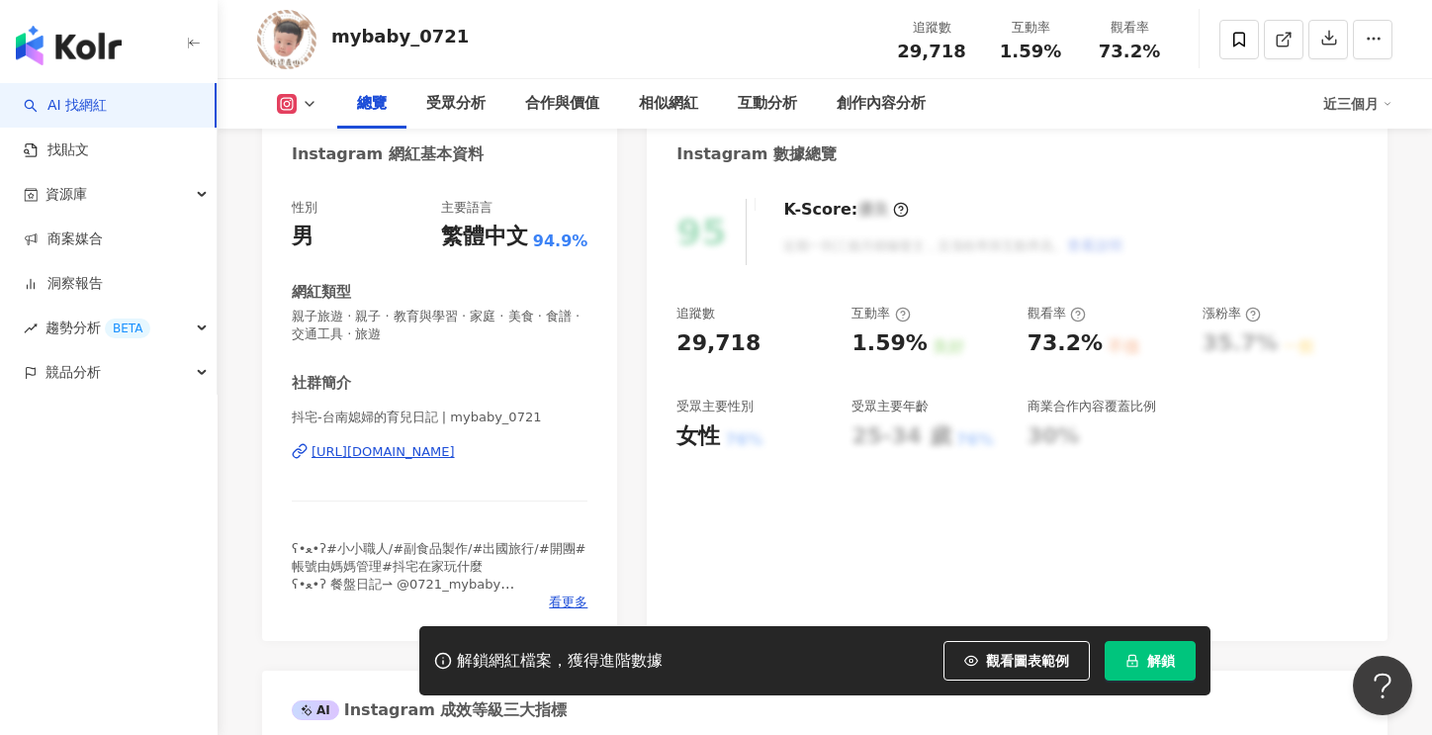
click at [1159, 662] on span "解鎖" at bounding box center [1161, 661] width 28 height 16
click at [1240, 40] on icon at bounding box center [1240, 40] width 18 height 18
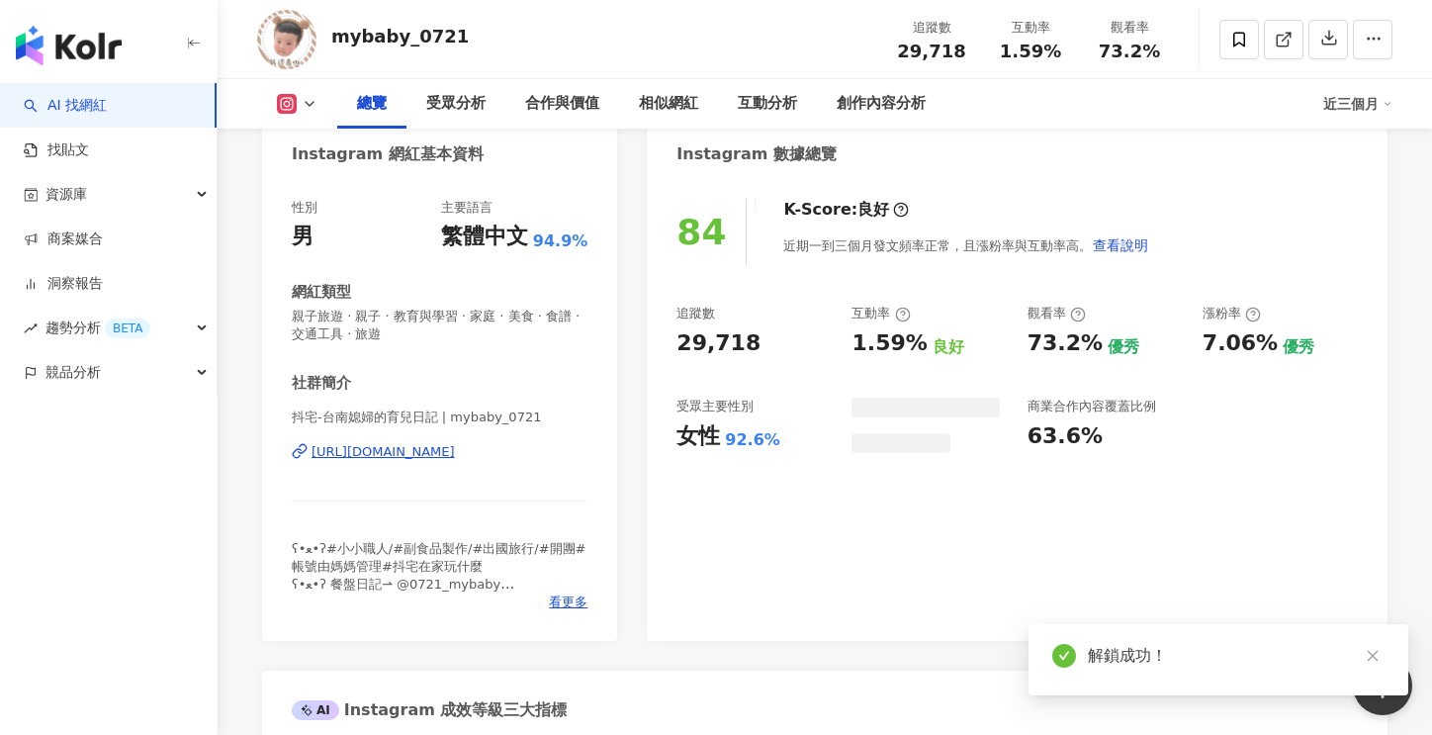
click at [1234, 36] on icon at bounding box center [1240, 39] width 12 height 15
click at [1238, 36] on div "加入網紅收藏 建立 接洽中 10 KOL 加入 未命名收藏 2 KOL 加入 馬上 4 KOL 加入 親子 45 KOL 加入 合作中網紅 2 KOL 加入 …" at bounding box center [716, 367] width 1432 height 735
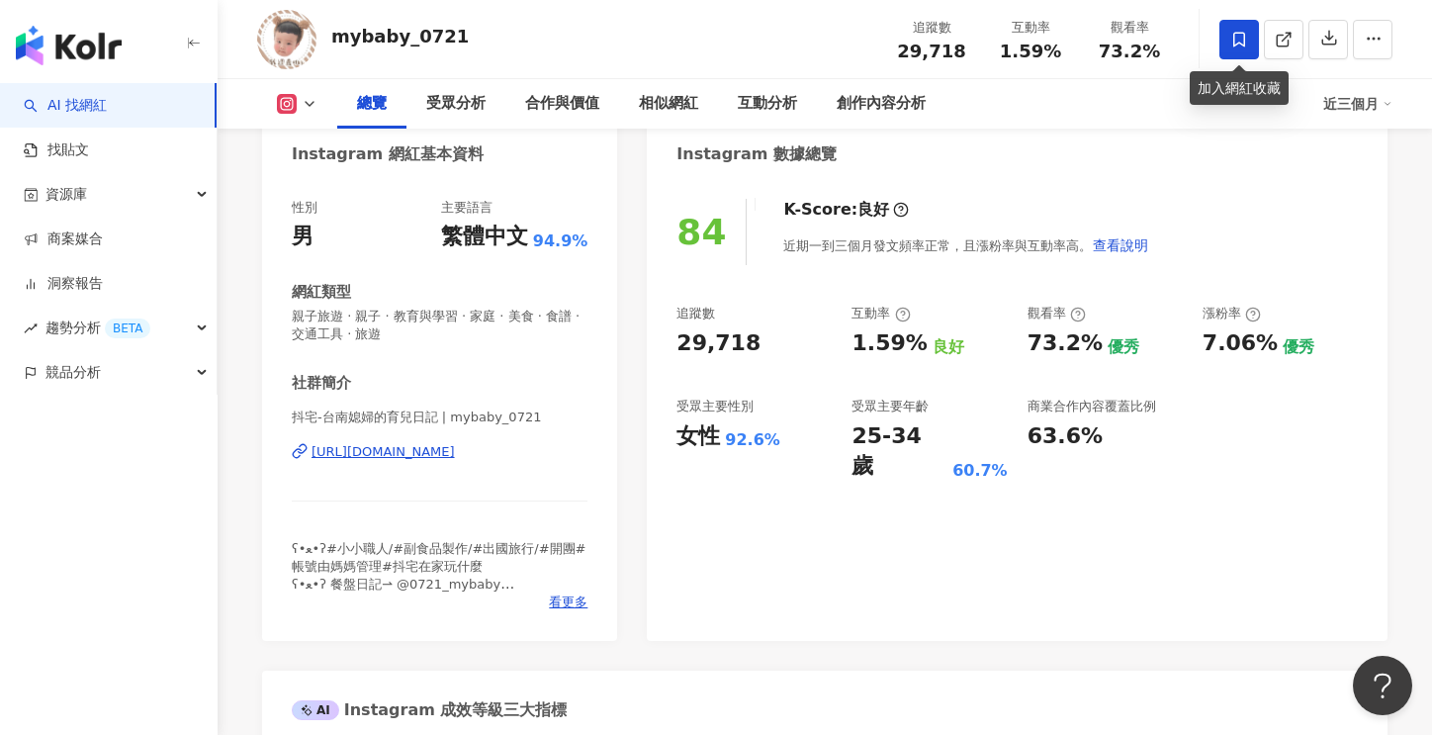
click at [1238, 41] on icon at bounding box center [1240, 40] width 18 height 18
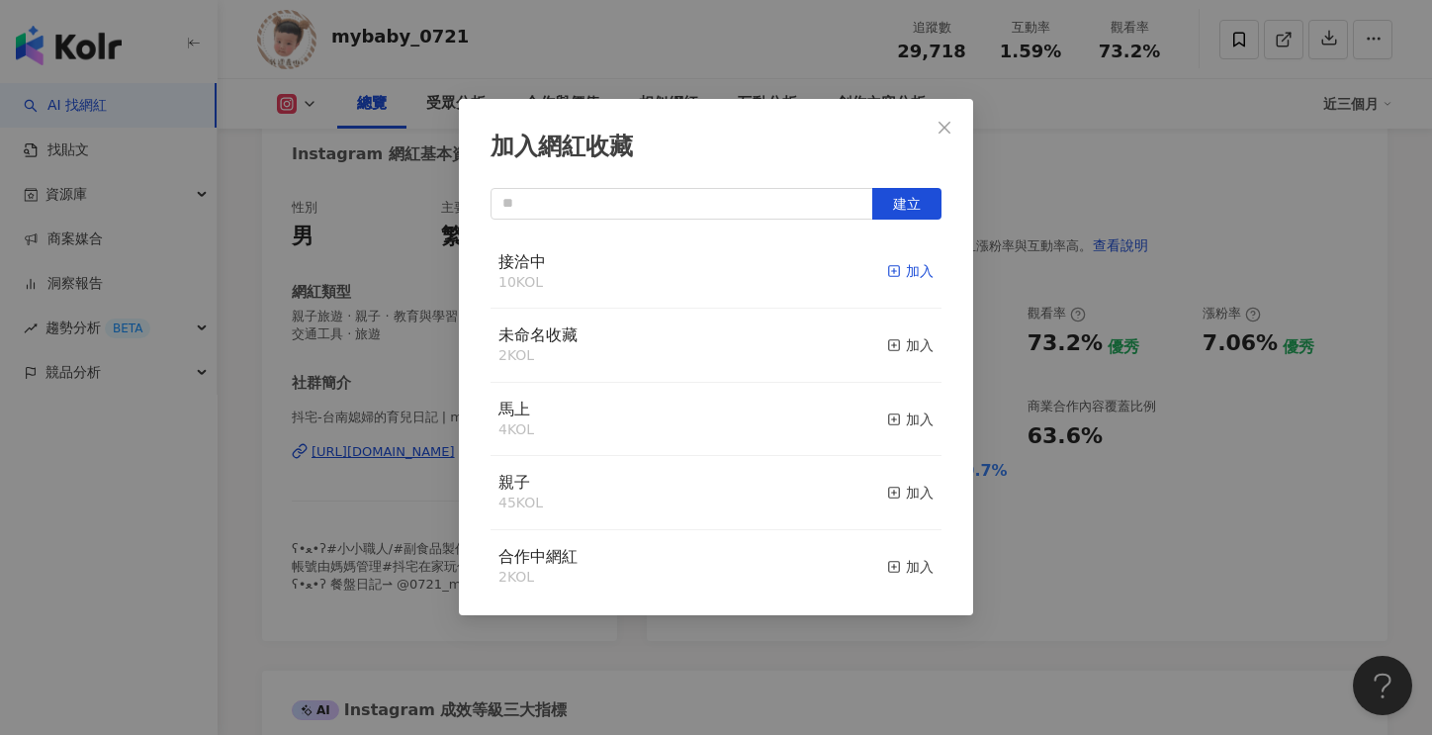
click at [905, 269] on div "加入" at bounding box center [910, 271] width 46 height 22
click at [1124, 177] on div "加入網紅收藏 建立 接洽中 11 KOL 已加入 未命名收藏 2 KOL 加入 馬上 4 KOL 加入 親子 45 KOL 加入 合作中網紅 2 KOL 加入…" at bounding box center [716, 367] width 1432 height 735
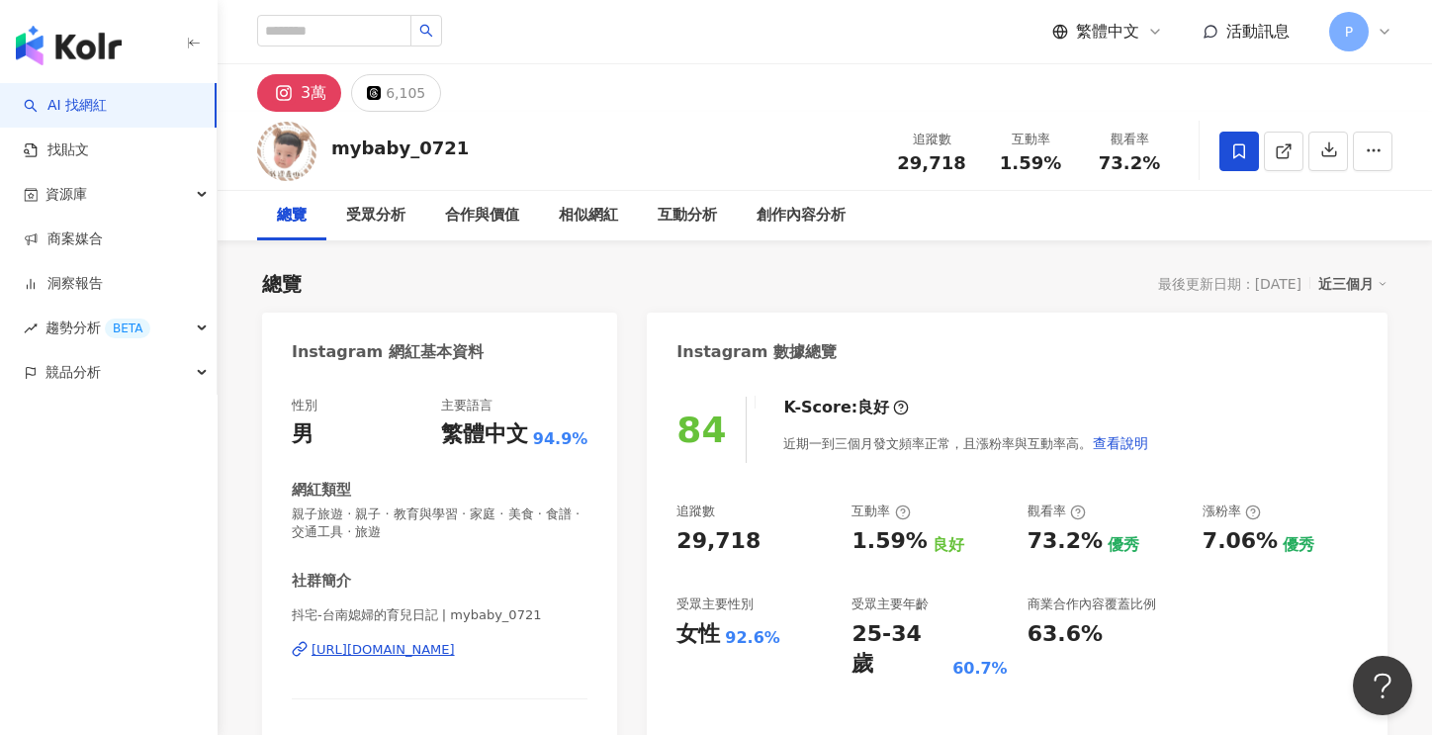
click at [455, 654] on div "https://www.instagram.com/mybaby_0721/" at bounding box center [383, 650] width 143 height 18
click at [1233, 145] on icon at bounding box center [1240, 151] width 18 height 18
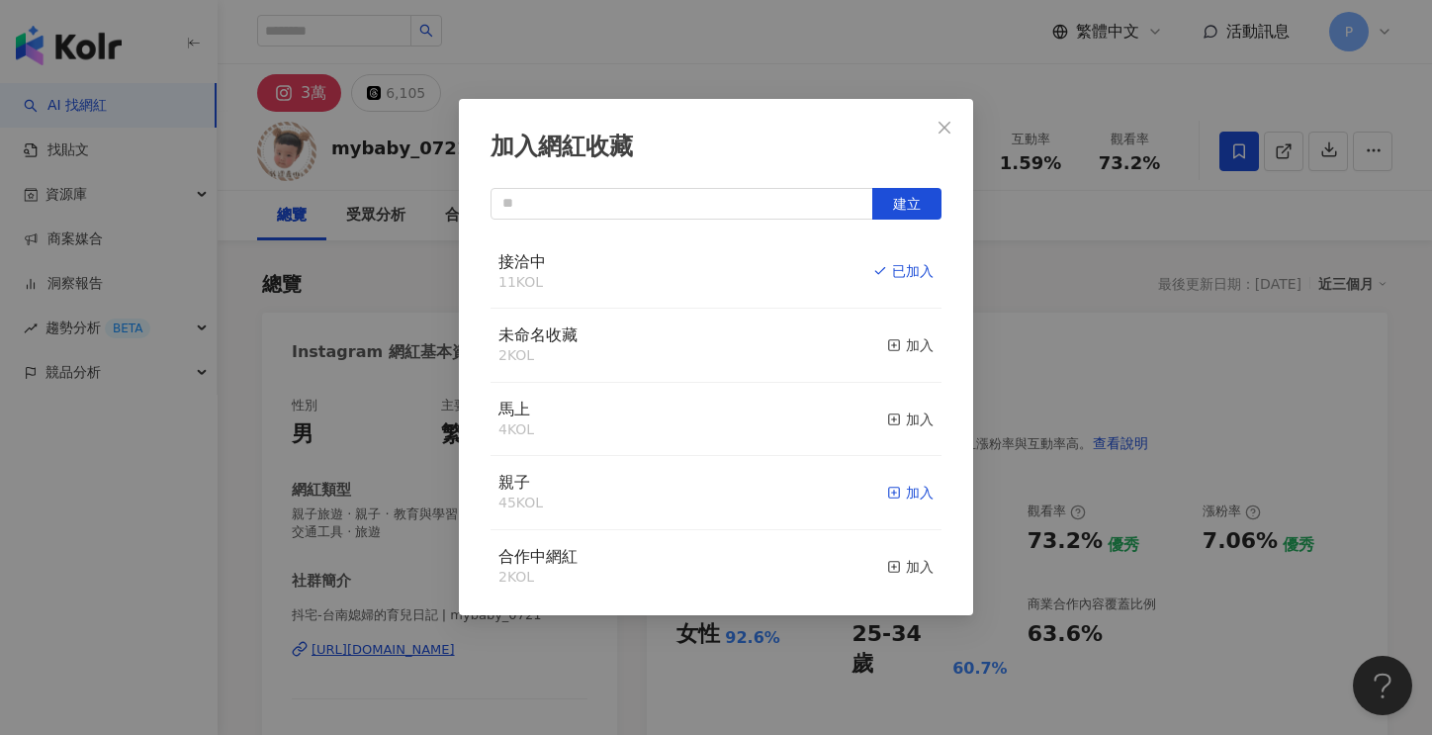
click at [902, 491] on div "加入" at bounding box center [910, 493] width 46 height 22
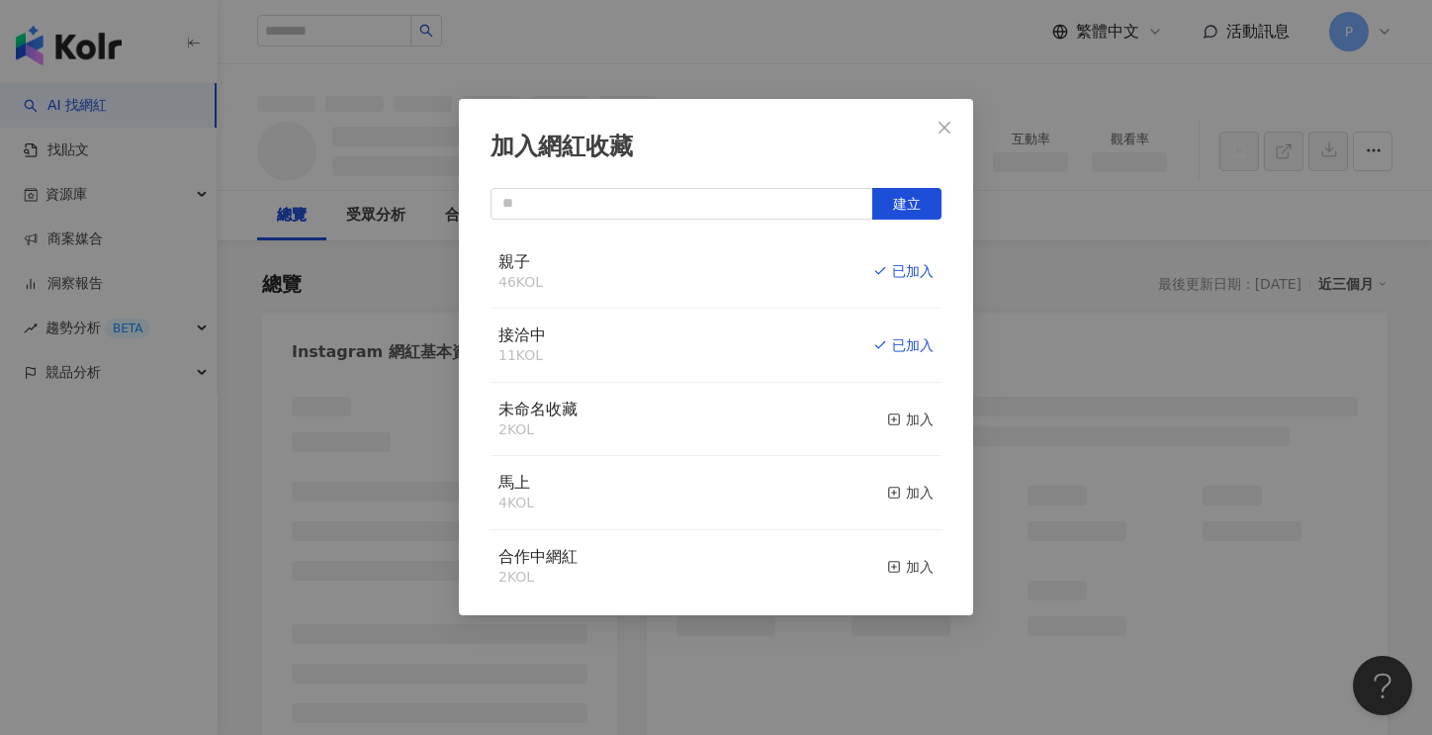
click at [945, 123] on icon "close" at bounding box center [945, 128] width 16 height 16
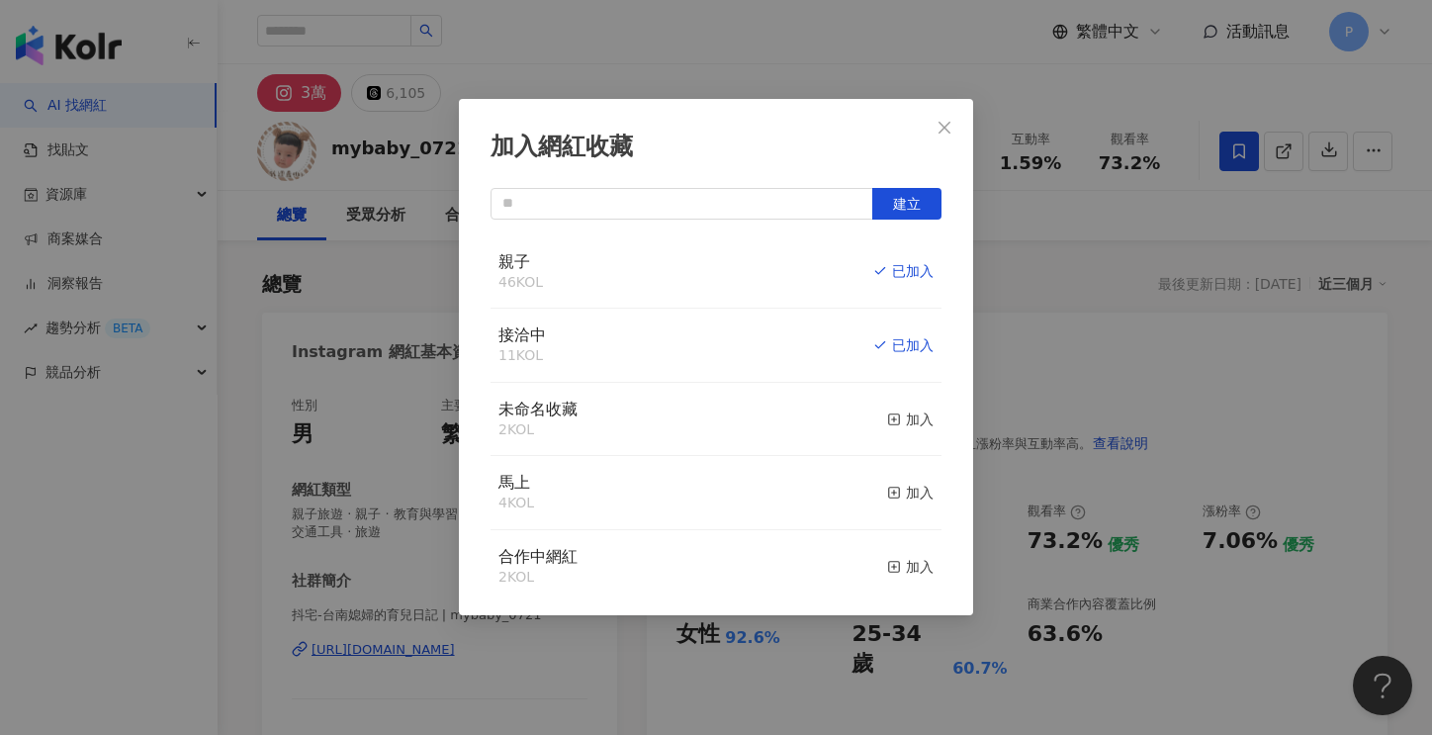
click at [943, 127] on div "加入網紅收藏 建立 親子 46 KOL 已加入 接洽中 11 KOL 已加入 未命名收藏 2 KOL 加入 馬上 4 KOL 加入 合作中網紅 2 KOL 加…" at bounding box center [716, 367] width 1432 height 735
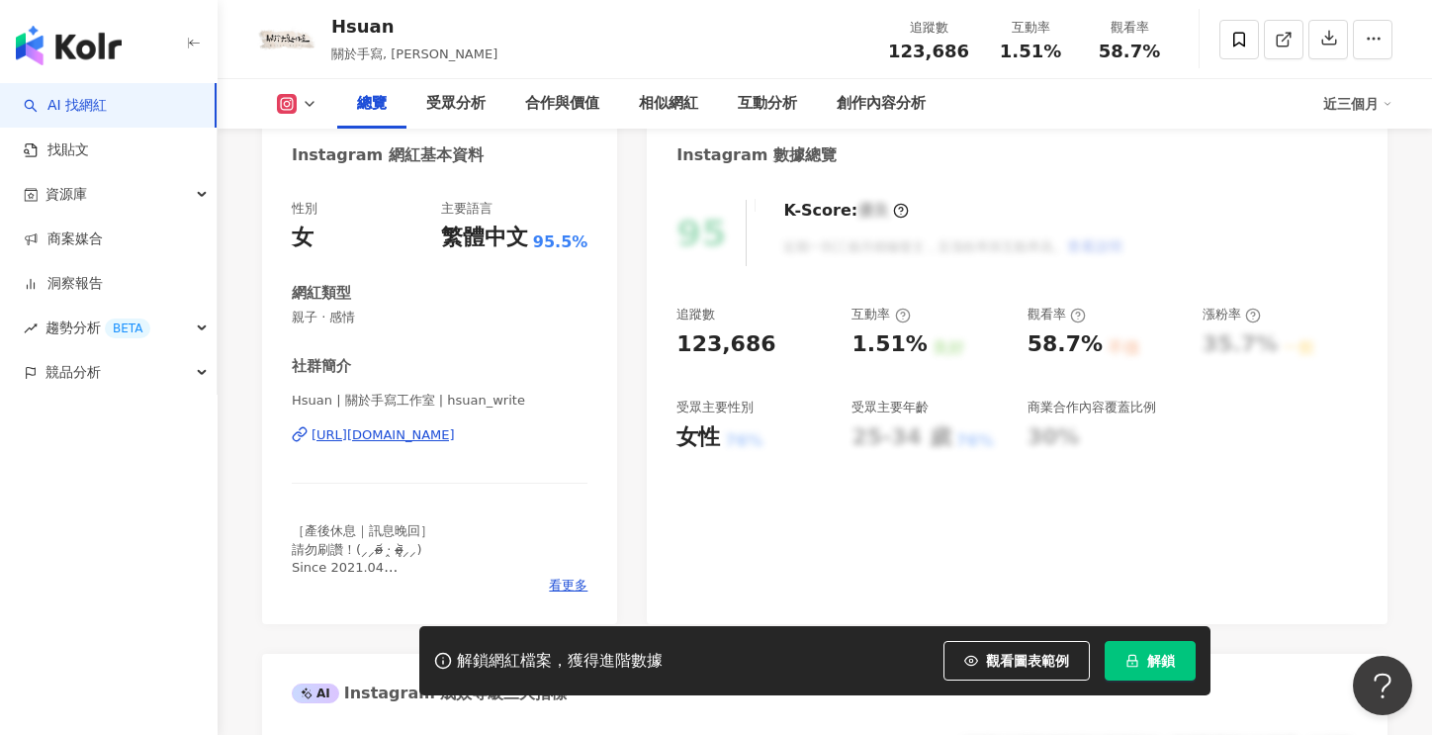
scroll to position [198, 0]
click at [415, 434] on div "[URL][DOMAIN_NAME]" at bounding box center [383, 434] width 143 height 18
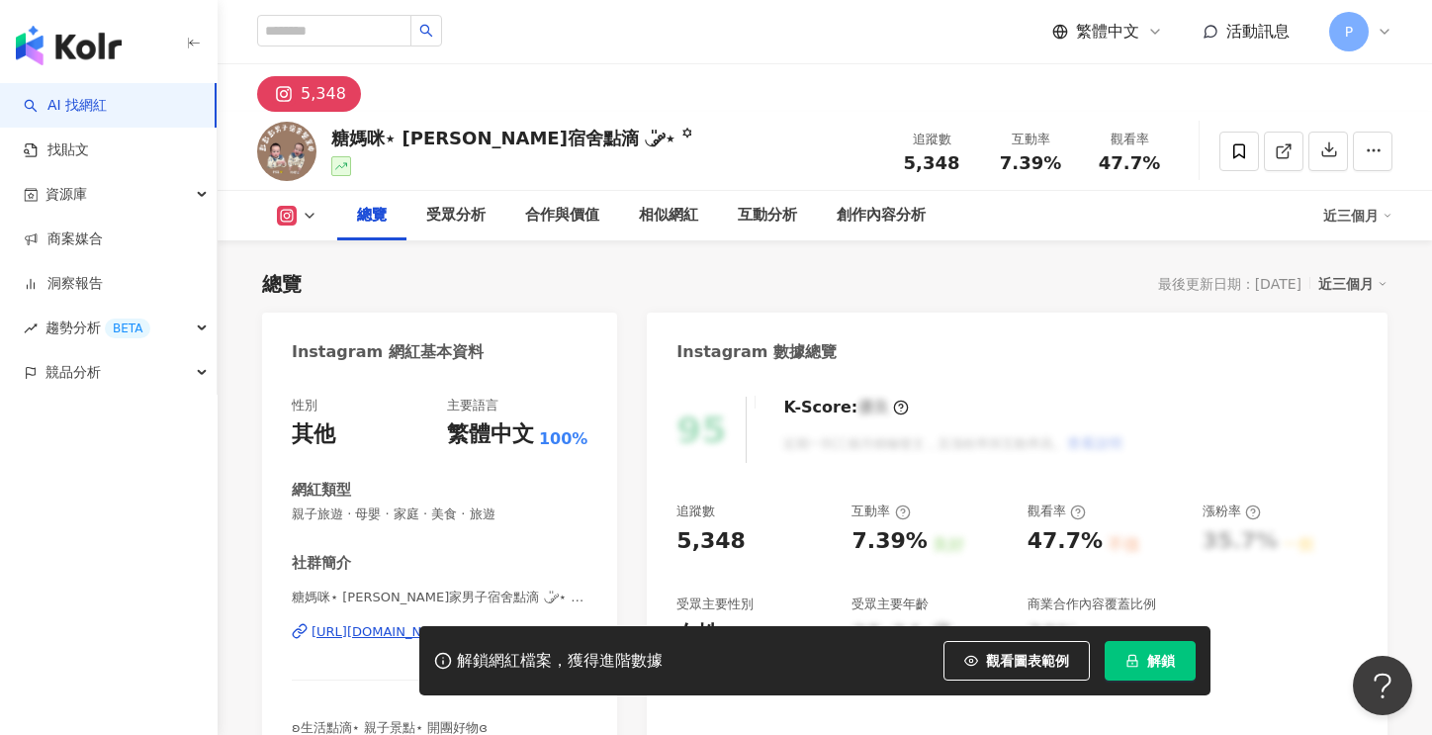
scroll to position [198, 0]
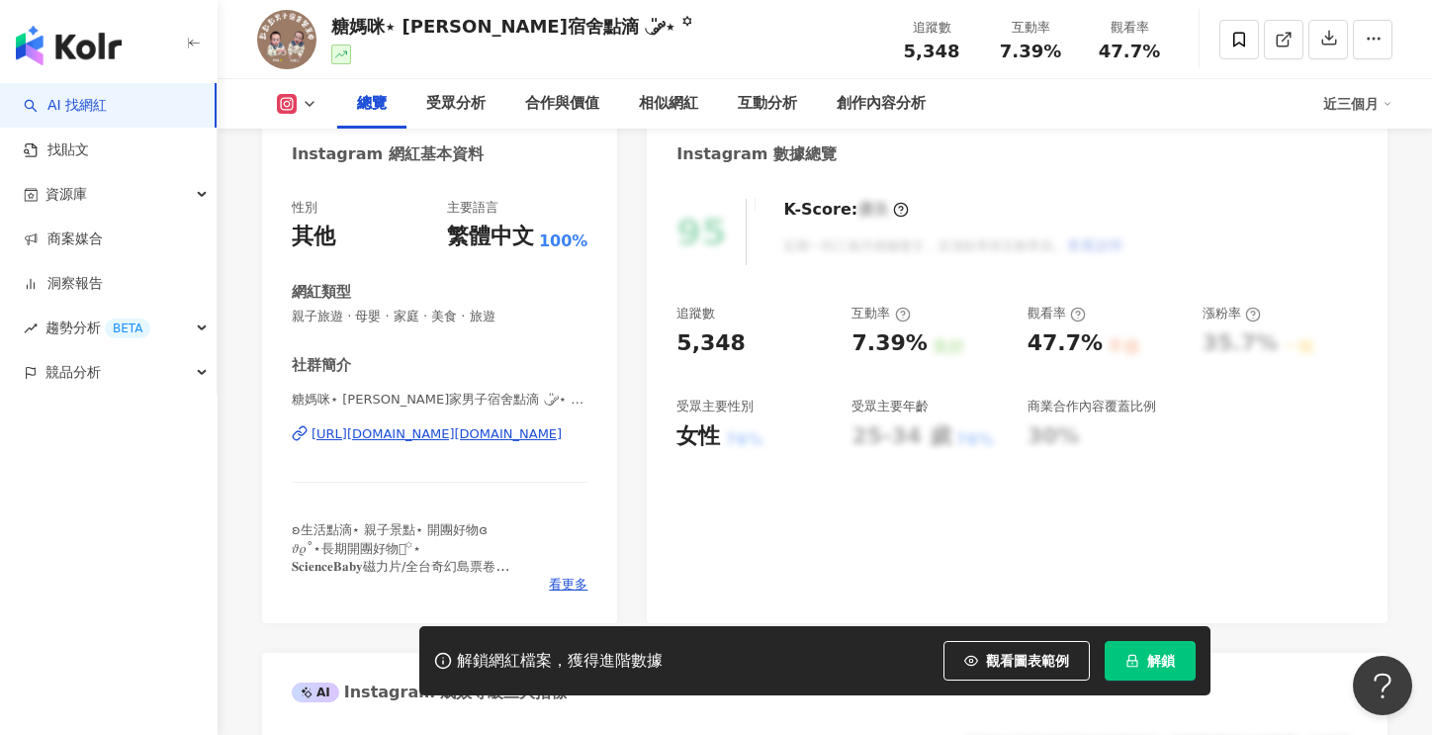
click at [455, 432] on div "[URL][DOMAIN_NAME][DOMAIN_NAME]" at bounding box center [437, 434] width 250 height 18
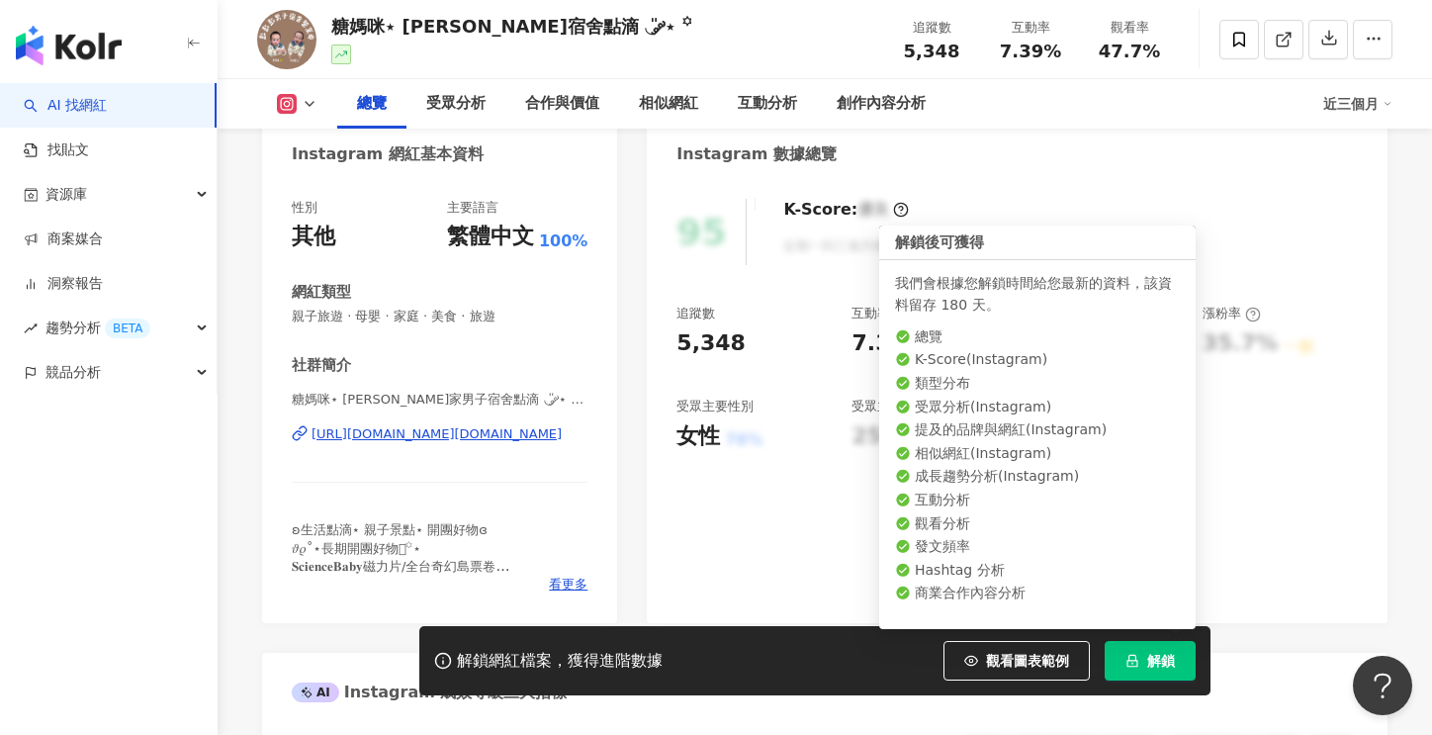
click at [1170, 655] on span "解鎖" at bounding box center [1161, 661] width 28 height 16
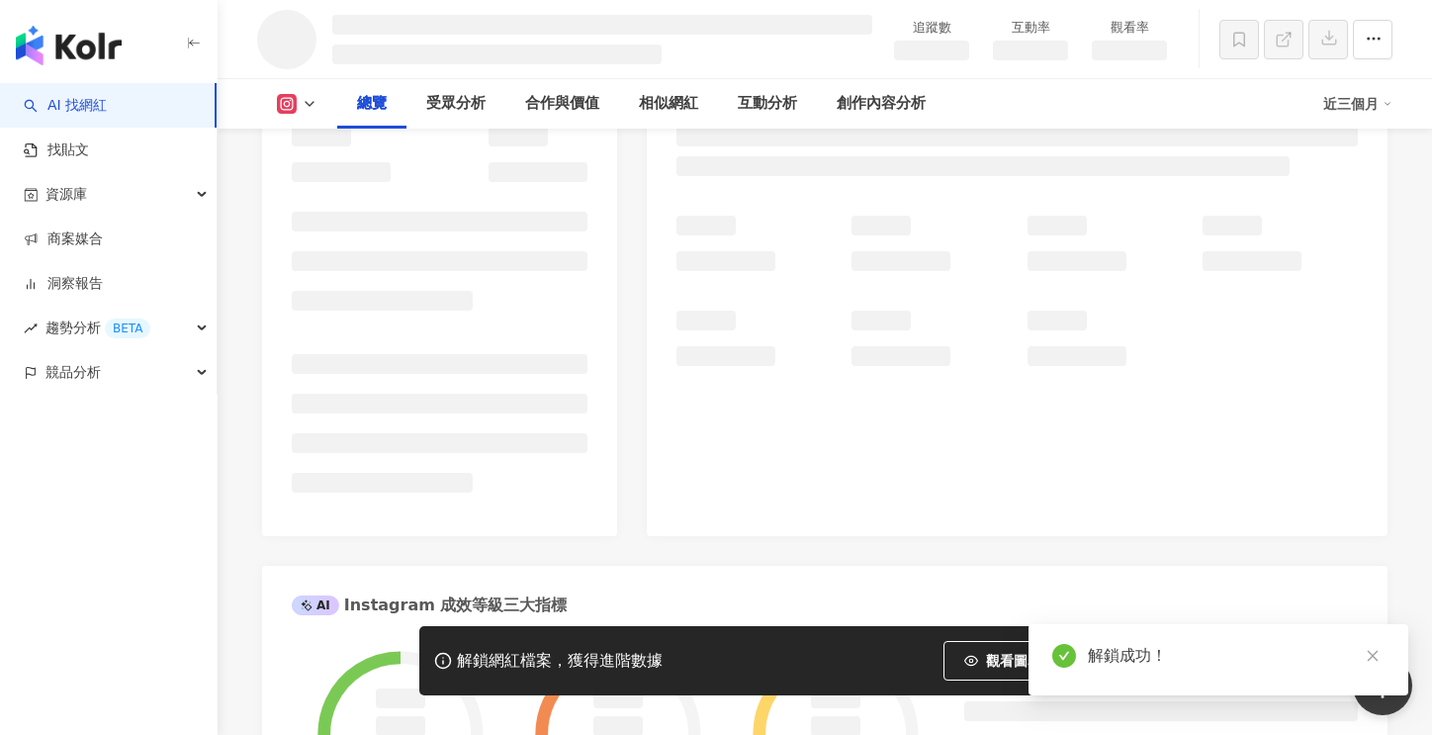
scroll to position [79, 0]
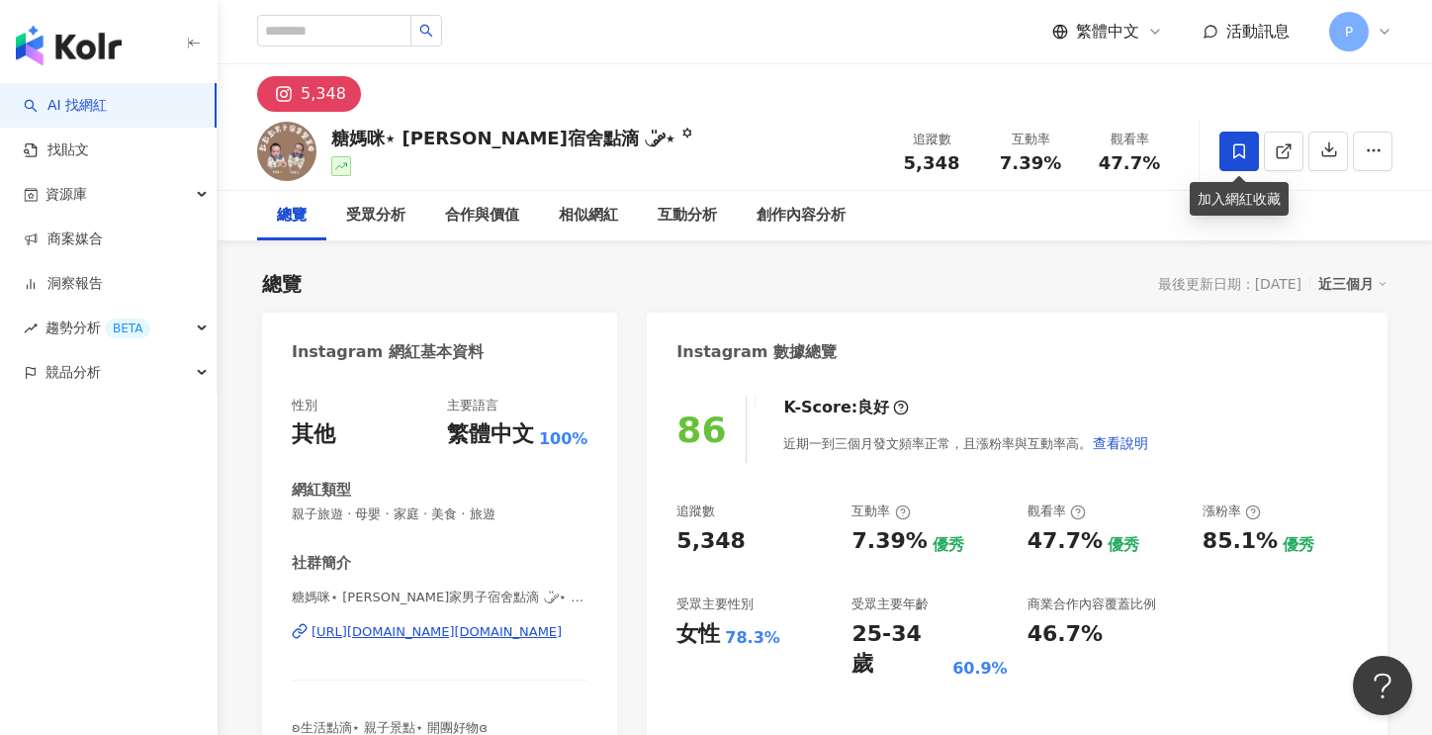
click at [1237, 145] on icon at bounding box center [1240, 151] width 18 height 18
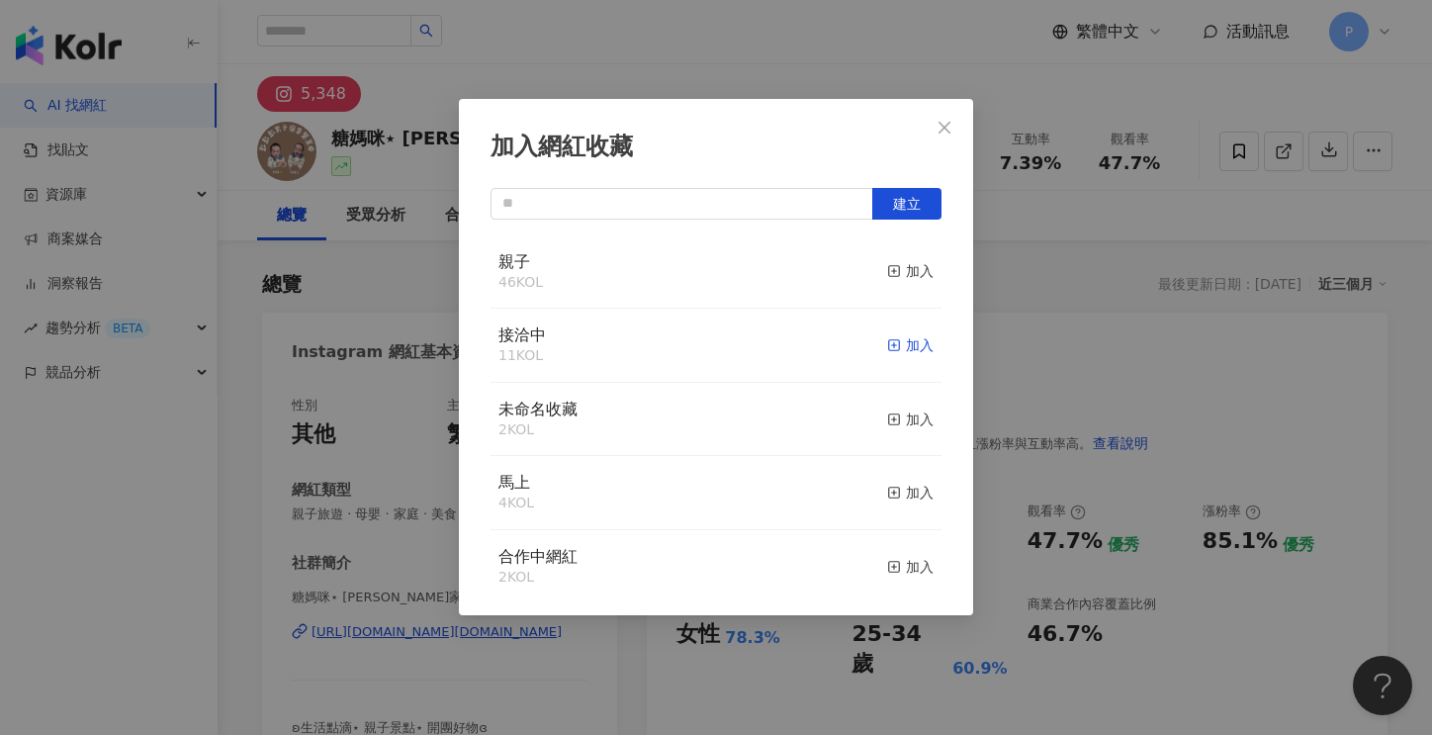
click at [905, 343] on div "加入" at bounding box center [910, 345] width 46 height 22
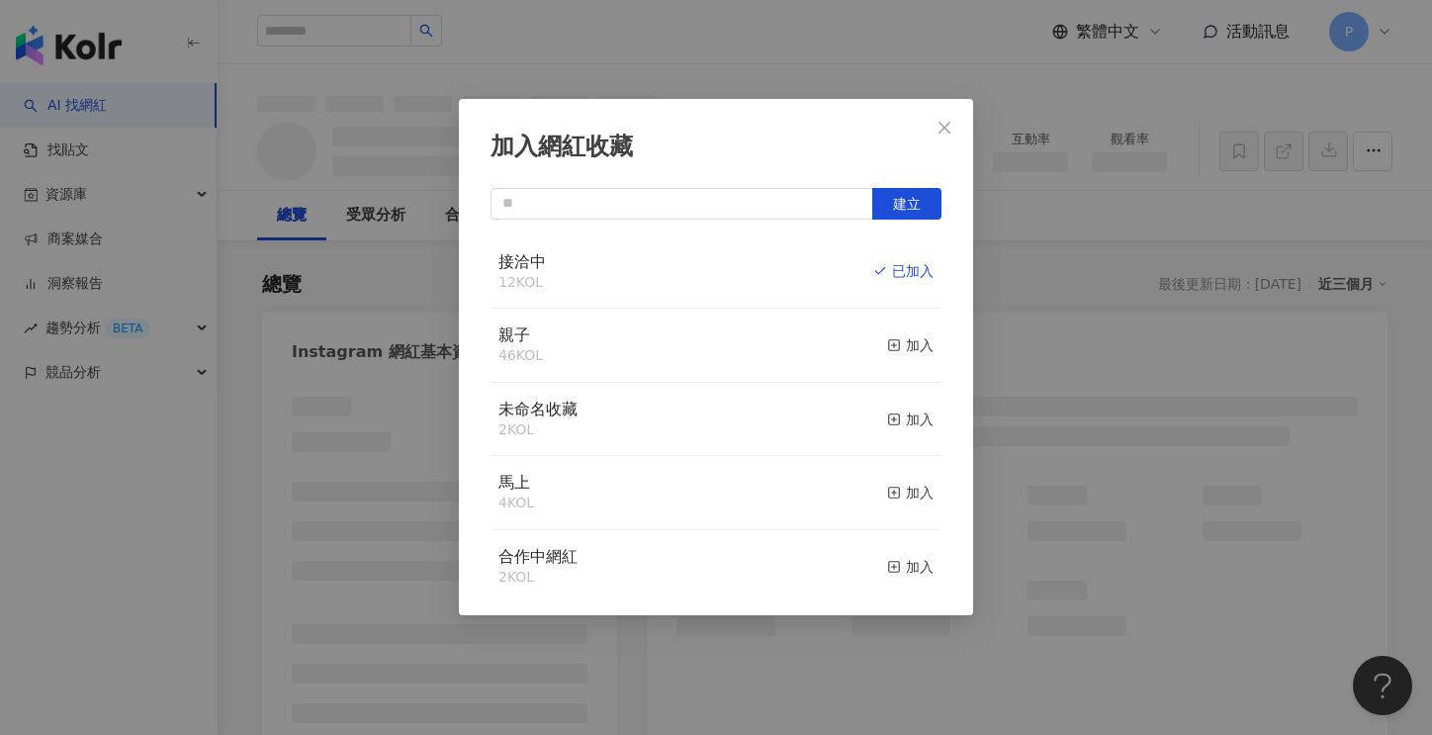
click at [946, 134] on icon "close" at bounding box center [945, 128] width 16 height 16
click at [948, 125] on div "加入網紅收藏 建立 接洽中 12 KOL 已加入 親子 46 KOL 加入 未命名收藏 2 KOL 加入 馬上 4 KOL 加入 合作中網紅 2 KOL 加入…" at bounding box center [716, 367] width 1432 height 735
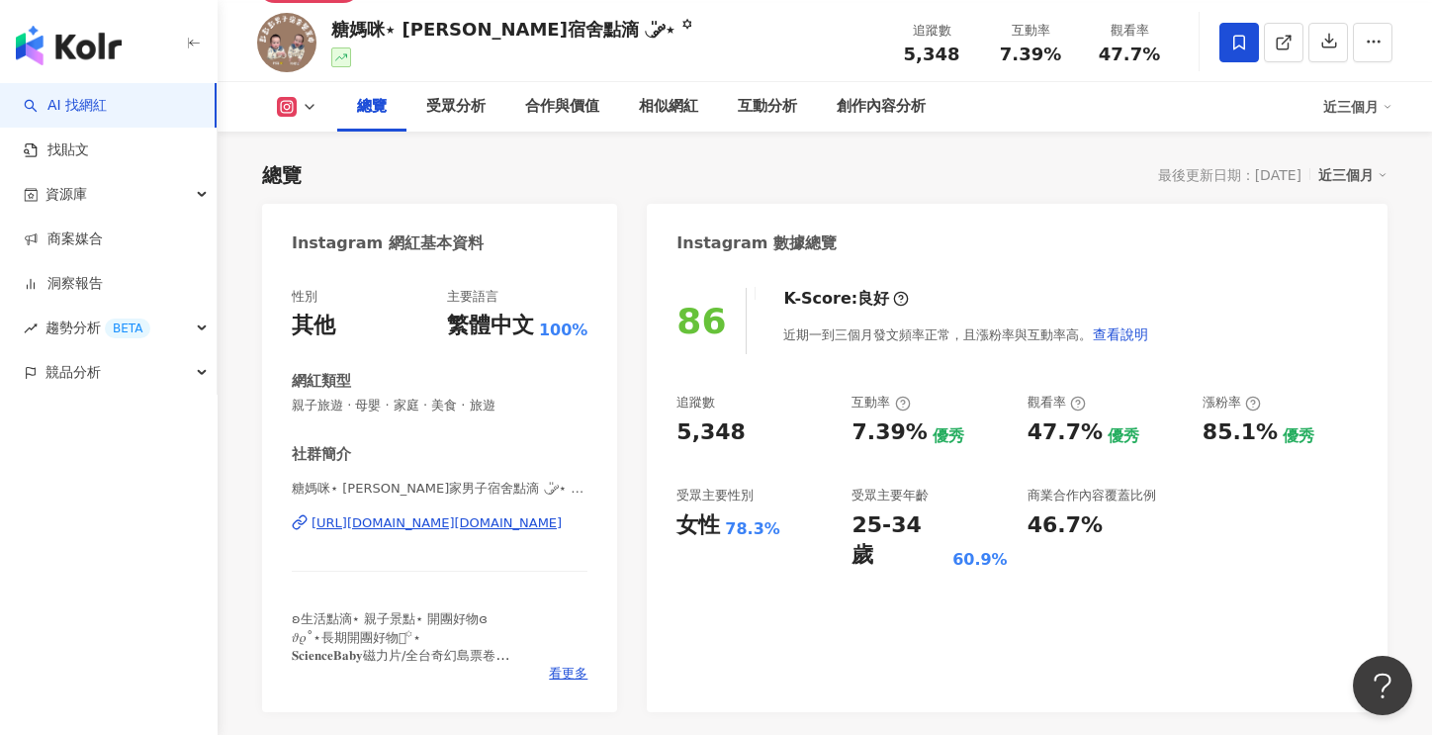
scroll to position [198, 0]
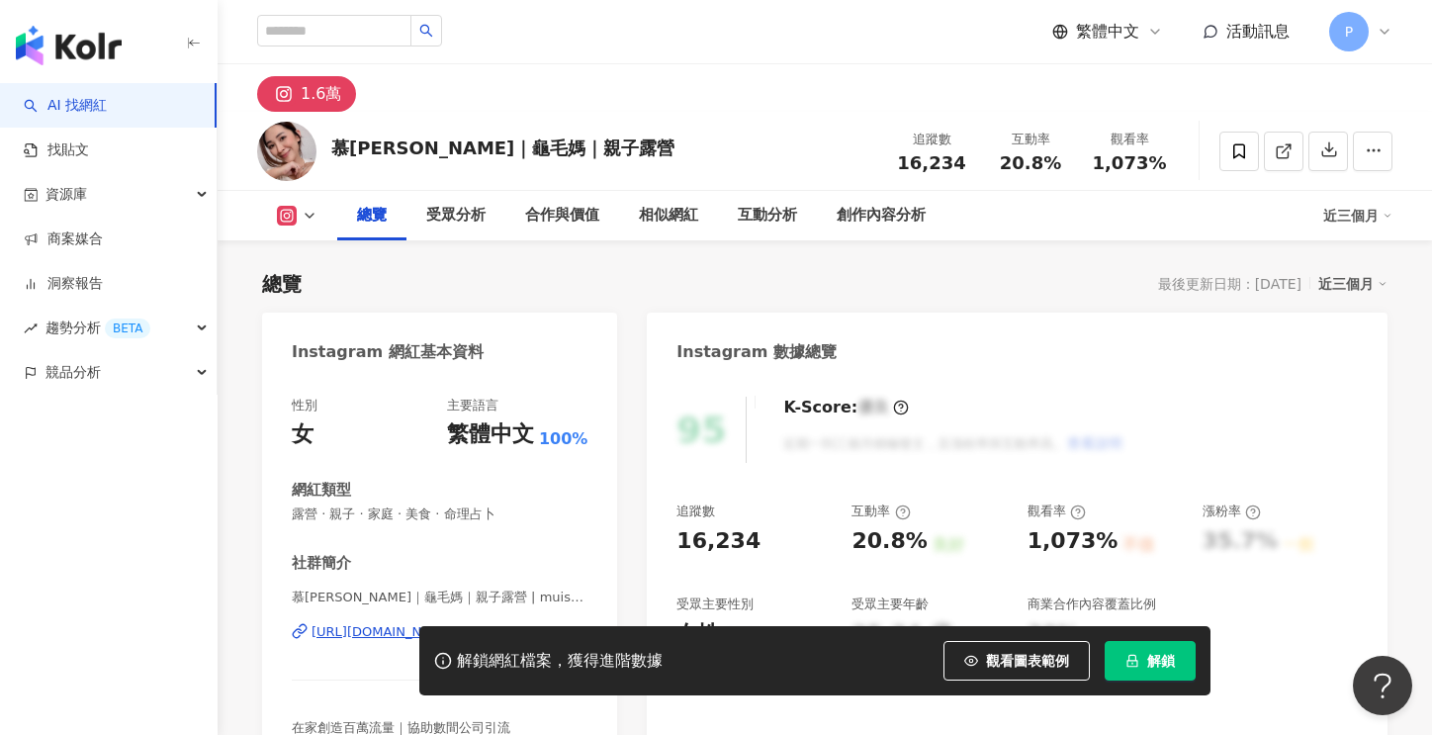
scroll to position [198, 0]
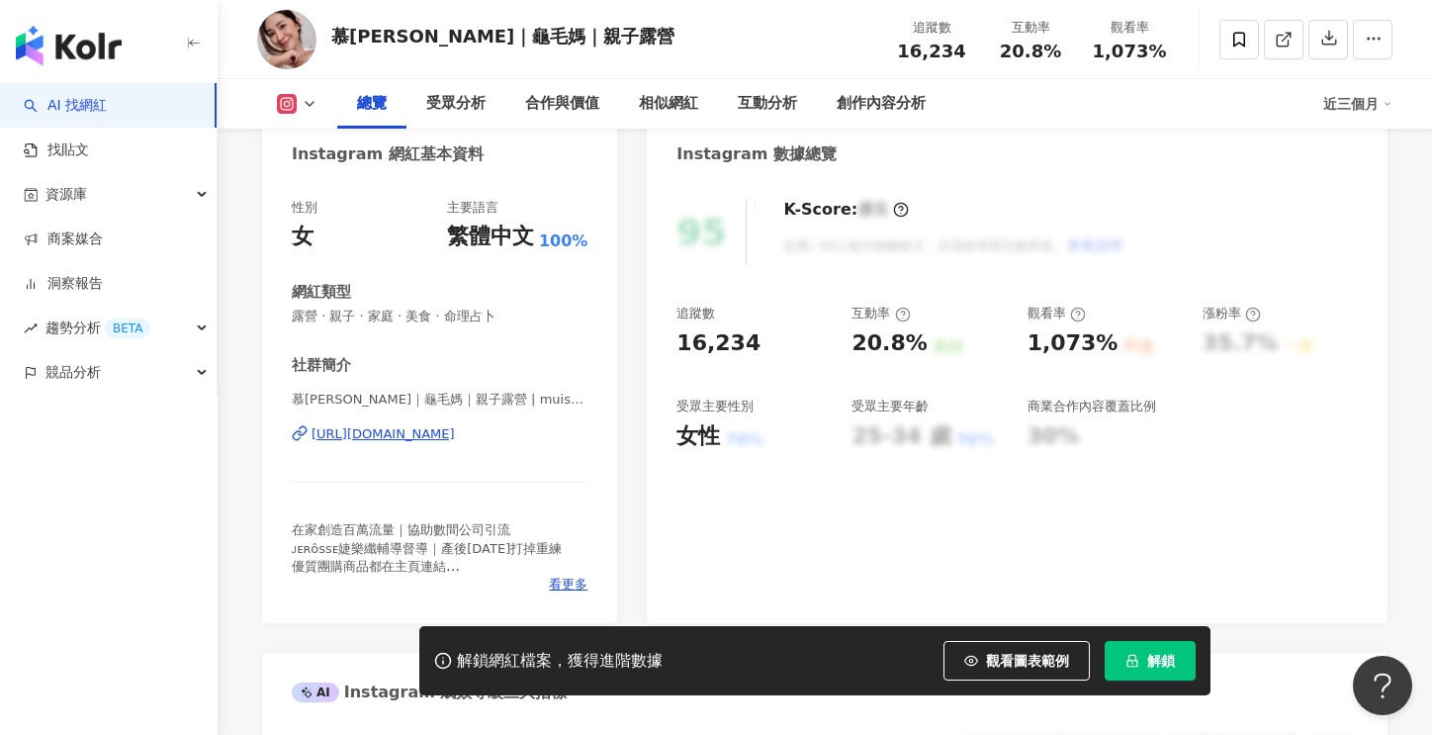
click at [455, 434] on div "https://www.instagram.com/muis916/" at bounding box center [383, 434] width 143 height 18
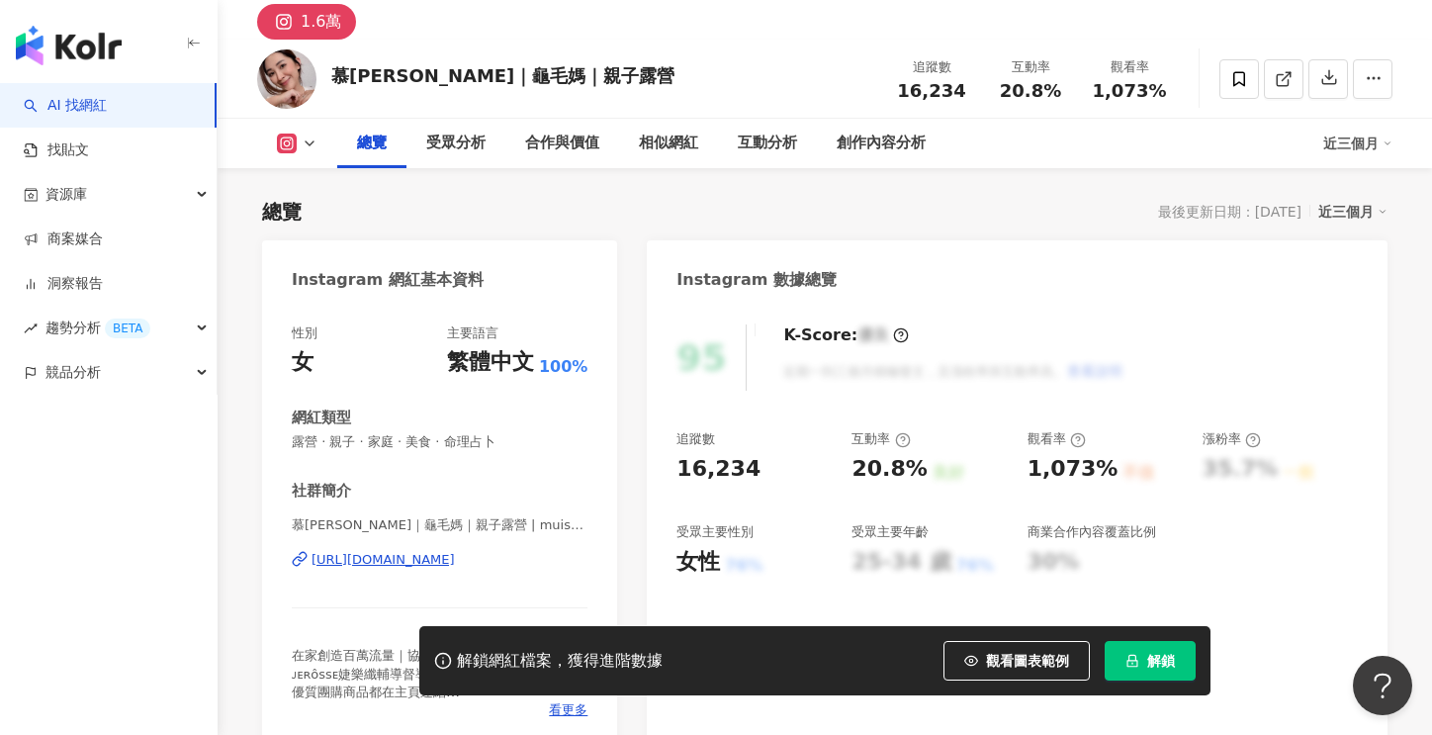
scroll to position [0, 0]
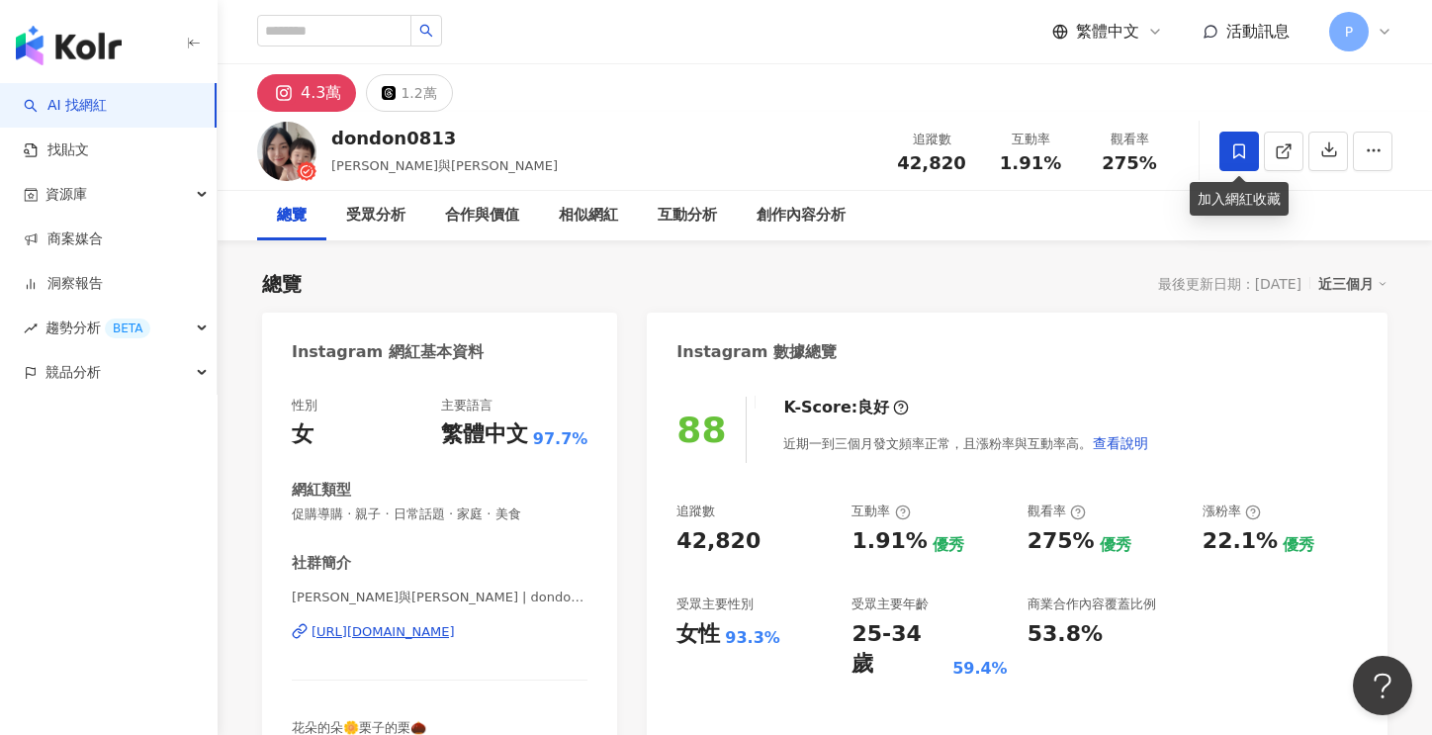
click at [1239, 153] on icon at bounding box center [1240, 150] width 12 height 15
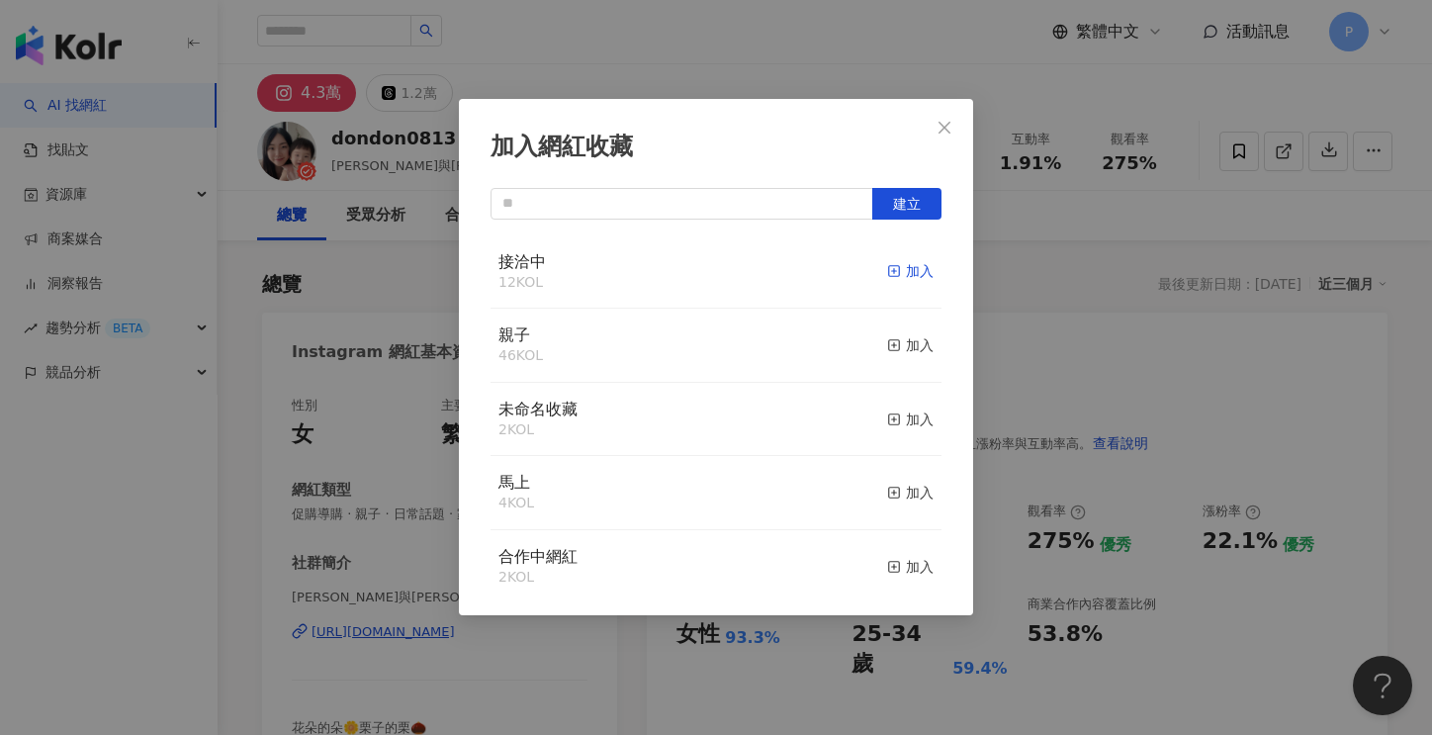
click at [900, 273] on div "加入" at bounding box center [910, 271] width 46 height 22
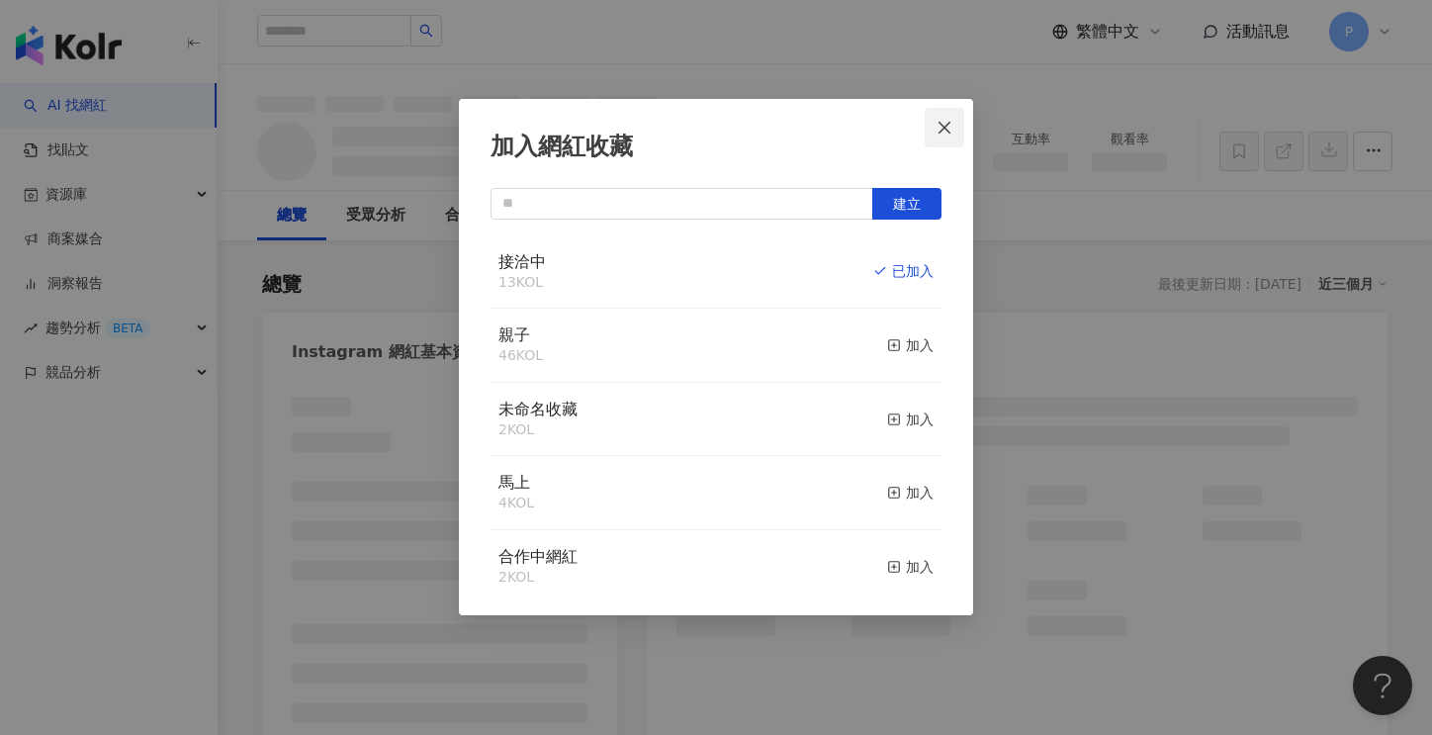
click at [946, 124] on icon "close" at bounding box center [945, 128] width 16 height 16
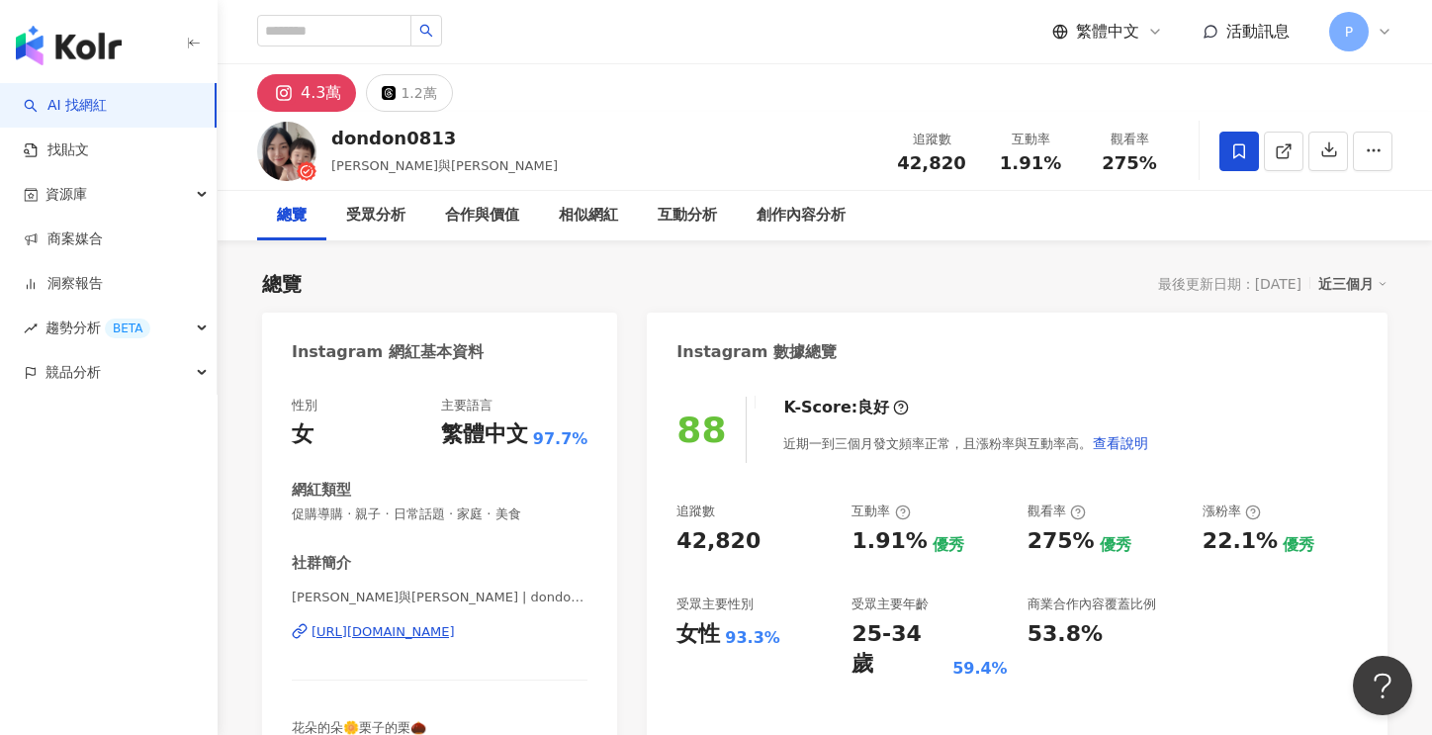
click at [451, 637] on div "https://www.instagram.com/dondon0813/" at bounding box center [383, 632] width 143 height 18
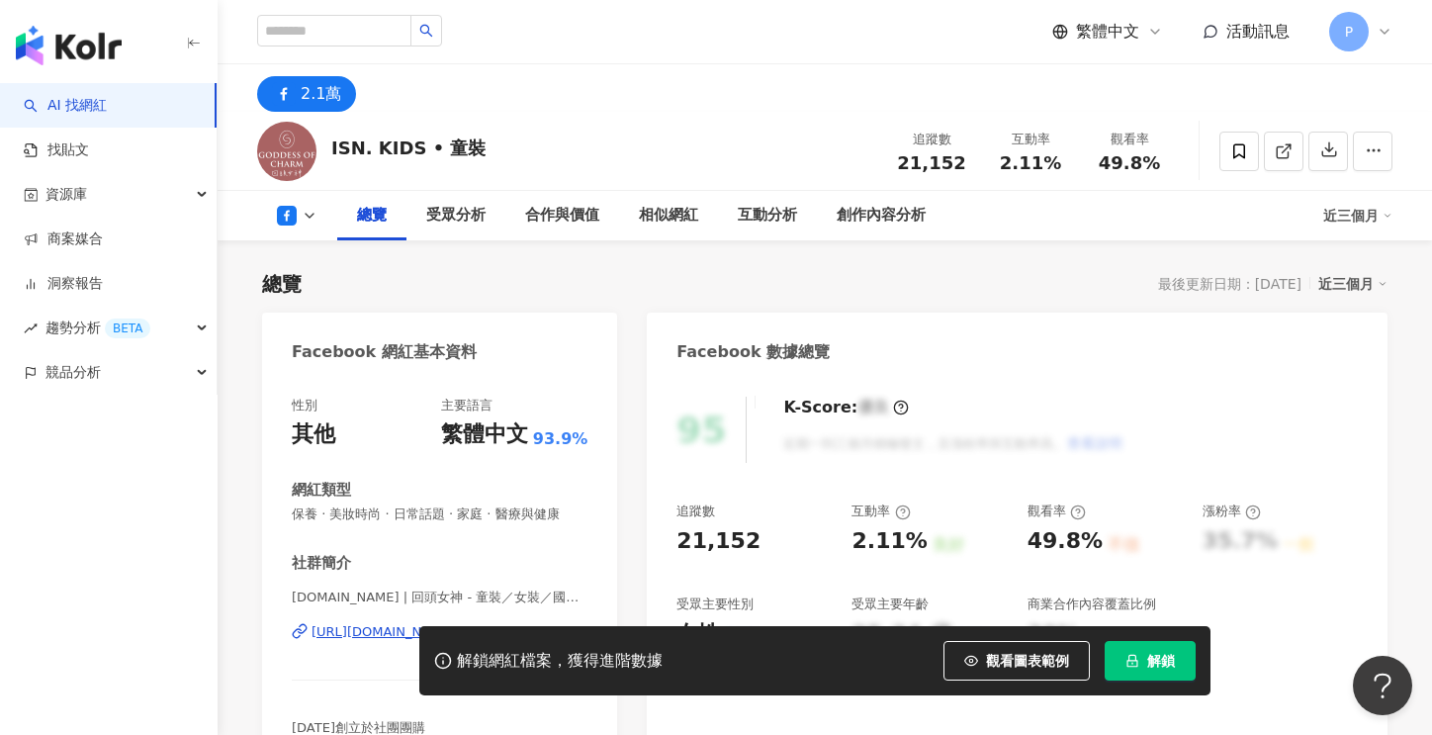
scroll to position [297, 0]
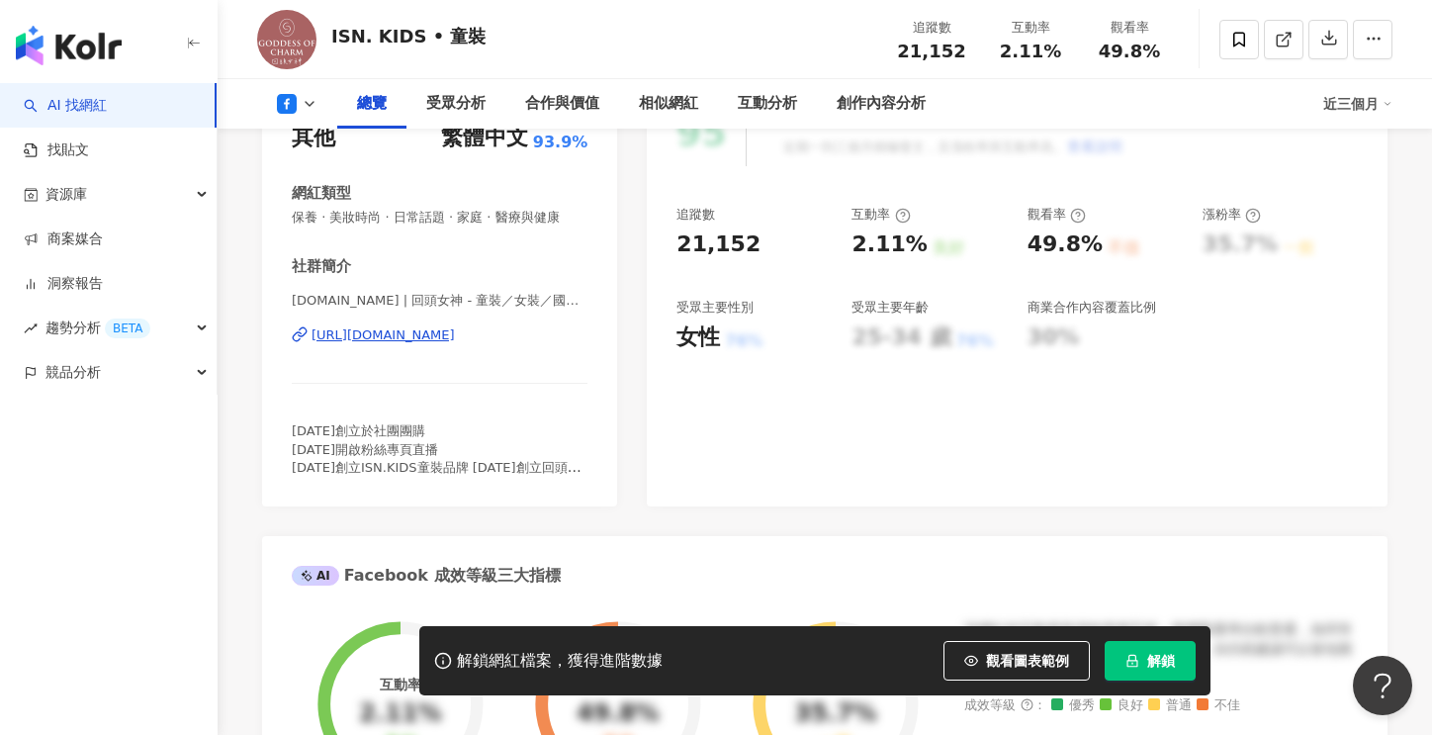
click at [455, 340] on div "[URL][DOMAIN_NAME]" at bounding box center [383, 335] width 143 height 18
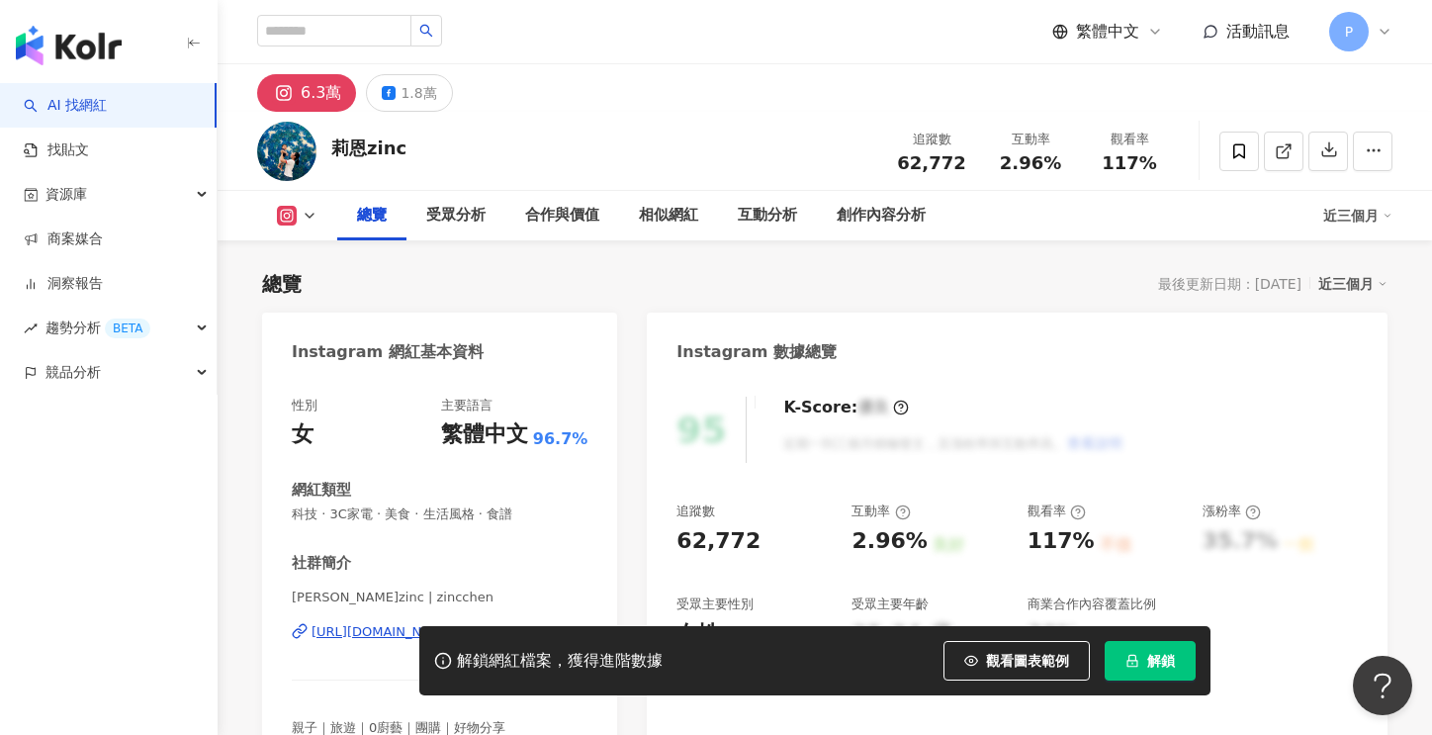
scroll to position [396, 0]
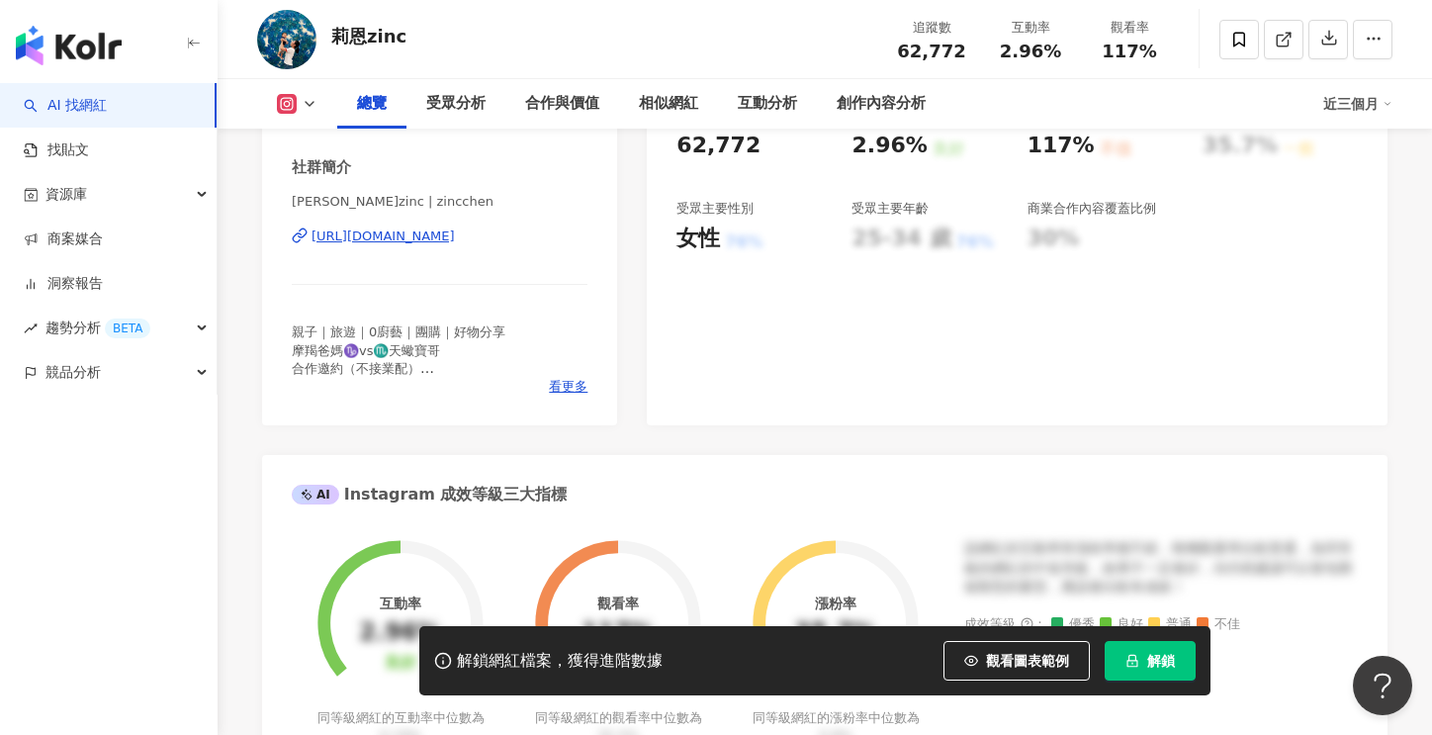
click at [396, 235] on div "[URL][DOMAIN_NAME]" at bounding box center [383, 237] width 143 height 18
click at [1136, 656] on icon "lock" at bounding box center [1133, 661] width 11 height 13
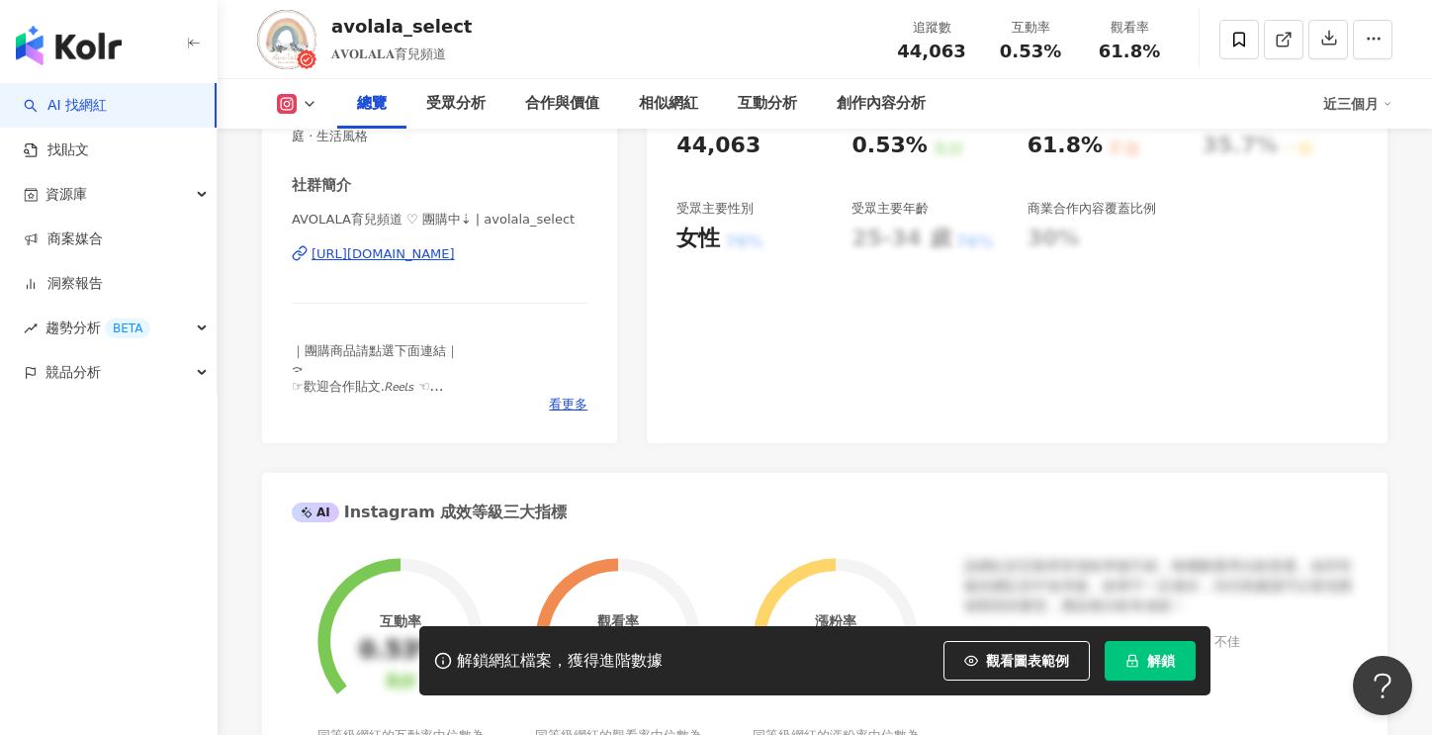
click at [455, 258] on div "https://www.instagram.com/avolala_select/" at bounding box center [383, 254] width 143 height 18
click at [1147, 659] on span "解鎖" at bounding box center [1161, 661] width 28 height 16
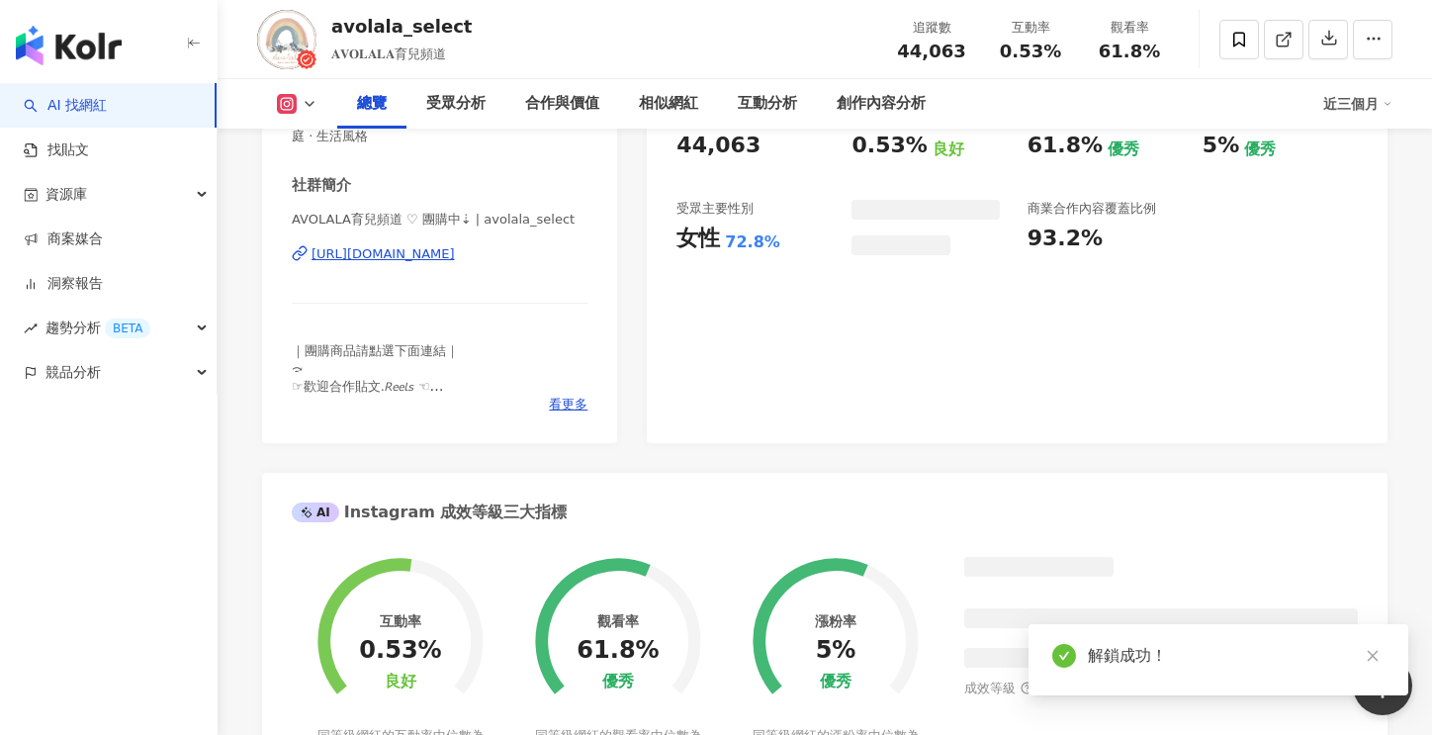
scroll to position [791, 0]
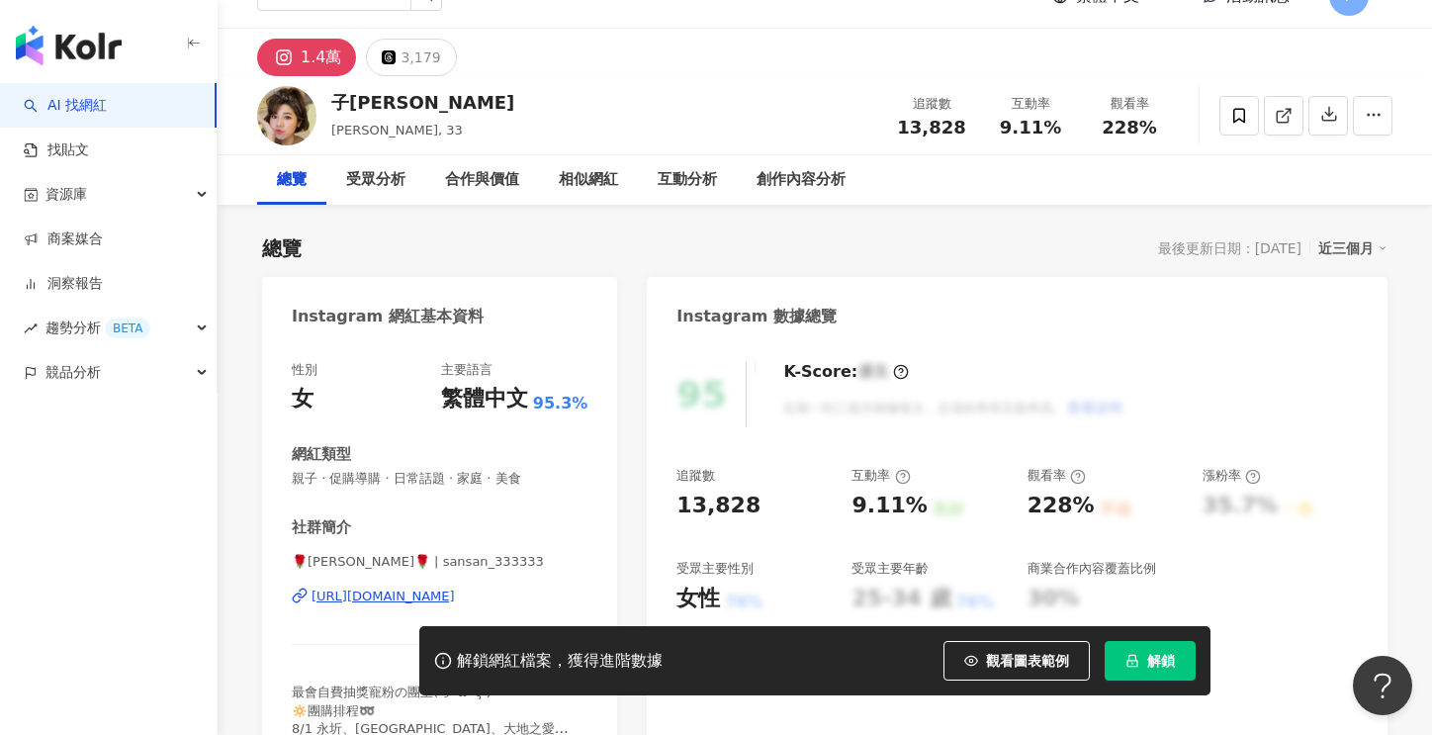
scroll to position [99, 0]
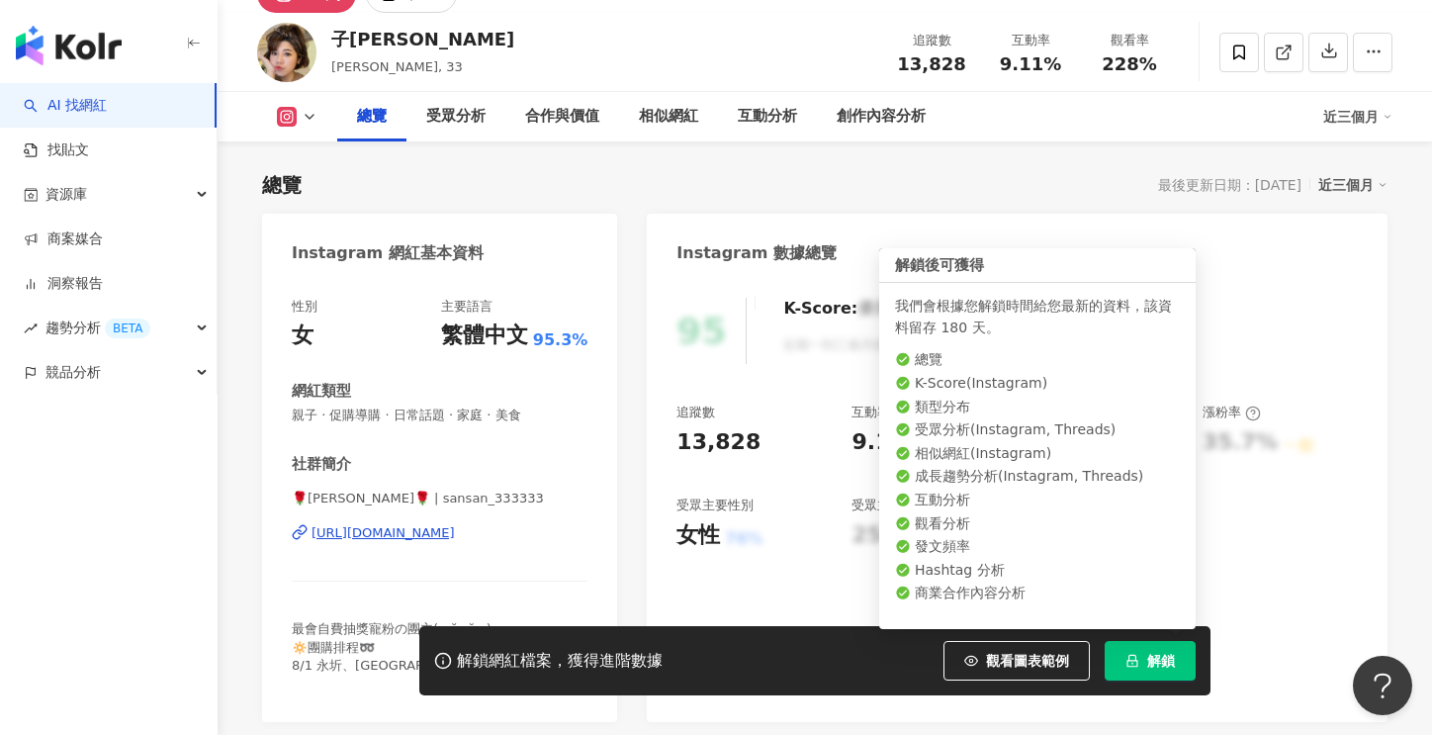
click at [1147, 653] on span "解鎖" at bounding box center [1161, 661] width 28 height 16
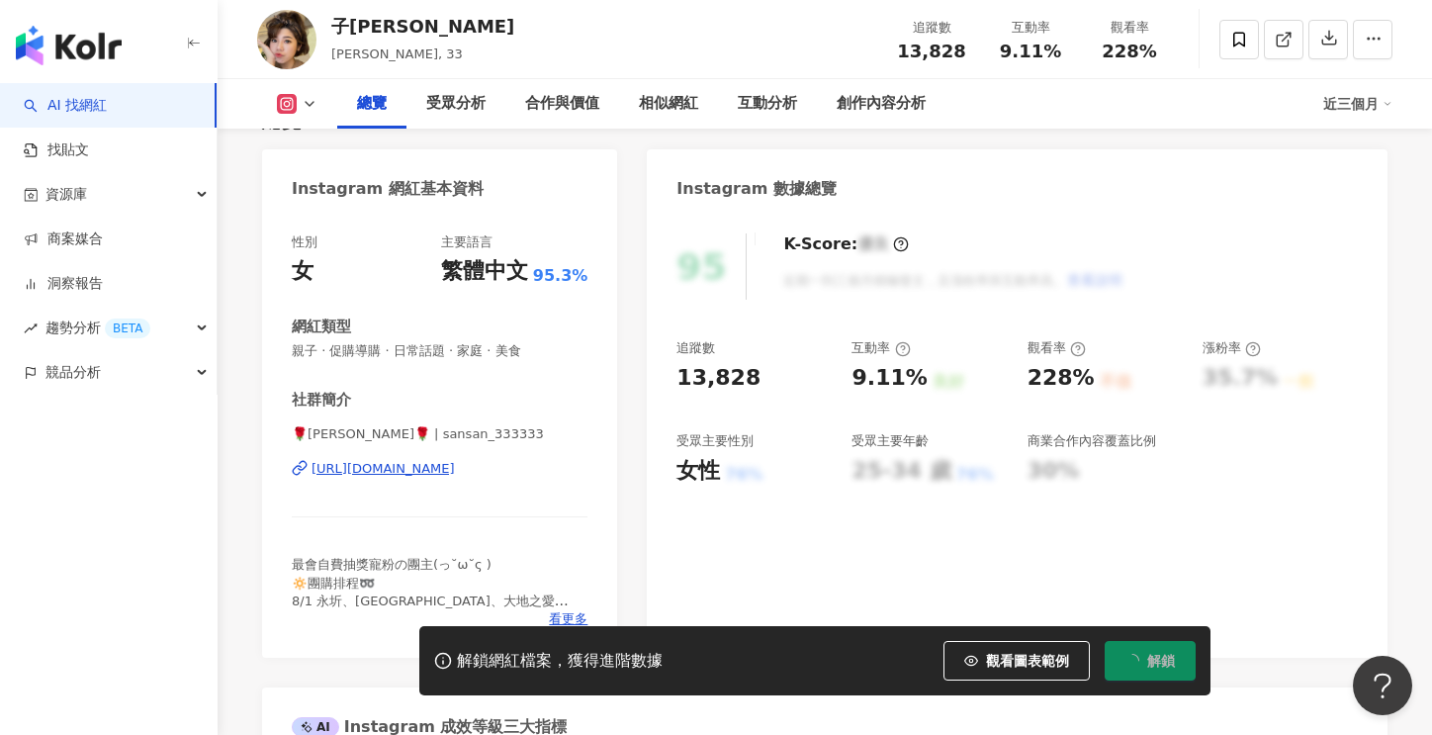
scroll to position [198, 0]
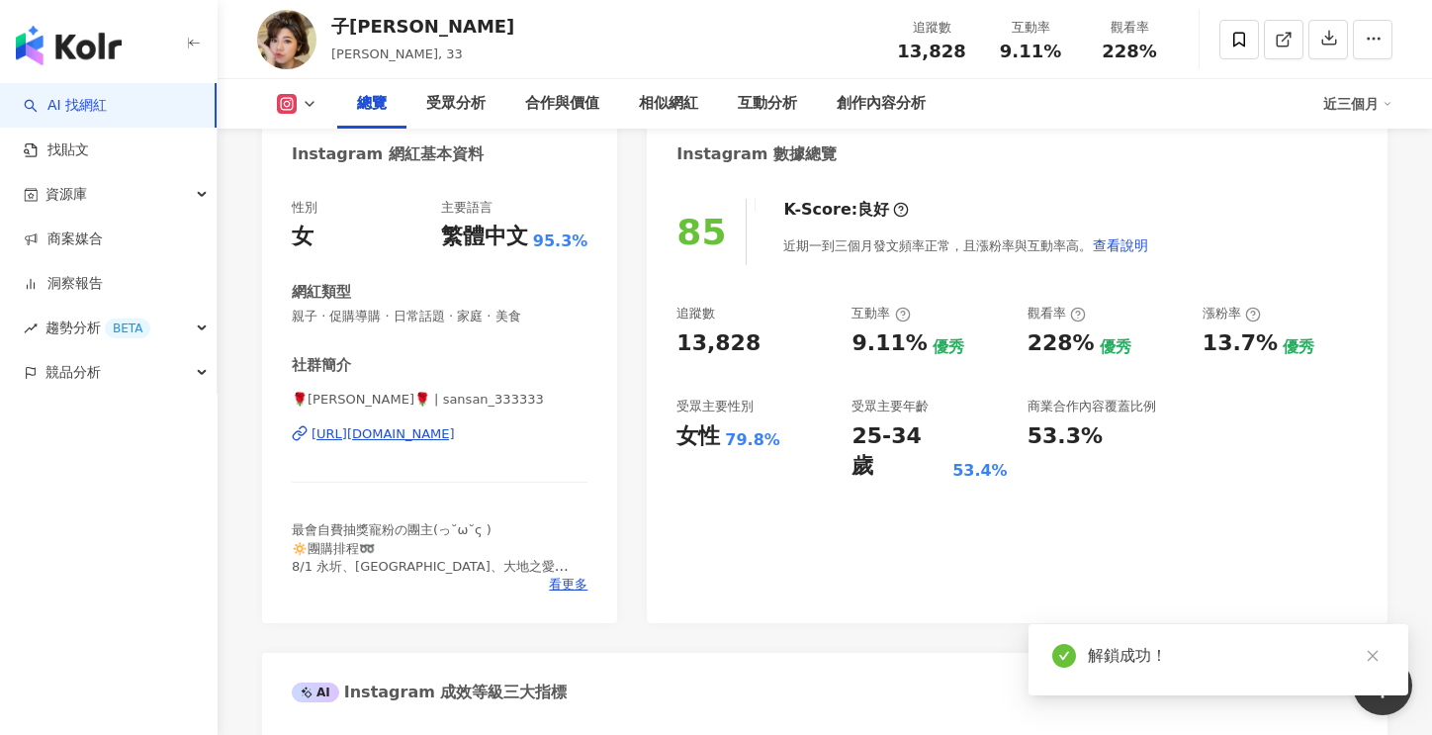
click at [455, 429] on div "[URL][DOMAIN_NAME]" at bounding box center [383, 434] width 143 height 18
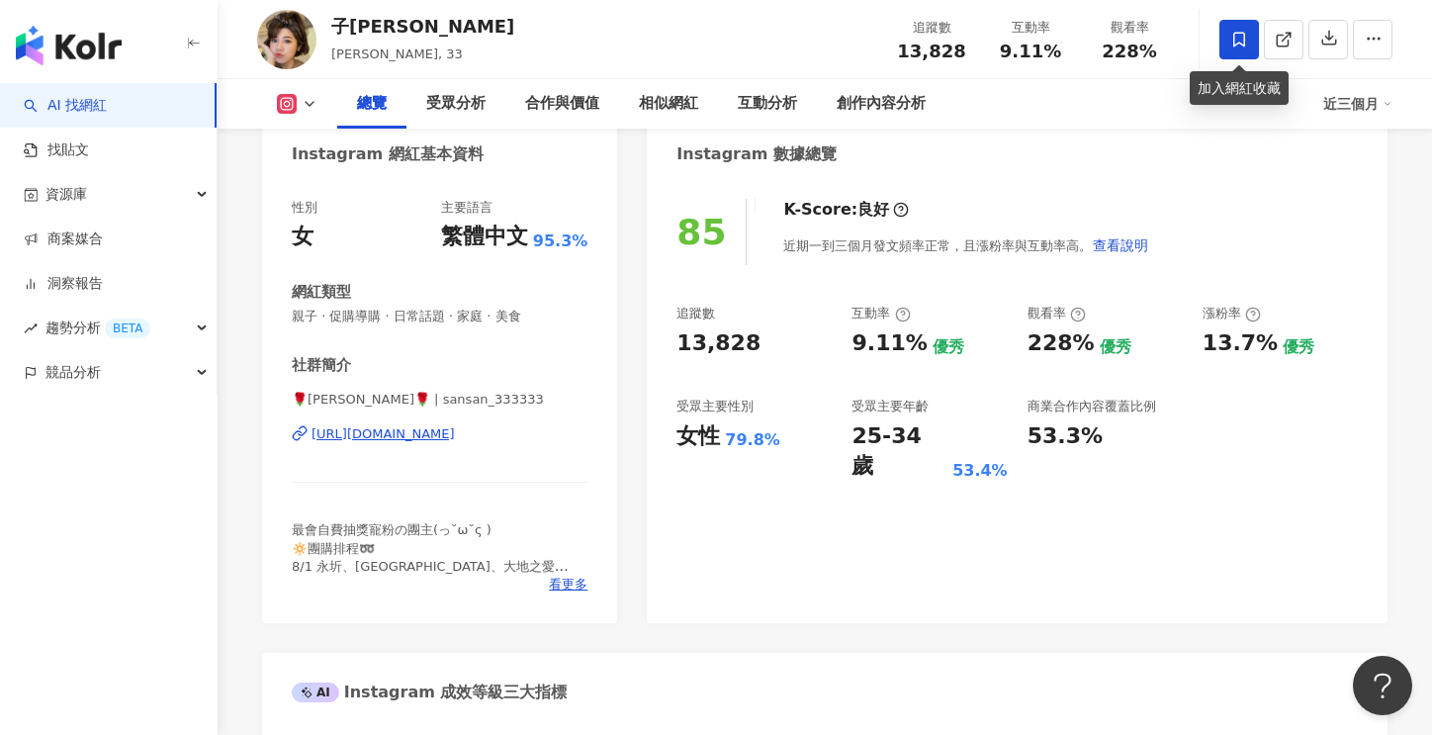
click at [1231, 33] on icon at bounding box center [1240, 40] width 18 height 18
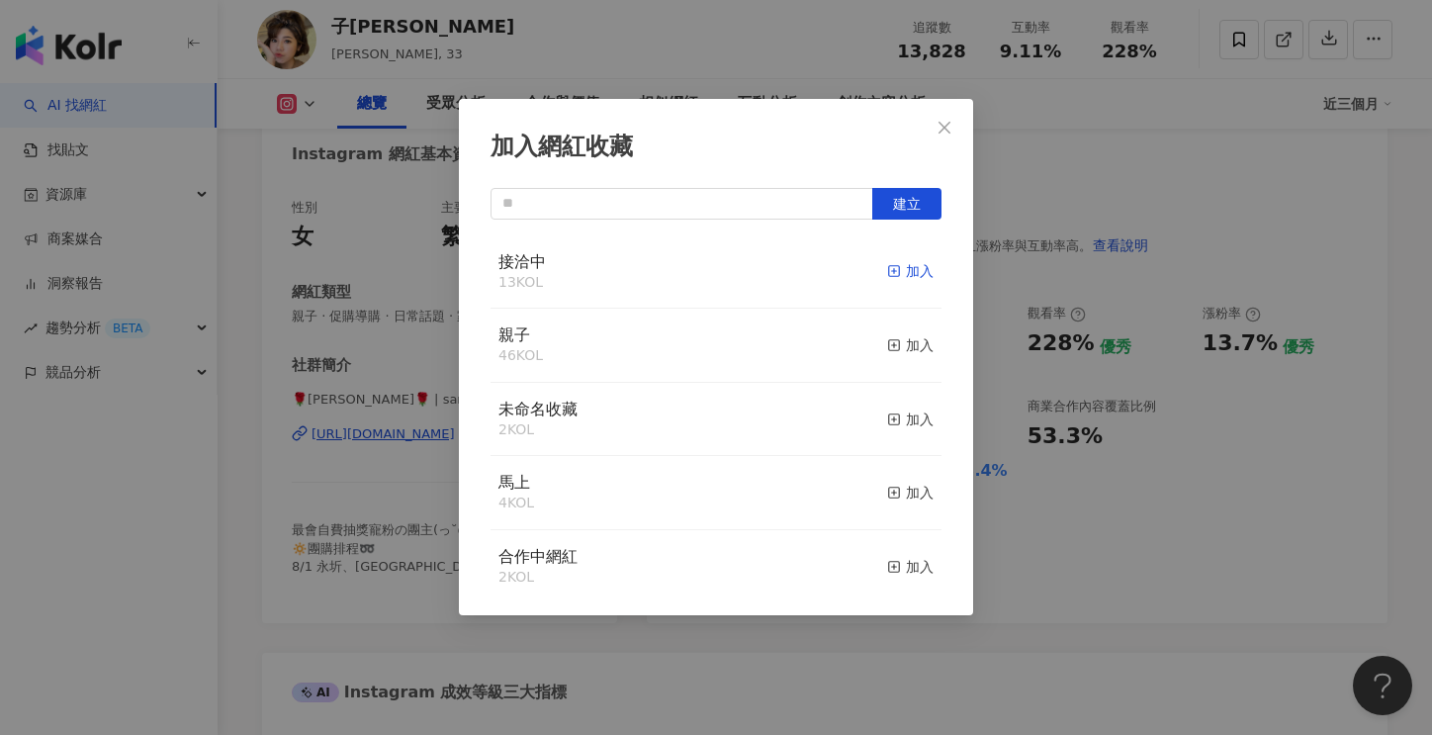
click at [901, 271] on div "加入" at bounding box center [910, 271] width 46 height 22
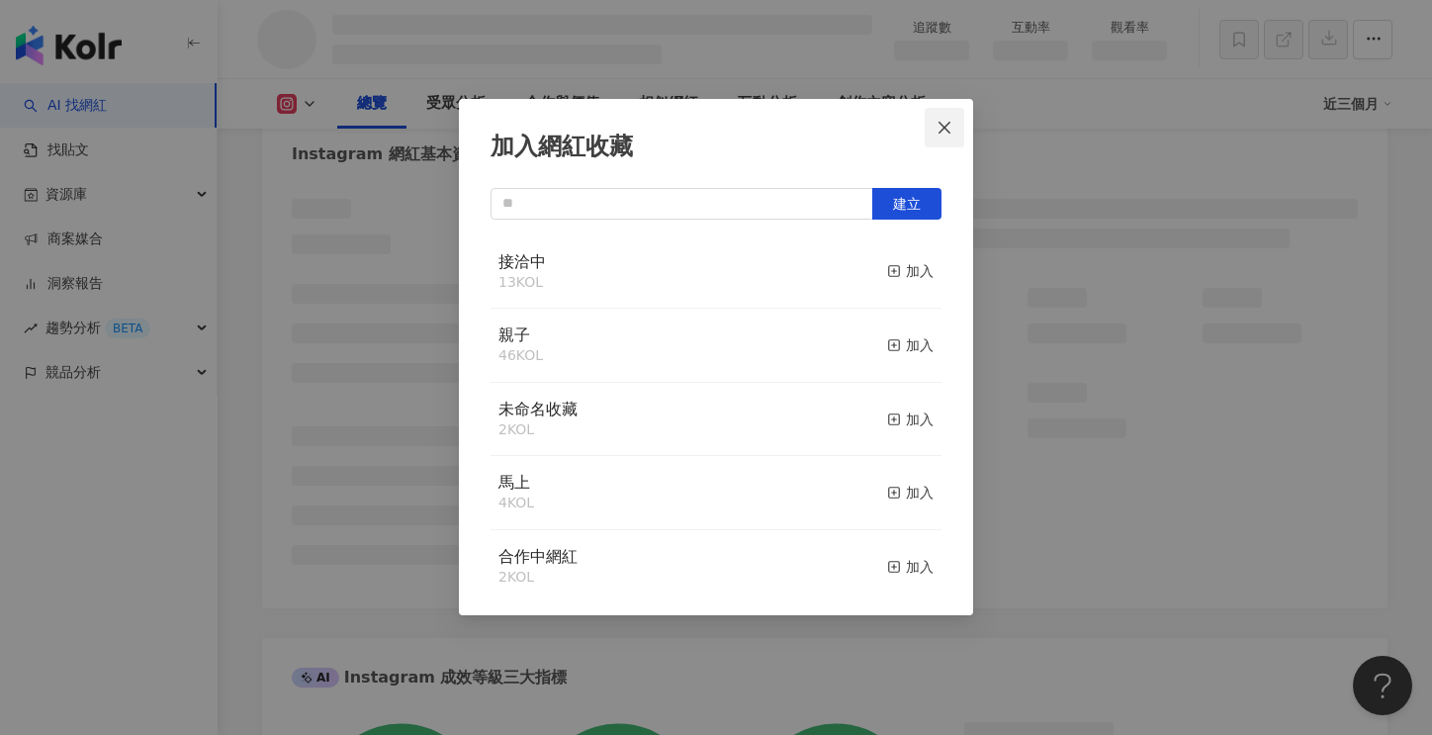
click at [948, 120] on icon "close" at bounding box center [945, 128] width 16 height 16
